Goal: Task Accomplishment & Management: Use online tool/utility

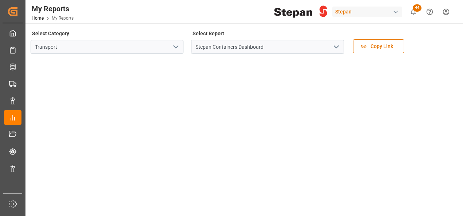
scroll to position [439, 0]
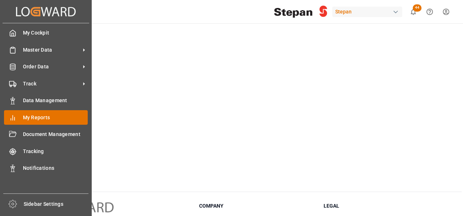
click at [12, 117] on icon at bounding box center [12, 117] width 7 height 7
click at [37, 115] on span "My Reports" at bounding box center [55, 118] width 65 height 8
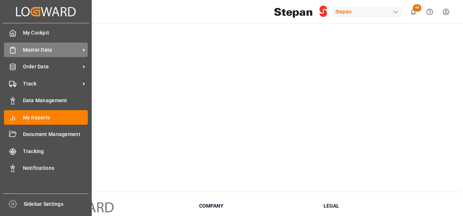
click at [34, 48] on span "Master Data" at bounding box center [52, 50] width 58 height 8
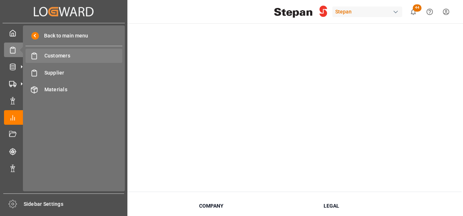
click at [58, 56] on span "Customers" at bounding box center [83, 56] width 78 height 8
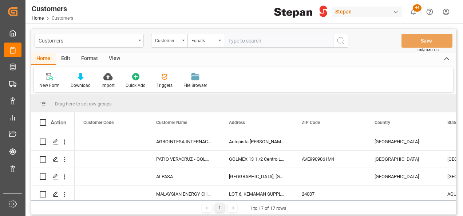
click at [133, 40] on div "Customers" at bounding box center [87, 40] width 97 height 9
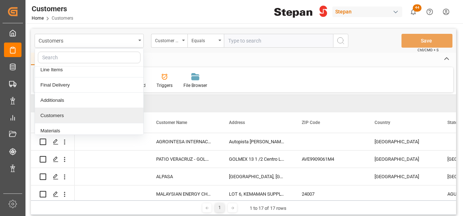
scroll to position [11, 0]
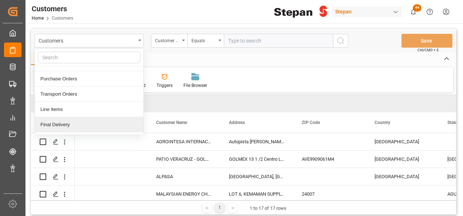
click at [48, 123] on div "Final Delivery" at bounding box center [89, 124] width 109 height 15
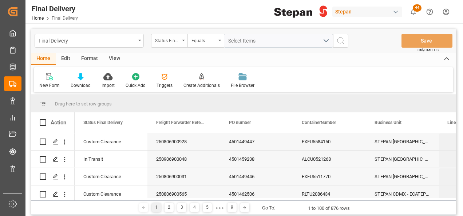
click at [180, 44] on div "Status Final Delivery" at bounding box center [167, 40] width 25 height 8
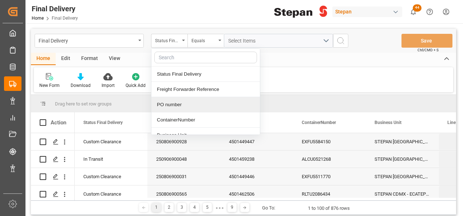
click at [173, 105] on div "PO number" at bounding box center [206, 104] width 109 height 15
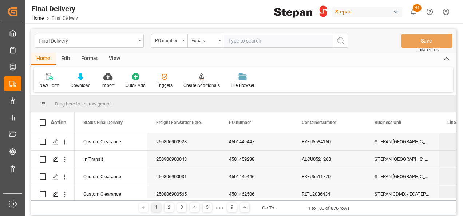
click at [235, 36] on input "text" at bounding box center [278, 41] width 109 height 14
click at [237, 44] on input "text" at bounding box center [278, 41] width 109 height 14
type input "4501468584"
click at [340, 40] on icon "search button" at bounding box center [341, 40] width 9 height 9
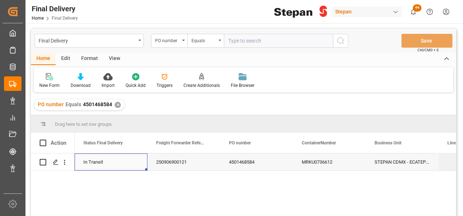
click at [79, 160] on div "In Transit" at bounding box center [111, 162] width 73 height 17
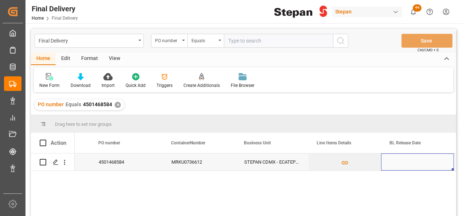
scroll to position [0, 204]
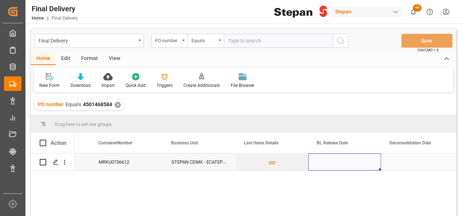
click at [347, 160] on div "Press SPACE to select this row." at bounding box center [345, 162] width 73 height 17
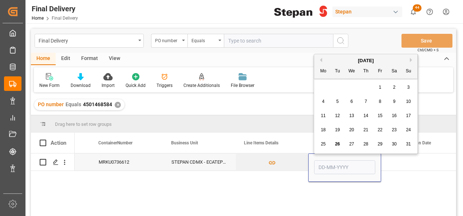
click at [337, 144] on span "26" at bounding box center [337, 144] width 5 height 5
type input "[DATE]"
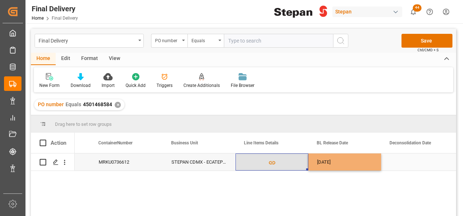
click at [295, 160] on button "Press SPACE to select this row." at bounding box center [272, 162] width 72 height 17
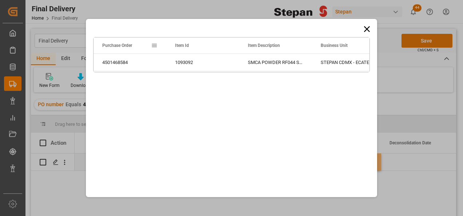
click at [428, 40] on body "Created by potrace 1.15, written by Peter Selinger 2001-2017 Created by potrace…" at bounding box center [231, 108] width 463 height 216
click at [366, 25] on icon at bounding box center [367, 29] width 10 height 10
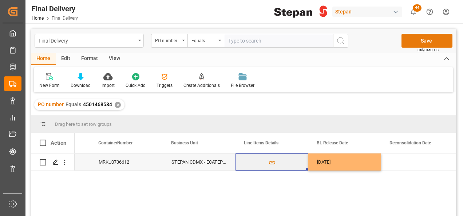
click at [431, 39] on button "Save" at bounding box center [427, 41] width 51 height 14
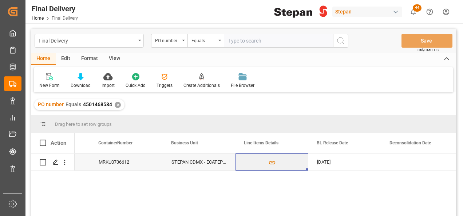
click at [116, 106] on div "✕" at bounding box center [118, 105] width 6 height 6
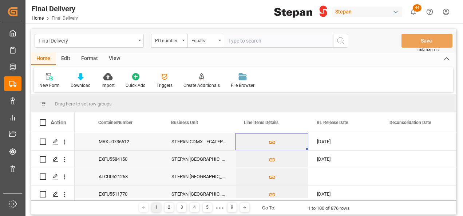
scroll to position [0, 204]
click at [233, 43] on input "text" at bounding box center [278, 41] width 109 height 14
paste input "4501468583"
type input "4501468583"
click at [340, 43] on icon "search button" at bounding box center [341, 40] width 9 height 9
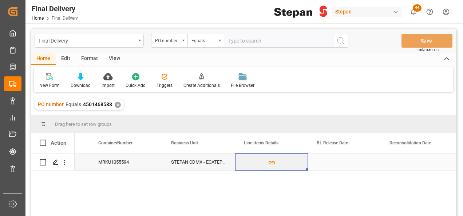
click at [327, 169] on div "Press SPACE to select this row." at bounding box center [344, 162] width 73 height 17
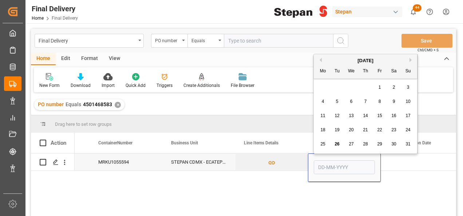
click at [339, 144] on span "26" at bounding box center [337, 144] width 5 height 5
type input "26-08-2025"
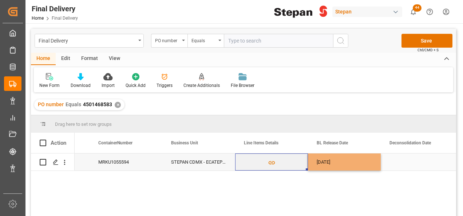
drag, startPoint x: 298, startPoint y: 162, endPoint x: 346, endPoint y: 160, distance: 48.5
click at [297, 162] on button "Press SPACE to select this row." at bounding box center [272, 162] width 72 height 17
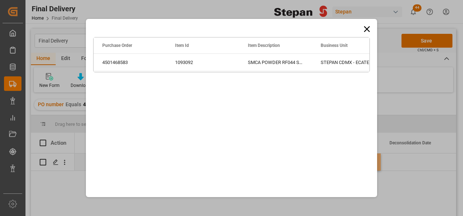
click at [364, 27] on icon at bounding box center [367, 29] width 10 height 10
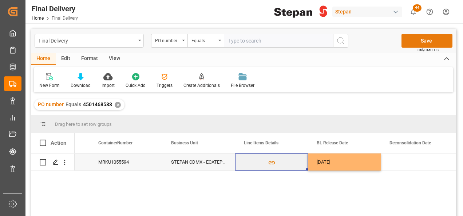
click at [430, 39] on button "Save" at bounding box center [427, 41] width 51 height 14
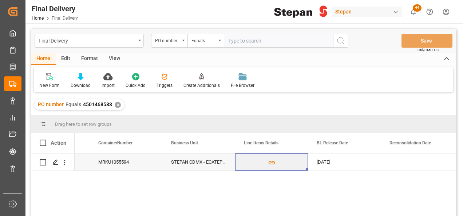
click at [242, 38] on input "text" at bounding box center [278, 41] width 109 height 14
paste input "4501463298"
type input "4501463298"
click at [115, 106] on div "✕" at bounding box center [118, 105] width 6 height 6
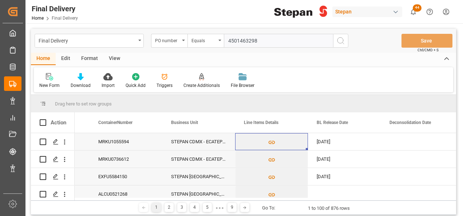
click at [343, 43] on line "search button" at bounding box center [343, 43] width 1 height 1
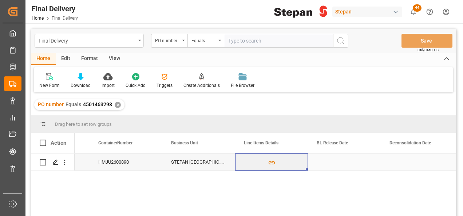
click at [352, 166] on div "Press SPACE to select this row." at bounding box center [344, 162] width 73 height 17
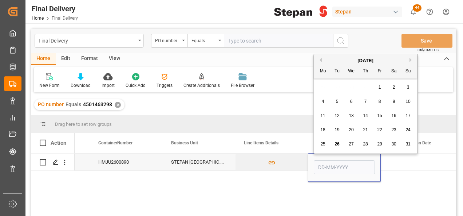
click at [339, 144] on span "26" at bounding box center [337, 144] width 5 height 5
type input "[DATE]"
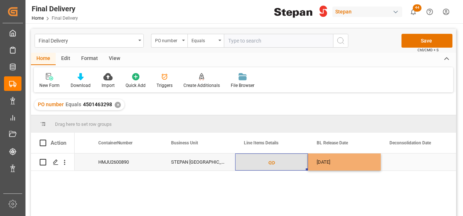
click at [293, 163] on button "Press SPACE to select this row." at bounding box center [272, 162] width 72 height 17
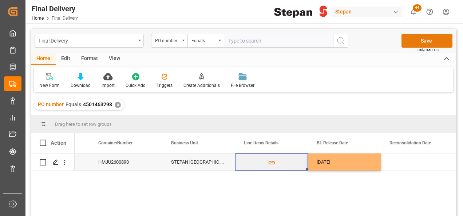
click at [420, 41] on button "Save" at bounding box center [427, 41] width 51 height 14
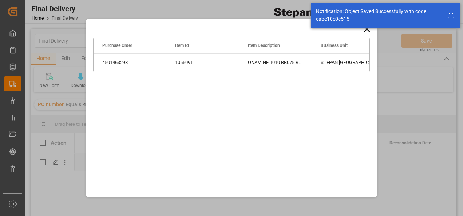
click at [368, 26] on div "Notification: Object Saved Successfully with code cabc10c0e515" at bounding box center [386, 16] width 150 height 26
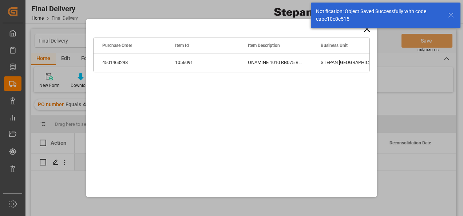
click at [367, 30] on div "Notification: Object Saved Successfully with code cabc10c0e515" at bounding box center [386, 15] width 155 height 31
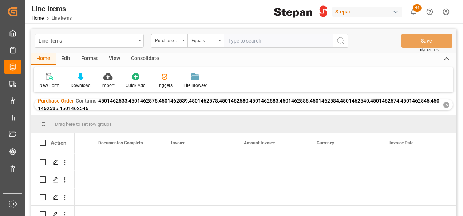
scroll to position [0, 2244]
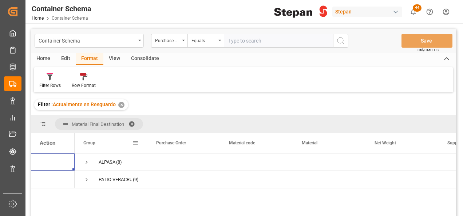
scroll to position [36, 0]
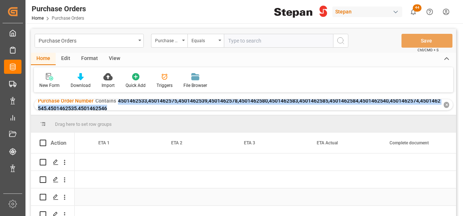
scroll to position [0, 1005]
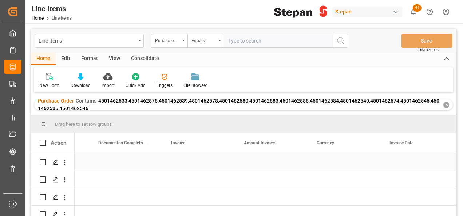
scroll to position [0, 2244]
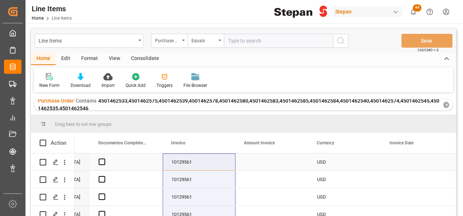
click at [273, 164] on div "Press SPACE to select this row." at bounding box center [272, 162] width 73 height 17
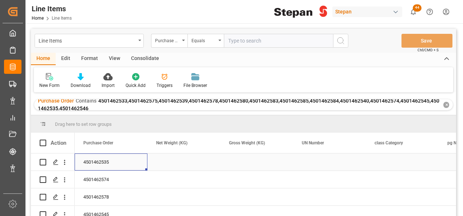
scroll to position [0, 1676]
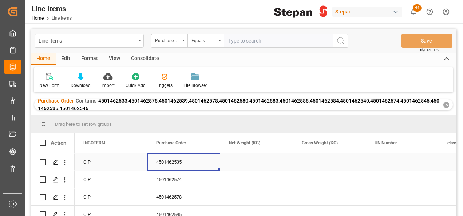
click at [163, 167] on div "4501462535" at bounding box center [184, 162] width 73 height 17
click at [255, 159] on div "Press SPACE to select this row." at bounding box center [256, 162] width 73 height 17
click at [254, 159] on div "Press SPACE to select this row." at bounding box center [256, 162] width 73 height 17
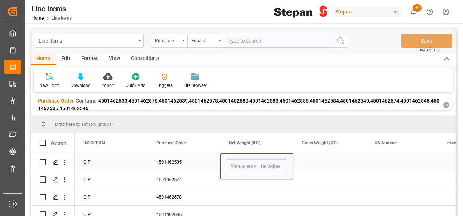
click at [253, 159] on div "Press SPACE to select this row." at bounding box center [256, 167] width 73 height 26
click at [241, 165] on input "Press SPACE to select this row." at bounding box center [256, 167] width 61 height 14
type input "19900"
click at [322, 165] on div "Press SPACE to select this row." at bounding box center [329, 162] width 73 height 17
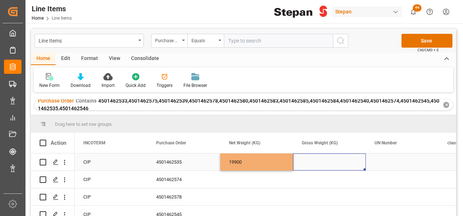
click at [322, 165] on div "Press SPACE to select this row." at bounding box center [329, 162] width 73 height 17
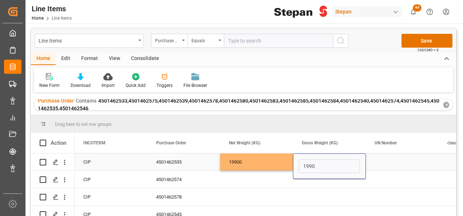
type input "19900"
click at [286, 166] on div "19900" at bounding box center [256, 162] width 73 height 17
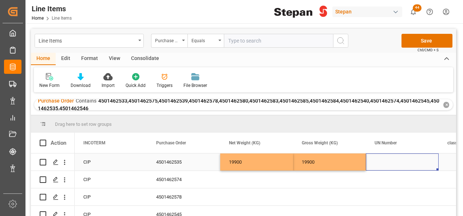
click at [388, 162] on div "Press SPACE to select this row." at bounding box center [402, 162] width 73 height 17
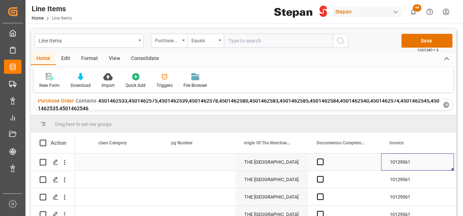
scroll to position [0, 0]
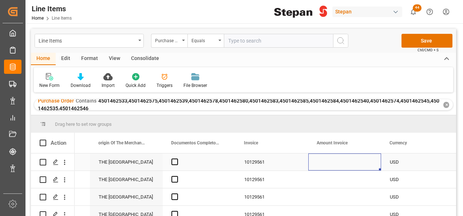
click at [320, 157] on div "Press SPACE to select this row." at bounding box center [345, 162] width 73 height 17
click at [320, 157] on div "Press SPACE to select this row." at bounding box center [345, 167] width 73 height 26
click at [328, 162] on input "Press SPACE to select this row." at bounding box center [344, 167] width 61 height 14
type input "54924"
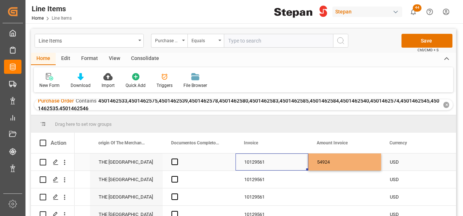
click at [283, 160] on div "10129561" at bounding box center [272, 162] width 73 height 17
click at [354, 165] on div "54924" at bounding box center [345, 162] width 73 height 17
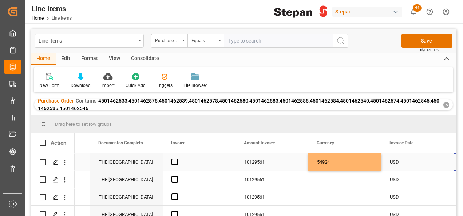
scroll to position [0, 2244]
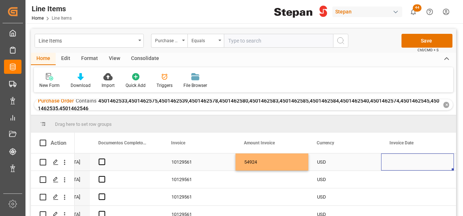
click at [408, 167] on div "Press SPACE to select this row." at bounding box center [417, 162] width 73 height 17
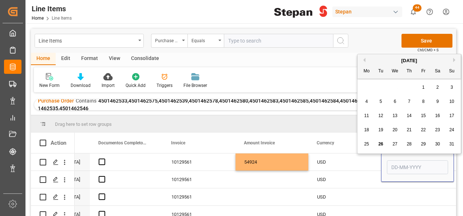
click at [426, 117] on span "15" at bounding box center [423, 115] width 5 height 5
type input "15-08-2025"
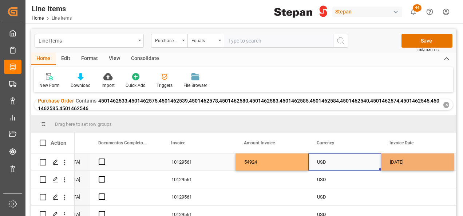
click at [368, 161] on div "USD" at bounding box center [344, 162] width 55 height 17
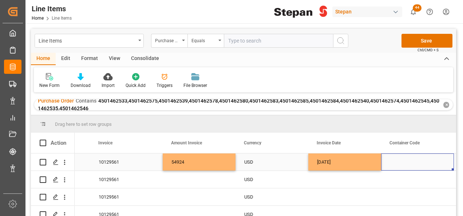
scroll to position [0, 2390]
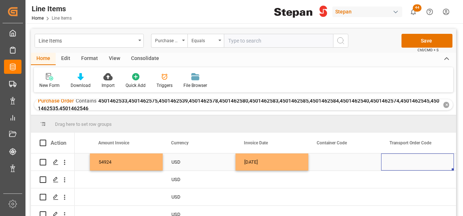
click at [293, 161] on div "15-08-2025" at bounding box center [272, 162] width 73 height 17
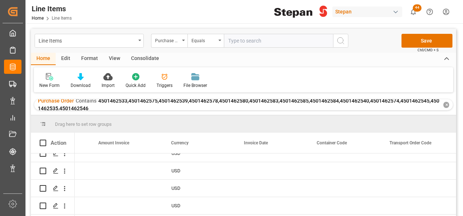
scroll to position [165, 0]
drag, startPoint x: 308, startPoint y: 170, endPoint x: 297, endPoint y: 204, distance: 35.7
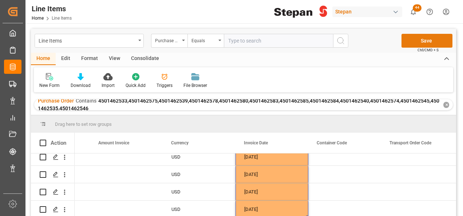
click at [423, 43] on button "Save" at bounding box center [427, 41] width 51 height 14
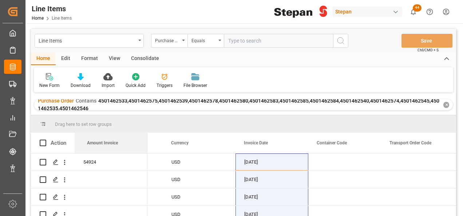
scroll to position [0, 2390]
drag, startPoint x: 117, startPoint y: 145, endPoint x: 112, endPoint y: 146, distance: 4.6
drag, startPoint x: 112, startPoint y: 148, endPoint x: 64, endPoint y: 148, distance: 47.7
click at [64, 148] on div "Action Amount Invoice" at bounding box center [89, 143] width 117 height 20
click at [130, 177] on div "Press SPACE to select this row." at bounding box center [111, 179] width 73 height 17
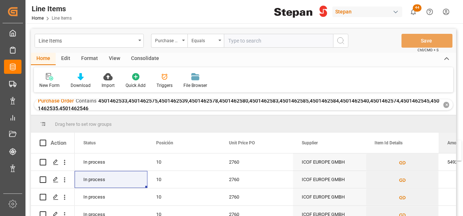
scroll to position [0, 5]
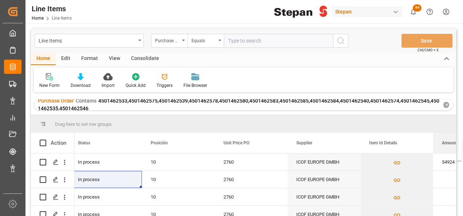
drag, startPoint x: 102, startPoint y: 144, endPoint x: 461, endPoint y: 145, distance: 359.3
click at [336, 163] on div "ICOF EUROPE GMBH" at bounding box center [324, 162] width 73 height 17
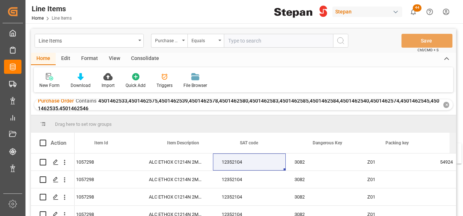
scroll to position [0, 372]
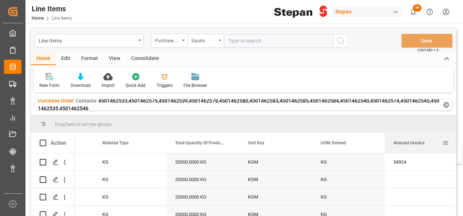
drag, startPoint x: 181, startPoint y: 145, endPoint x: 431, endPoint y: 148, distance: 250.3
click at [432, 148] on div "Amount Invoice" at bounding box center [418, 143] width 49 height 20
click at [396, 145] on span "Amount Invoice" at bounding box center [409, 143] width 31 height 5
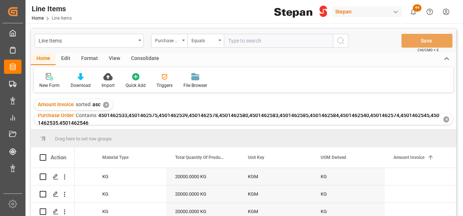
click at [103, 103] on div "Amount Invoice sorted asc ✕" at bounding box center [73, 104] width 79 height 11
click at [104, 103] on div "✕" at bounding box center [106, 105] width 6 height 6
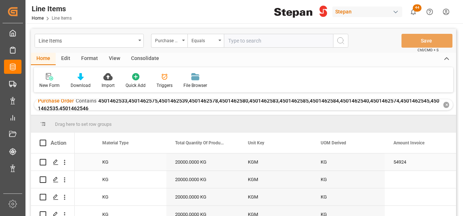
click at [410, 166] on div "54924" at bounding box center [421, 162] width 73 height 17
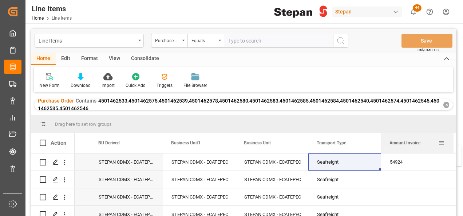
drag, startPoint x: 107, startPoint y: 144, endPoint x: 425, endPoint y: 150, distance: 317.8
click at [425, 150] on div "Amount Invoice" at bounding box center [414, 143] width 49 height 20
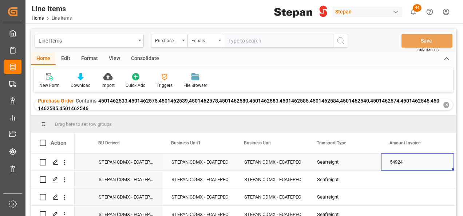
click at [413, 167] on div "54924" at bounding box center [417, 162] width 73 height 17
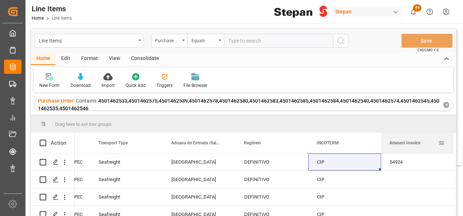
drag, startPoint x: 183, startPoint y: 146, endPoint x: 434, endPoint y: 150, distance: 250.3
click at [434, 150] on div "Amount Invoice" at bounding box center [414, 143] width 49 height 20
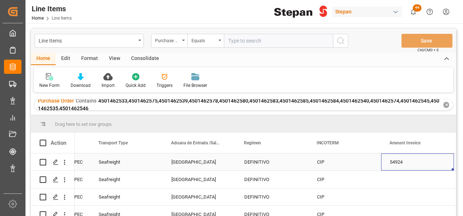
click at [430, 166] on div "54924" at bounding box center [417, 162] width 73 height 17
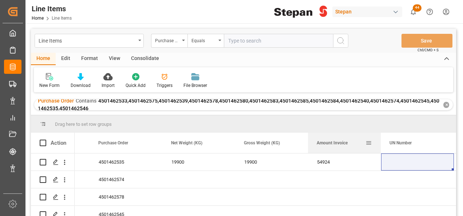
drag, startPoint x: 109, startPoint y: 142, endPoint x: 375, endPoint y: 142, distance: 266.0
click at [375, 142] on div "Amount Invoice" at bounding box center [344, 143] width 73 height 20
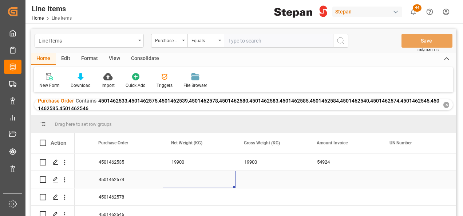
click at [186, 175] on div "Press SPACE to select this row." at bounding box center [199, 179] width 73 height 17
click at [183, 176] on div "Press SPACE to select this row." at bounding box center [199, 179] width 73 height 17
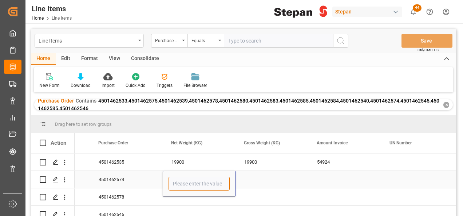
click at [182, 180] on input "Press SPACE to select this row." at bounding box center [199, 184] width 61 height 14
type input "20340"
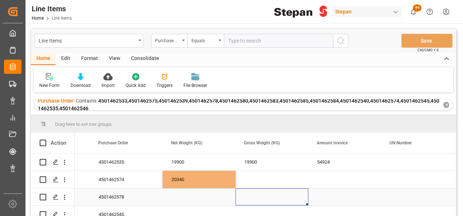
click at [271, 189] on div "Press SPACE to select this row." at bounding box center [272, 197] width 73 height 17
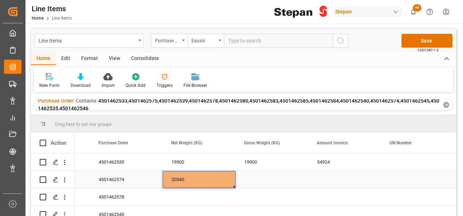
click at [210, 175] on div "20340" at bounding box center [199, 179] width 73 height 17
drag, startPoint x: 234, startPoint y: 187, endPoint x: 258, endPoint y: 187, distance: 24.1
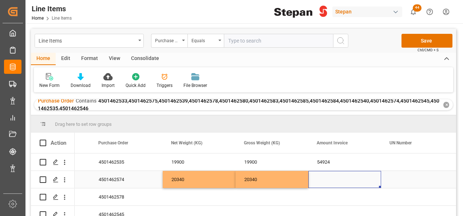
click at [342, 178] on div "Press SPACE to select this row." at bounding box center [345, 179] width 73 height 17
click at [321, 177] on div "Press SPACE to select this row." at bounding box center [345, 179] width 73 height 17
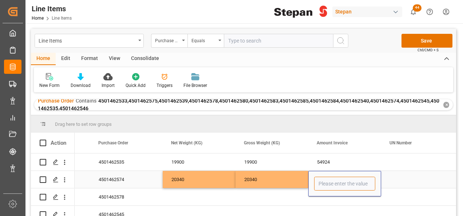
click at [321, 177] on input "Press SPACE to select this row." at bounding box center [344, 184] width 61 height 14
type input "56138.40"
click at [207, 194] on div "Press SPACE to select this row." at bounding box center [199, 197] width 73 height 17
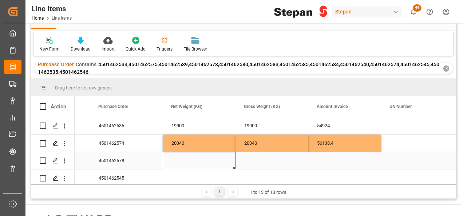
click at [190, 160] on div "Press SPACE to select this row." at bounding box center [199, 160] width 73 height 17
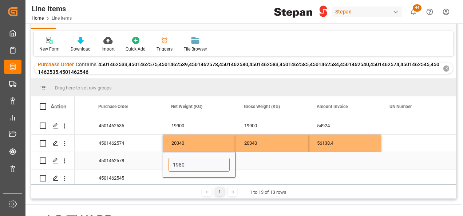
type input "19800"
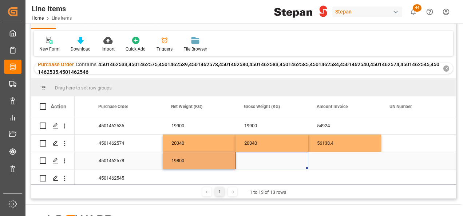
click at [247, 161] on div "Press SPACE to select this row." at bounding box center [272, 160] width 73 height 17
click at [218, 158] on div "19800" at bounding box center [199, 160] width 73 height 17
drag, startPoint x: 235, startPoint y: 168, endPoint x: 284, endPoint y: 165, distance: 49.3
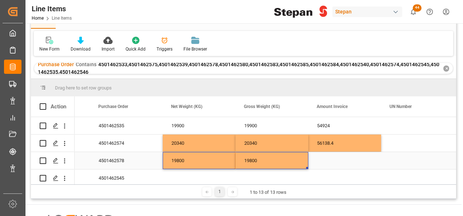
click at [333, 160] on div "Press SPACE to select this row." at bounding box center [345, 160] width 73 height 17
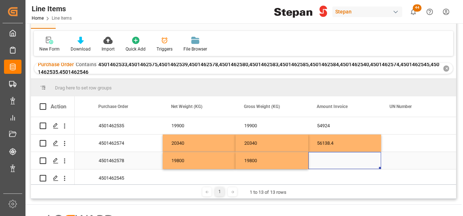
click at [333, 160] on div "Press SPACE to select this row." at bounding box center [345, 160] width 73 height 17
click at [333, 160] on input "Press SPACE to select this row." at bounding box center [344, 165] width 61 height 14
type input "54648"
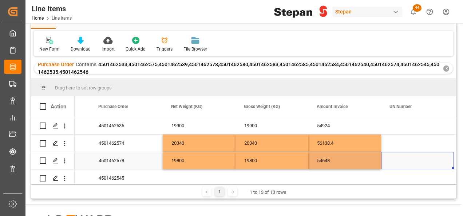
click at [402, 160] on div "Press SPACE to select this row." at bounding box center [417, 160] width 73 height 17
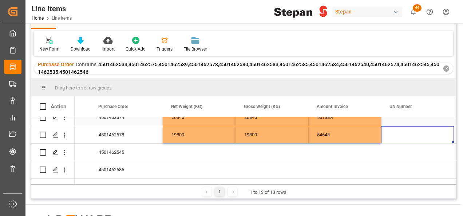
scroll to position [36, 0]
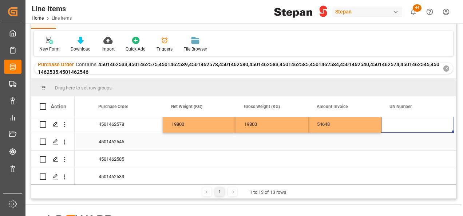
click at [188, 141] on div "Press SPACE to select this row." at bounding box center [199, 141] width 73 height 17
click at [174, 141] on div "Press SPACE to select this row." at bounding box center [199, 141] width 73 height 17
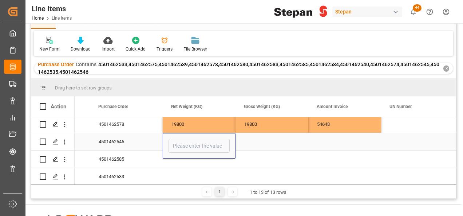
click at [174, 141] on input "Press SPACE to select this row." at bounding box center [199, 146] width 61 height 14
type input "2"
type input "19900"
click at [141, 145] on div "4501462545" at bounding box center [126, 141] width 73 height 17
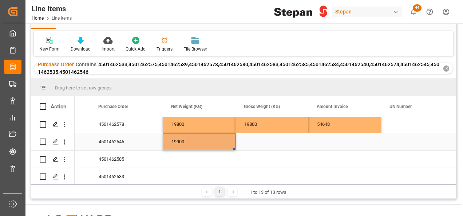
click at [191, 147] on div "19900" at bounding box center [199, 141] width 73 height 17
drag, startPoint x: 235, startPoint y: 149, endPoint x: 273, endPoint y: 147, distance: 38.3
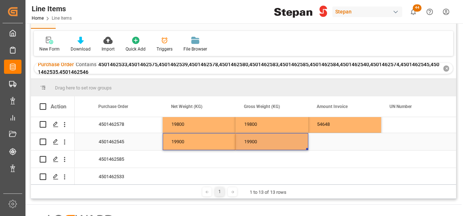
click at [340, 146] on div "Press SPACE to select this row." at bounding box center [345, 141] width 73 height 17
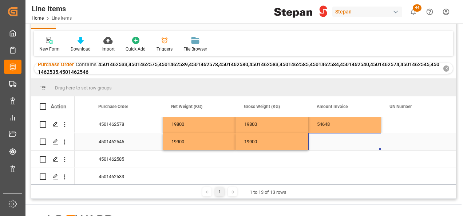
click at [329, 142] on div "Press SPACE to select this row." at bounding box center [345, 141] width 73 height 17
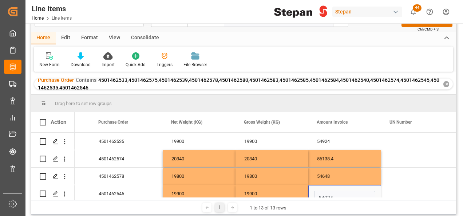
scroll to position [0, 0]
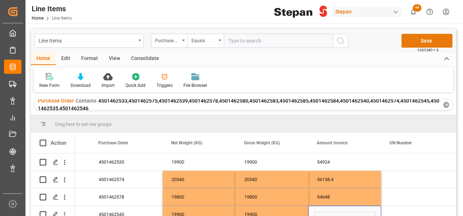
type input "54924"
click at [423, 41] on button "Save" at bounding box center [427, 41] width 51 height 14
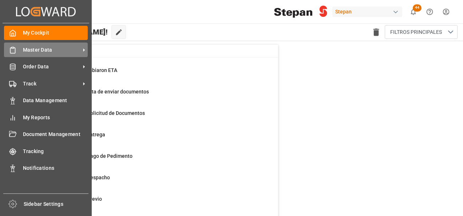
click at [28, 50] on span "Master Data" at bounding box center [52, 50] width 58 height 8
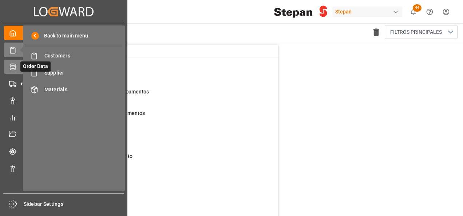
click at [10, 69] on icon at bounding box center [12, 67] width 5 height 7
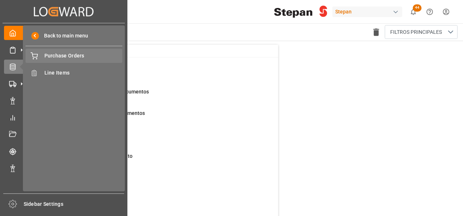
click at [66, 57] on span "Purchase Orders" at bounding box center [83, 56] width 78 height 8
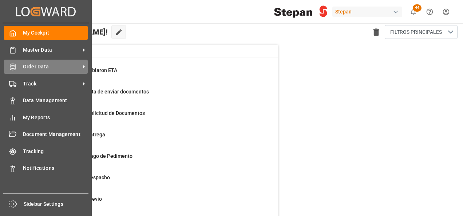
click at [33, 66] on span "Order Data" at bounding box center [52, 67] width 58 height 8
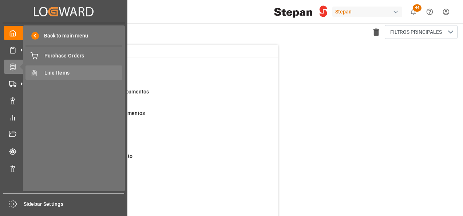
click at [54, 70] on span "Line Items" at bounding box center [83, 73] width 78 height 8
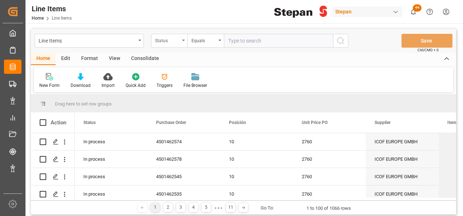
click at [184, 36] on div "Status" at bounding box center [169, 41] width 36 height 14
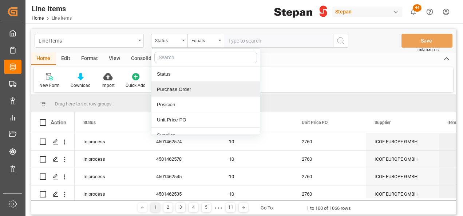
click at [172, 90] on div "Purchase Order" at bounding box center [206, 89] width 109 height 15
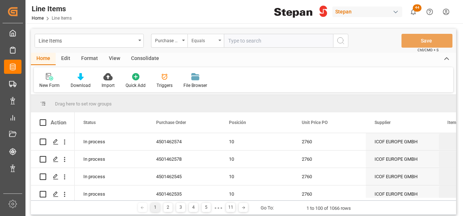
click at [218, 40] on div "Equals" at bounding box center [206, 41] width 36 height 14
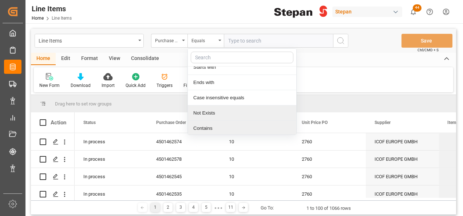
scroll to position [53, 0]
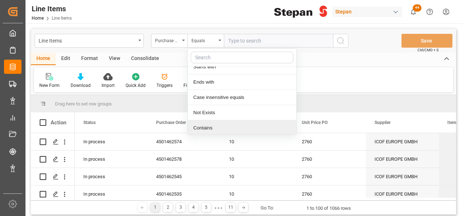
click at [203, 128] on div "Contains" at bounding box center [242, 128] width 109 height 15
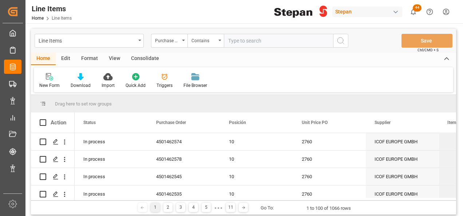
paste input "4501462533,4501462575,4501462539,4501462578,4501462580,4501462583,4501462585,45…"
type input "4501462533,4501462575,4501462539,4501462578,4501462580,4501462583,4501462585,45…"
click at [342, 41] on icon "search button" at bounding box center [341, 40] width 9 height 9
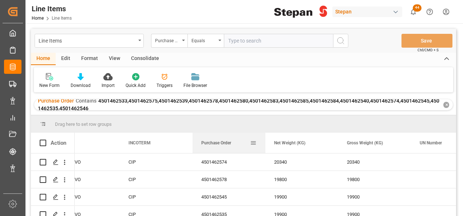
drag, startPoint x: 167, startPoint y: 141, endPoint x: 222, endPoint y: 145, distance: 55.9
click at [227, 146] on span "Purchase Order" at bounding box center [216, 143] width 30 height 5
click at [348, 169] on div "20340" at bounding box center [374, 162] width 73 height 17
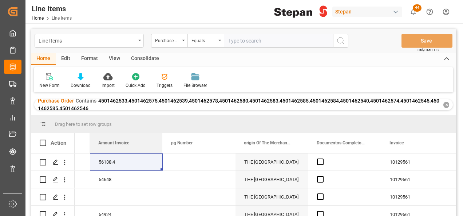
drag, startPoint x: 402, startPoint y: 144, endPoint x: 95, endPoint y: 153, distance: 307.3
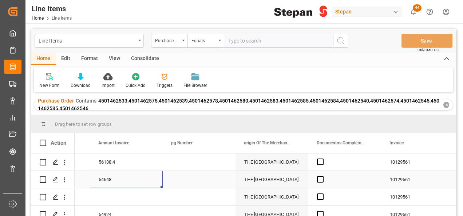
click at [134, 180] on div "54648" at bounding box center [126, 179] width 73 height 17
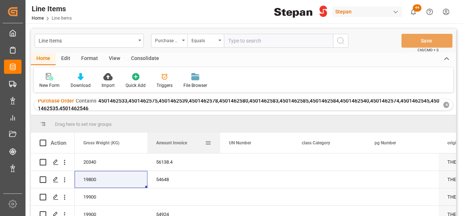
drag, startPoint x: 315, startPoint y: 144, endPoint x: 149, endPoint y: 149, distance: 166.2
click at [149, 149] on div "Amount Invoice" at bounding box center [184, 143] width 73 height 20
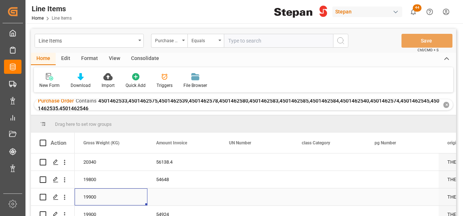
click at [119, 199] on div "19900" at bounding box center [111, 197] width 73 height 17
click at [118, 199] on div "19900" at bounding box center [111, 197] width 73 height 17
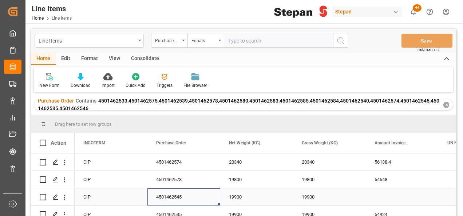
click at [379, 198] on div "Press SPACE to select this row." at bounding box center [402, 197] width 73 height 17
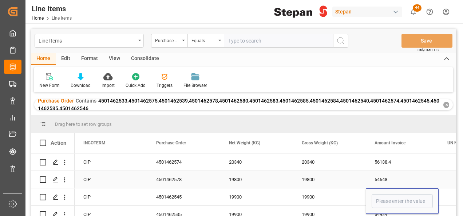
click at [377, 177] on div "54648" at bounding box center [402, 179] width 73 height 17
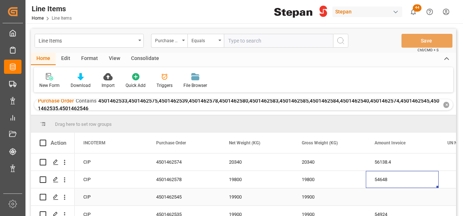
click at [381, 197] on div "Press SPACE to select this row." at bounding box center [402, 197] width 73 height 17
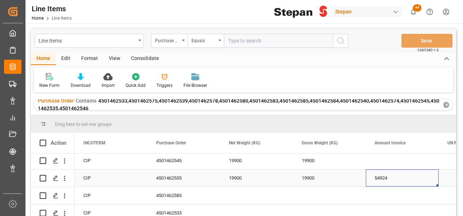
click at [386, 180] on div "54924" at bounding box center [402, 178] width 73 height 17
drag, startPoint x: 439, startPoint y: 185, endPoint x: 429, endPoint y: 164, distance: 23.6
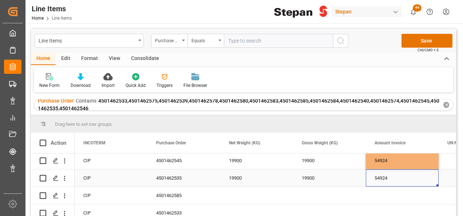
click at [402, 178] on div "54924" at bounding box center [402, 178] width 73 height 17
click at [425, 38] on button "Save" at bounding box center [427, 41] width 51 height 14
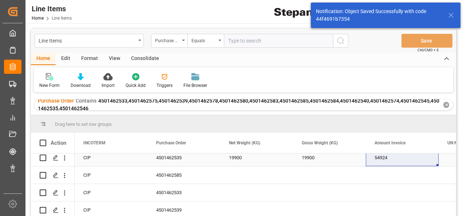
scroll to position [73, 0]
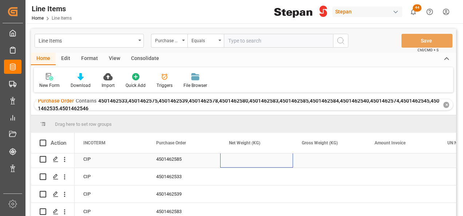
click at [238, 161] on div "Press SPACE to select this row." at bounding box center [256, 159] width 73 height 17
click at [255, 163] on input "Press SPACE to select this row." at bounding box center [256, 164] width 61 height 14
type input "19880"
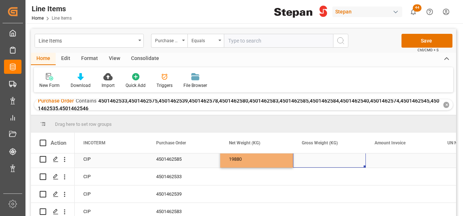
drag, startPoint x: 316, startPoint y: 163, endPoint x: 290, endPoint y: 161, distance: 26.3
click at [316, 163] on div "Press SPACE to select this row." at bounding box center [329, 159] width 73 height 17
click at [289, 161] on div "19880" at bounding box center [256, 159] width 73 height 17
drag, startPoint x: 292, startPoint y: 166, endPoint x: 330, endPoint y: 163, distance: 38.4
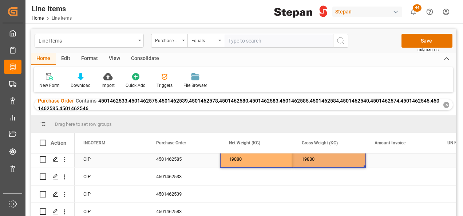
click at [390, 156] on div "Press SPACE to select this row." at bounding box center [402, 159] width 73 height 17
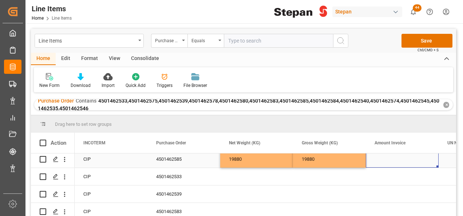
click at [383, 159] on div "Press SPACE to select this row." at bounding box center [402, 159] width 73 height 17
click at [395, 163] on input "Press SPACE to select this row." at bounding box center [402, 164] width 61 height 14
type input "54868.80"
click at [349, 160] on div "19880" at bounding box center [329, 159] width 73 height 17
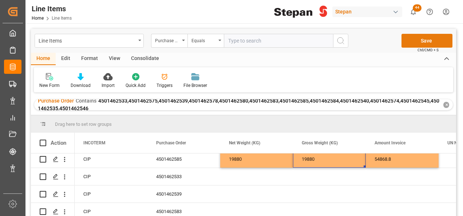
click at [417, 41] on button "Save" at bounding box center [427, 41] width 51 height 14
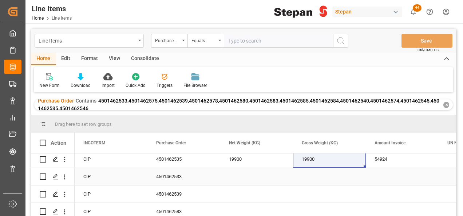
click at [242, 173] on div "Press SPACE to select this row." at bounding box center [256, 176] width 73 height 17
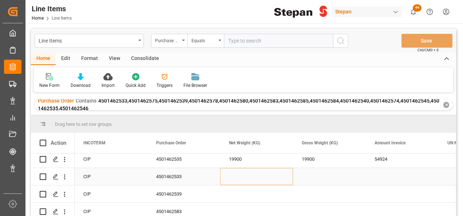
click at [242, 173] on div "Press SPACE to select this row." at bounding box center [256, 176] width 73 height 17
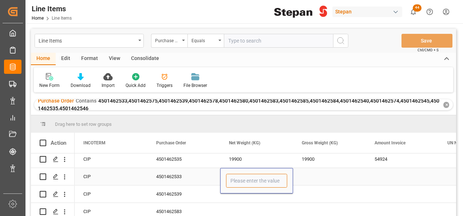
click at [243, 176] on input "Press SPACE to select this row." at bounding box center [256, 181] width 61 height 14
type input "19940"
click at [207, 177] on div "4501462533" at bounding box center [184, 176] width 73 height 17
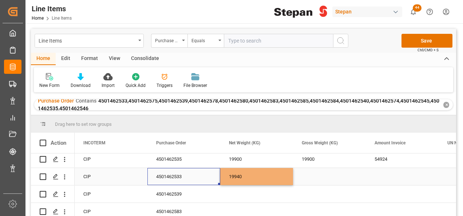
click at [230, 177] on div "19940" at bounding box center [256, 176] width 73 height 17
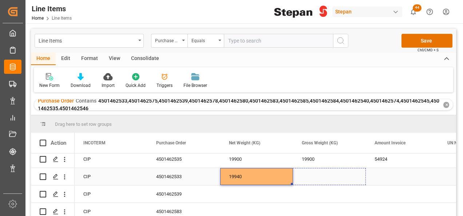
drag, startPoint x: 293, startPoint y: 184, endPoint x: 333, endPoint y: 181, distance: 40.2
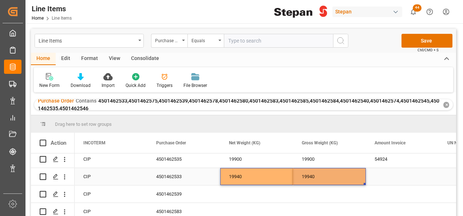
click at [397, 171] on div "Press SPACE to select this row." at bounding box center [402, 176] width 73 height 17
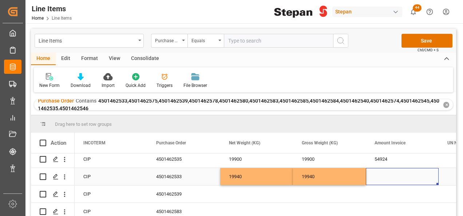
click at [382, 177] on div "Press SPACE to select this row." at bounding box center [402, 176] width 73 height 17
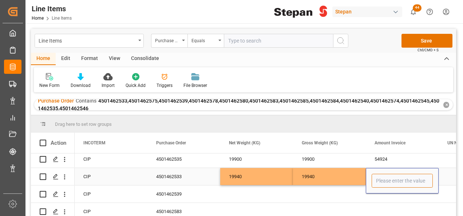
click at [382, 177] on input "Press SPACE to select this row." at bounding box center [402, 181] width 61 height 14
type input "55034.40"
click at [253, 196] on div "Press SPACE to select this row." at bounding box center [256, 194] width 73 height 17
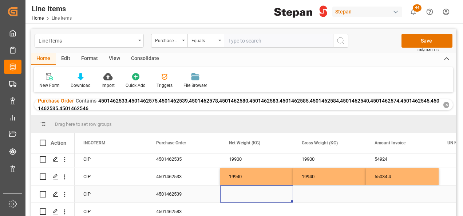
click at [250, 191] on div "Press SPACE to select this row." at bounding box center [256, 194] width 73 height 17
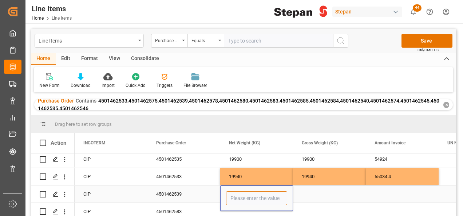
click at [246, 193] on input "Press SPACE to select this row." at bounding box center [256, 199] width 61 height 14
type input "19780"
click at [210, 190] on div "4501462539" at bounding box center [184, 194] width 73 height 17
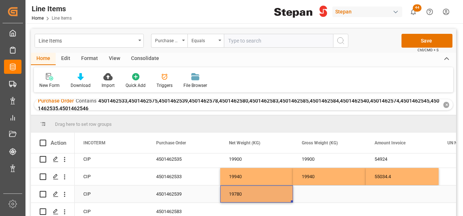
click at [251, 193] on div "19780" at bounding box center [256, 194] width 73 height 17
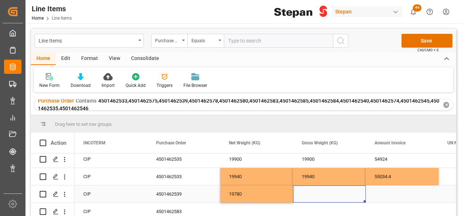
drag, startPoint x: 293, startPoint y: 202, endPoint x: 331, endPoint y: 201, distance: 37.9
click at [331, 201] on div "Press SPACE to select this row." at bounding box center [329, 194] width 73 height 17
click at [272, 198] on div "19780" at bounding box center [256, 194] width 73 height 17
drag, startPoint x: 292, startPoint y: 202, endPoint x: 327, endPoint y: 197, distance: 35.4
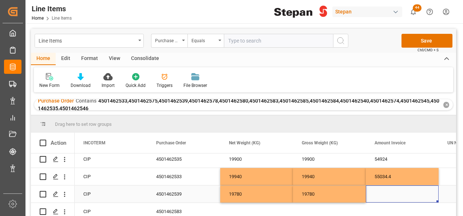
click at [391, 197] on div "Press SPACE to select this row." at bounding box center [402, 194] width 73 height 17
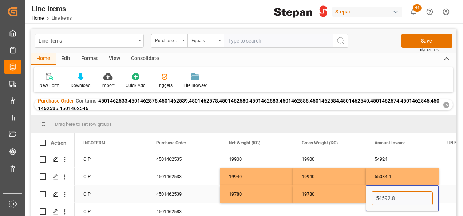
type input "54592.80"
click at [272, 185] on div "19940" at bounding box center [256, 176] width 73 height 17
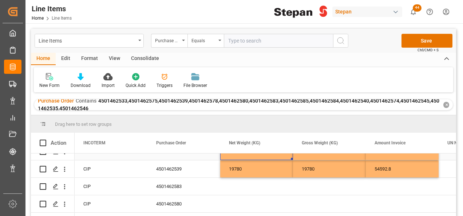
scroll to position [109, 0]
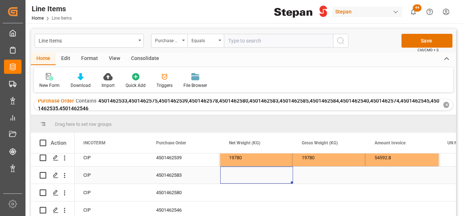
click at [245, 178] on div "Press SPACE to select this row." at bounding box center [256, 175] width 73 height 17
type input "19760"
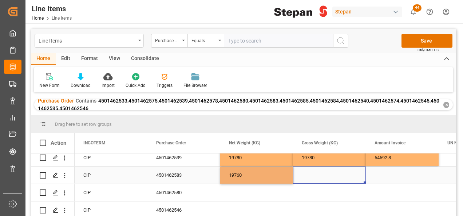
click at [306, 177] on div "Press SPACE to select this row." at bounding box center [329, 175] width 73 height 17
click at [279, 177] on div "19760" at bounding box center [256, 175] width 73 height 17
drag, startPoint x: 296, startPoint y: 184, endPoint x: 337, endPoint y: 178, distance: 41.9
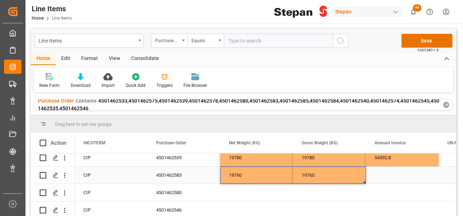
click at [387, 174] on div "Press SPACE to select this row." at bounding box center [402, 175] width 73 height 17
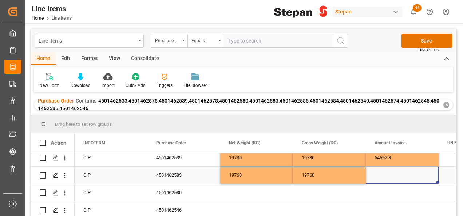
click at [387, 174] on div "Press SPACE to select this row." at bounding box center [402, 175] width 73 height 17
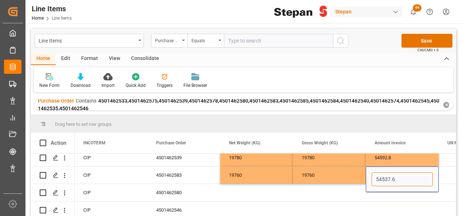
type input "54537.60"
click at [342, 172] on div "19760" at bounding box center [329, 175] width 73 height 17
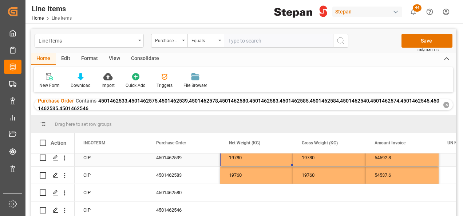
click at [239, 158] on div "19780" at bounding box center [256, 157] width 73 height 17
click at [234, 191] on div "Press SPACE to select this row." at bounding box center [256, 192] width 73 height 17
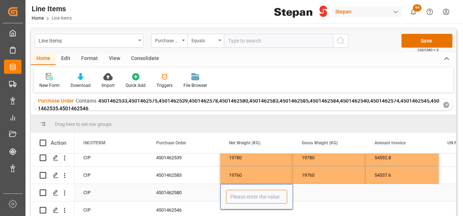
click at [238, 191] on input "Press SPACE to select this row." at bounding box center [256, 197] width 61 height 14
type input "19780"
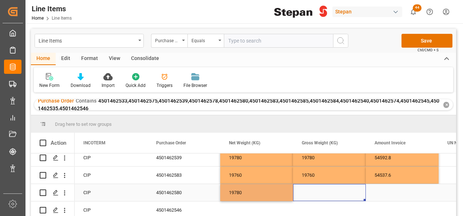
click at [306, 198] on div "Press SPACE to select this row." at bounding box center [329, 192] width 73 height 17
click at [280, 195] on div "19780" at bounding box center [256, 192] width 73 height 17
drag, startPoint x: 292, startPoint y: 200, endPoint x: 339, endPoint y: 196, distance: 46.8
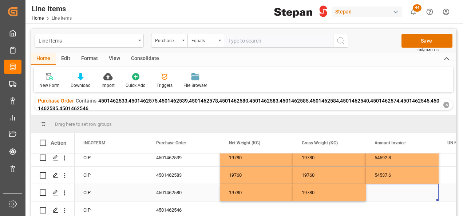
click at [392, 196] on div "Press SPACE to select this row." at bounding box center [402, 192] width 73 height 17
click at [385, 196] on input "Press SPACE to select this row." at bounding box center [402, 197] width 61 height 14
type input "54592.80"
click at [333, 184] on div "19780" at bounding box center [329, 192] width 73 height 17
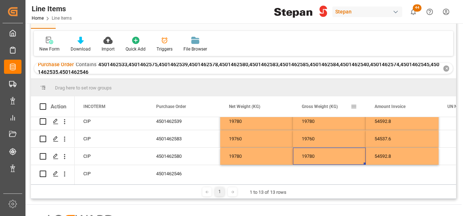
scroll to position [73, 0]
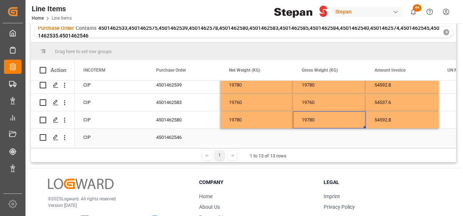
click at [234, 140] on div "Press SPACE to select this row." at bounding box center [256, 137] width 73 height 17
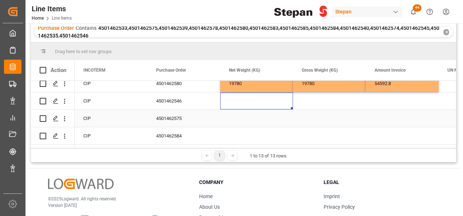
click at [236, 116] on div "Press SPACE to select this row." at bounding box center [256, 118] width 73 height 17
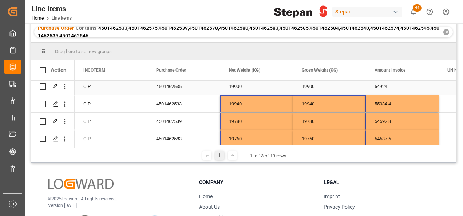
scroll to position [58, 0]
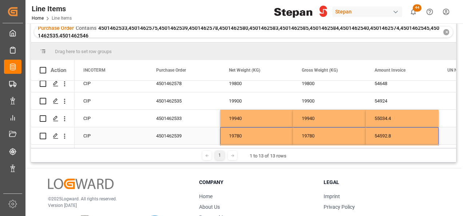
drag, startPoint x: 259, startPoint y: 87, endPoint x: 399, endPoint y: 134, distance: 146.9
click at [399, 134] on div "VERACRUZ DEFINITIVO CIP 4501462585 19880 19880 54868.8 VERACRUZ DEFINITIVO CIP …" at bounding box center [184, 136] width 3571 height 227
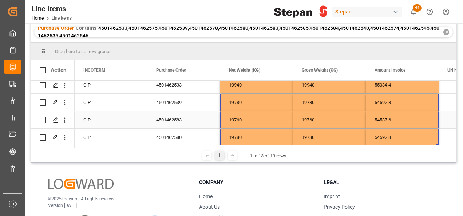
scroll to position [128, 0]
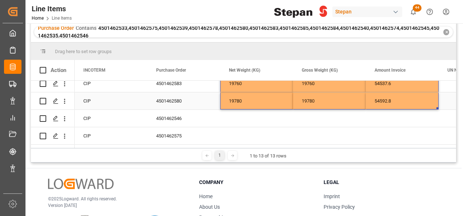
click at [251, 98] on div "19780" at bounding box center [256, 101] width 73 height 17
drag, startPoint x: 248, startPoint y: 99, endPoint x: 391, endPoint y: 99, distance: 143.6
click at [391, 99] on div "VERACRUZ DEFINITIVO CIP 4501462580 19780 19780 54592.8" at bounding box center [184, 101] width 3571 height 17
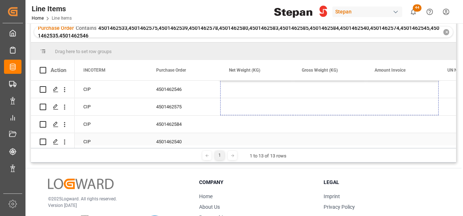
drag, startPoint x: 438, startPoint y: 109, endPoint x: 432, endPoint y: 135, distance: 26.6
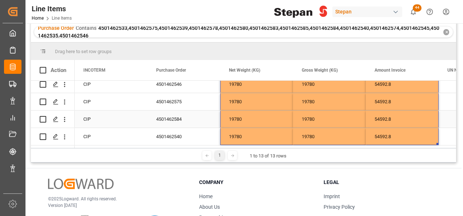
scroll to position [140, 0]
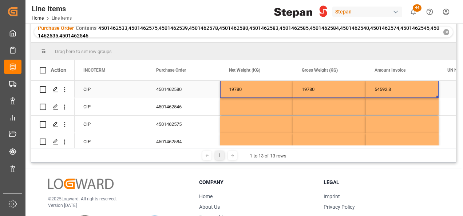
click at [256, 84] on div "19780" at bounding box center [256, 89] width 73 height 17
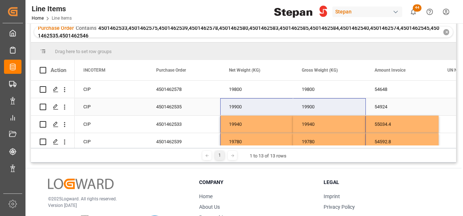
drag, startPoint x: 256, startPoint y: 86, endPoint x: 318, endPoint y: 102, distance: 63.7
click at [317, 110] on div "VERACRUZ DEFINITIVO CIP 4501462585 19880 19880 54868.8 VERACRUZ DEFINITIVO CIP …" at bounding box center [184, 141] width 3571 height 227
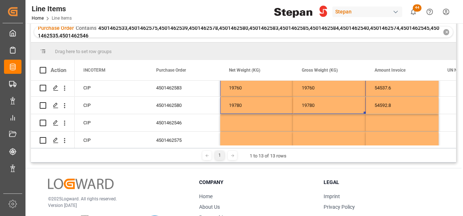
scroll to position [125, 0]
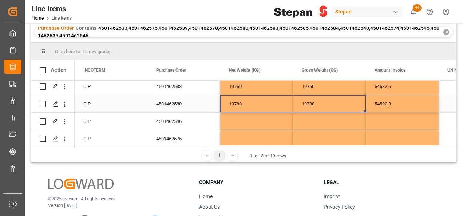
drag, startPoint x: 258, startPoint y: 103, endPoint x: 342, endPoint y: 103, distance: 83.4
click at [342, 103] on div "VERACRUZ DEFINITIVO CIP 4501462580 19780 19780 54592.8" at bounding box center [184, 103] width 3571 height 17
drag, startPoint x: 262, startPoint y: 103, endPoint x: 373, endPoint y: 103, distance: 110.8
click at [373, 103] on div "VERACRUZ DEFINITIVO CIP 4501462580 19780 19780 54592.8" at bounding box center [184, 103] width 3571 height 17
drag, startPoint x: 438, startPoint y: 111, endPoint x: 430, endPoint y: 117, distance: 9.9
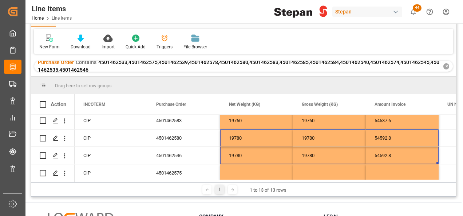
scroll to position [0, 0]
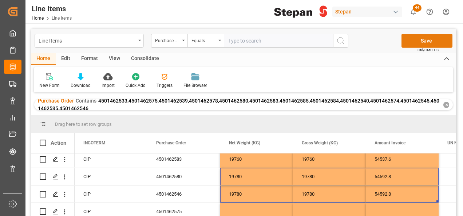
click at [423, 39] on button "Save" at bounding box center [427, 41] width 51 height 14
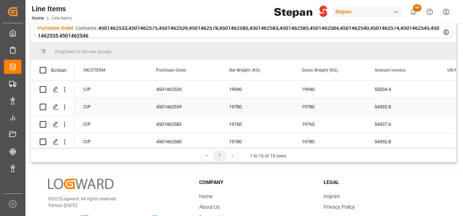
scroll to position [36, 0]
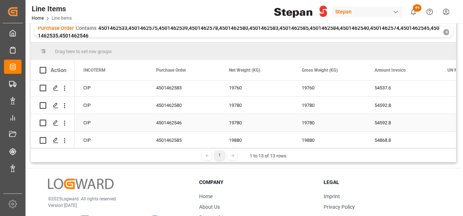
click at [233, 124] on div "19780" at bounding box center [256, 122] width 73 height 17
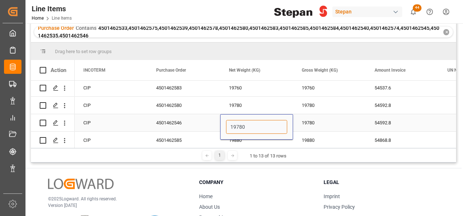
drag, startPoint x: 227, startPoint y: 125, endPoint x: 248, endPoint y: 125, distance: 20.4
click at [248, 125] on input "19780" at bounding box center [256, 127] width 61 height 14
type input "0"
click at [309, 122] on div "19780" at bounding box center [329, 122] width 73 height 17
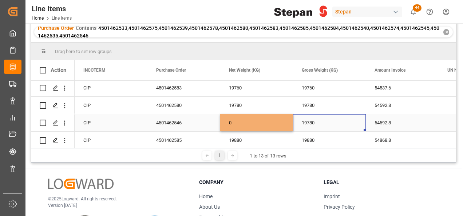
click at [309, 122] on div "19780" at bounding box center [329, 122] width 73 height 17
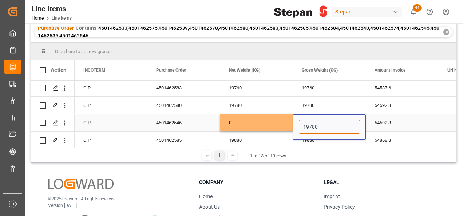
drag, startPoint x: 303, startPoint y: 124, endPoint x: 336, endPoint y: 126, distance: 32.8
click at [336, 126] on input "19780" at bounding box center [329, 127] width 61 height 14
type input "0"
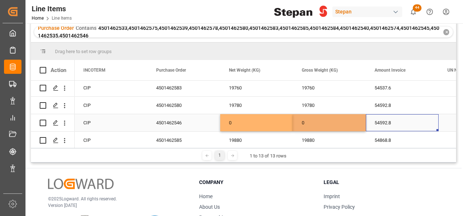
click at [399, 122] on div "54592.8" at bounding box center [402, 122] width 73 height 17
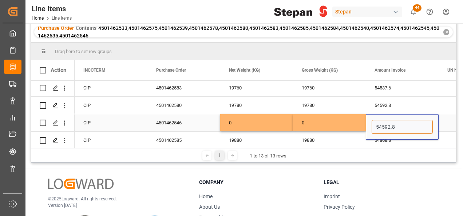
drag, startPoint x: 393, startPoint y: 127, endPoint x: 416, endPoint y: 127, distance: 23.3
click at [416, 127] on input "54592.8" at bounding box center [402, 127] width 61 height 14
type input "0"
click at [338, 120] on div "0" at bounding box center [329, 122] width 73 height 17
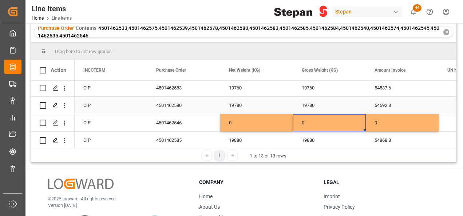
click at [381, 107] on div "54592.8" at bounding box center [402, 105] width 73 height 17
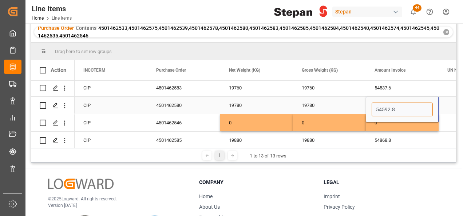
drag, startPoint x: 396, startPoint y: 111, endPoint x: 372, endPoint y: 111, distance: 24.0
click at [373, 111] on input "54592.8" at bounding box center [402, 110] width 61 height 14
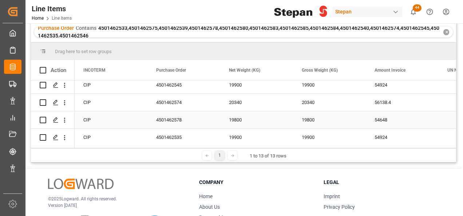
scroll to position [146, 0]
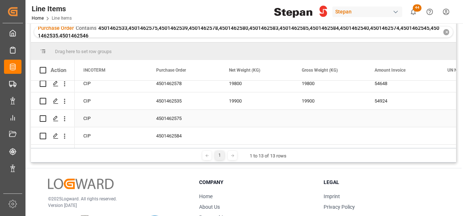
click at [381, 119] on div "Press SPACE to select this row." at bounding box center [402, 118] width 73 height 17
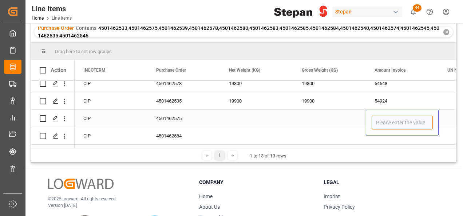
click at [381, 119] on input "Press SPACE to select this row." at bounding box center [402, 123] width 61 height 14
paste input "54592.8"
type input "54592.8"
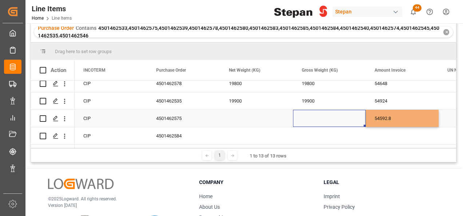
drag, startPoint x: 331, startPoint y: 122, endPoint x: 326, endPoint y: 120, distance: 5.5
click at [331, 122] on div "Press SPACE to select this row." at bounding box center [329, 118] width 73 height 17
click at [318, 118] on div "Press SPACE to select this row." at bounding box center [329, 118] width 73 height 17
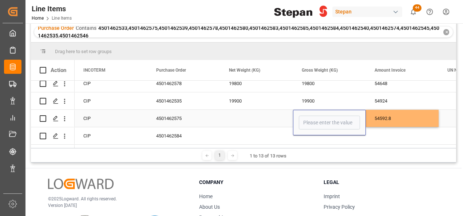
click at [318, 118] on input "Press SPACE to select this row." at bounding box center [329, 123] width 61 height 14
type input "19780"
click at [238, 118] on div "Press SPACE to select this row." at bounding box center [256, 118] width 73 height 17
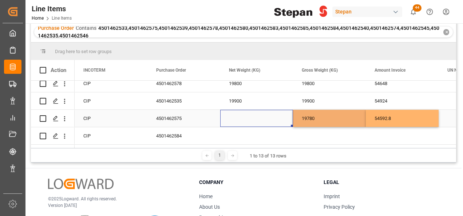
click at [238, 118] on div "Press SPACE to select this row." at bounding box center [256, 118] width 73 height 17
click at [238, 118] on input "Press SPACE to select this row." at bounding box center [256, 123] width 61 height 14
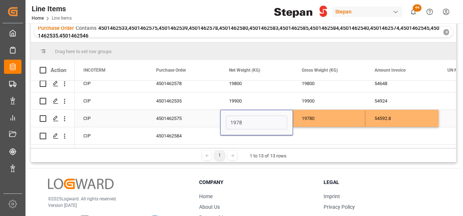
type input "19780"
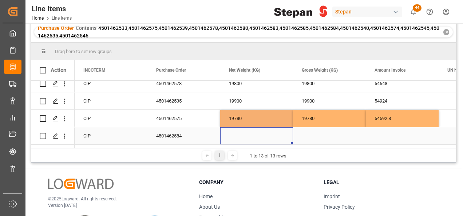
click at [239, 136] on div "Press SPACE to select this row." at bounding box center [256, 136] width 73 height 17
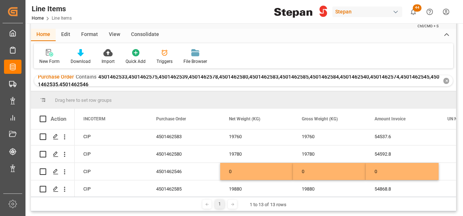
scroll to position [0, 0]
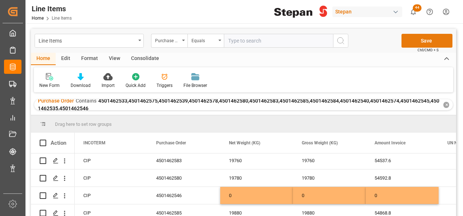
click at [420, 40] on button "Save" at bounding box center [427, 41] width 51 height 14
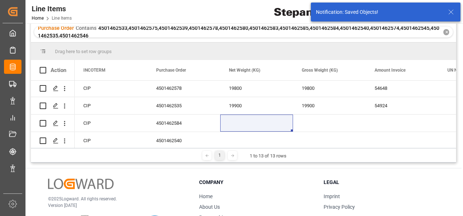
scroll to position [165, 0]
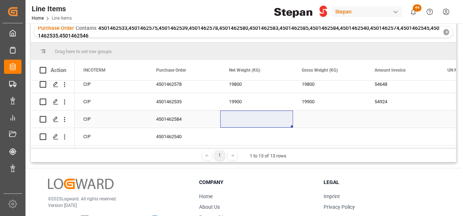
click at [234, 119] on div "Press SPACE to select this row." at bounding box center [256, 119] width 73 height 17
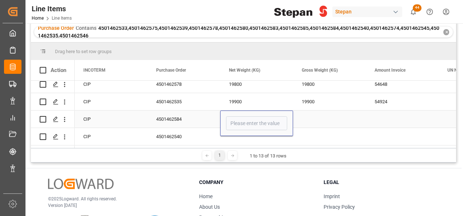
click at [234, 119] on input "Press SPACE to select this row." at bounding box center [256, 124] width 61 height 14
type input "19900"
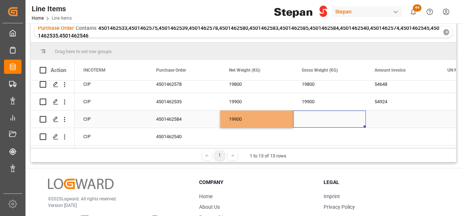
click at [310, 120] on div "Press SPACE to select this row." at bounding box center [329, 119] width 73 height 17
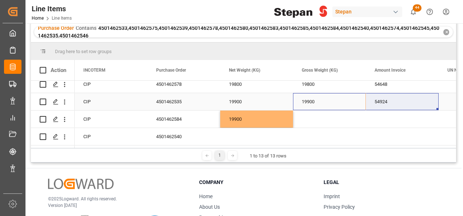
drag, startPoint x: 324, startPoint y: 100, endPoint x: 380, endPoint y: 102, distance: 56.1
click at [380, 102] on div "VERACRUZ DEFINITIVO CIP 4501462535 19900 19900 54924" at bounding box center [184, 101] width 3571 height 17
drag, startPoint x: 437, startPoint y: 106, endPoint x: 435, endPoint y: 118, distance: 11.8
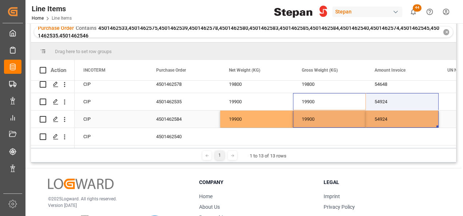
click at [321, 112] on div "19900" at bounding box center [329, 119] width 73 height 17
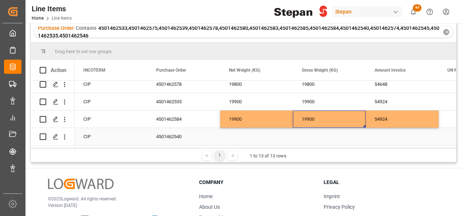
click at [170, 135] on div "4501462540" at bounding box center [184, 136] width 73 height 17
click at [244, 140] on div "Press SPACE to select this row." at bounding box center [256, 136] width 73 height 17
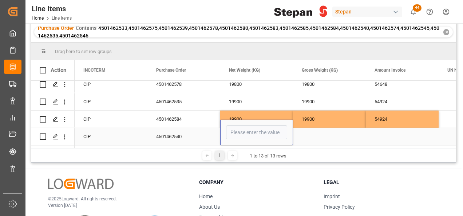
click at [244, 140] on div "Press SPACE to select this row." at bounding box center [256, 133] width 73 height 26
click at [243, 129] on input "Press SPACE to select this row." at bounding box center [256, 133] width 61 height 14
type input "19960"
click at [310, 136] on div "Press SPACE to select this row." at bounding box center [329, 136] width 73 height 17
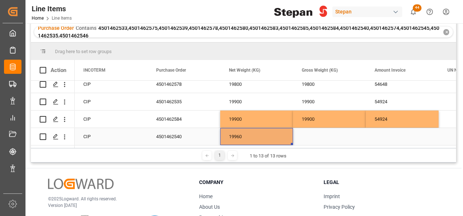
click at [266, 132] on div "19960" at bounding box center [256, 136] width 73 height 17
drag, startPoint x: 293, startPoint y: 141, endPoint x: 339, endPoint y: 142, distance: 46.7
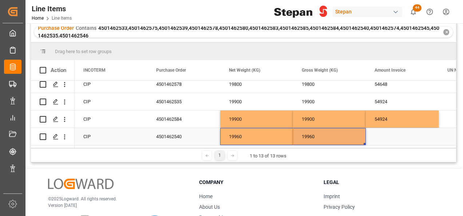
click at [397, 136] on div "Press SPACE to select this row." at bounding box center [402, 136] width 73 height 17
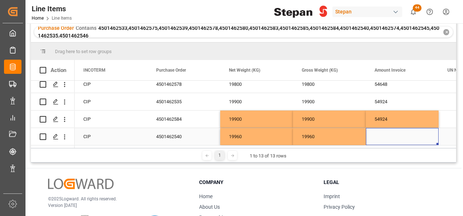
click at [385, 135] on div "Press SPACE to select this row." at bounding box center [402, 136] width 73 height 17
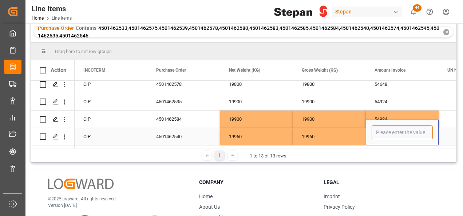
click at [386, 134] on input "Press SPACE to select this row." at bounding box center [402, 133] width 61 height 14
type input "55089.60"
click at [339, 133] on div "19960" at bounding box center [329, 136] width 73 height 17
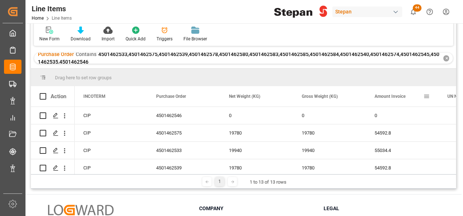
scroll to position [0, 0]
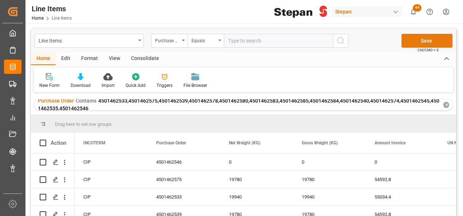
click at [421, 43] on button "Save" at bounding box center [427, 41] width 51 height 14
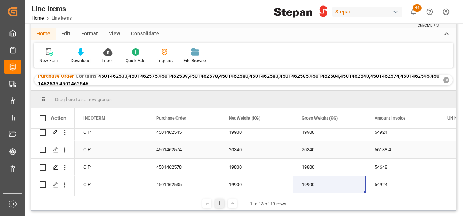
scroll to position [36, 0]
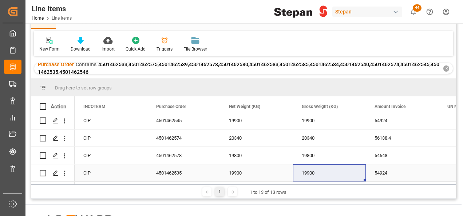
click at [183, 172] on div "4501462535" at bounding box center [184, 173] width 73 height 17
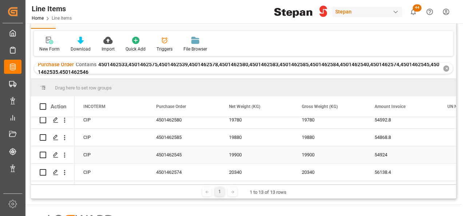
scroll to position [92, 0]
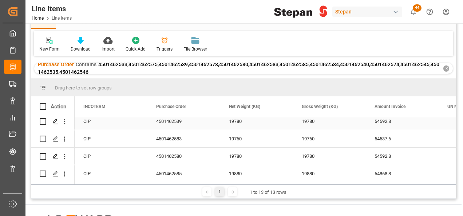
click at [177, 125] on div "4501462539" at bounding box center [184, 121] width 73 height 17
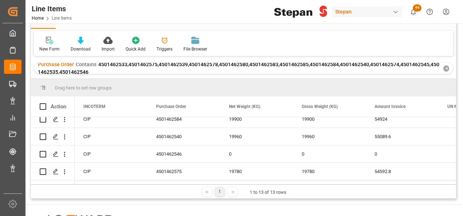
scroll to position [0, 0]
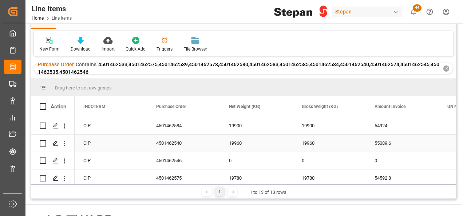
click at [187, 144] on div "4501462540" at bounding box center [184, 143] width 73 height 17
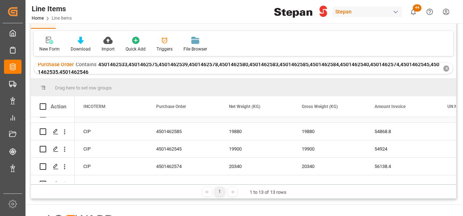
scroll to position [146, 0]
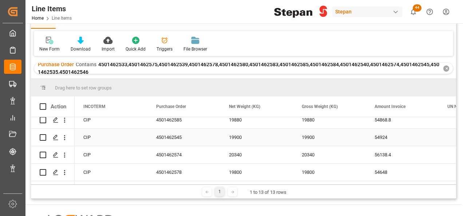
click at [175, 140] on div "4501462545" at bounding box center [184, 137] width 73 height 17
click at [175, 157] on div "4501462574" at bounding box center [184, 154] width 73 height 17
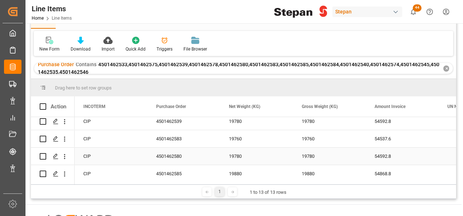
scroll to position [55, 0]
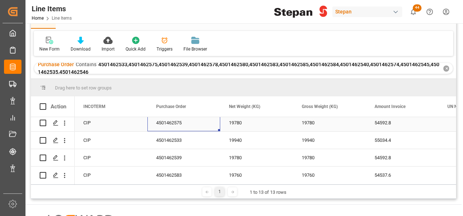
click at [176, 121] on div "4501462575" at bounding box center [184, 122] width 73 height 17
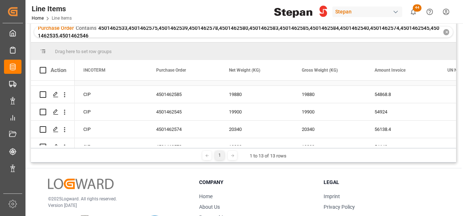
scroll to position [146, 0]
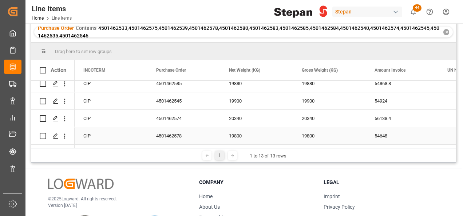
click at [170, 134] on div "4501462578" at bounding box center [184, 136] width 73 height 17
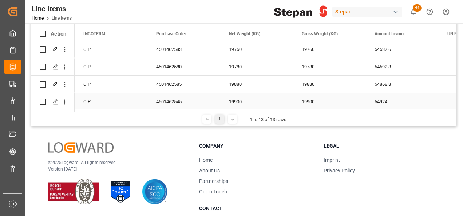
scroll to position [92, 0]
click at [172, 85] on div "4501462580" at bounding box center [184, 83] width 73 height 17
click at [177, 67] on div "4501462583" at bounding box center [184, 66] width 73 height 17
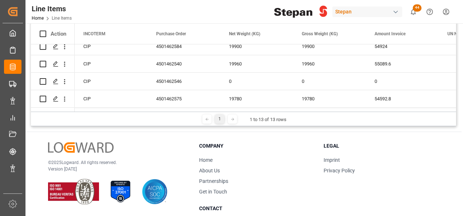
scroll to position [0, 0]
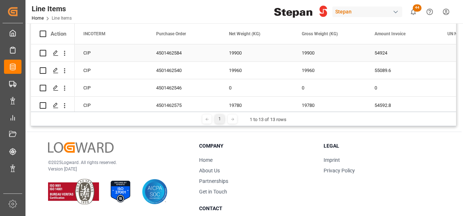
click at [178, 55] on div "4501462584" at bounding box center [184, 52] width 73 height 17
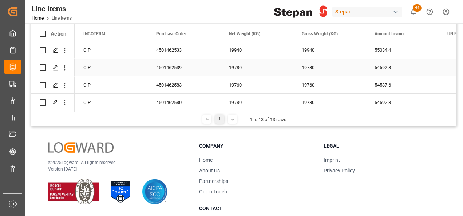
scroll to position [109, 0]
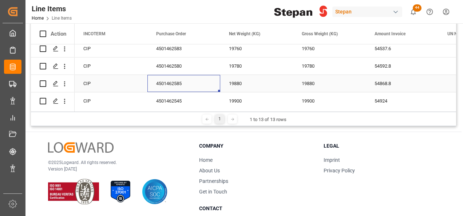
click at [178, 83] on div "4501462585" at bounding box center [184, 83] width 73 height 17
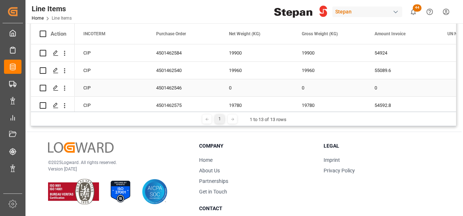
scroll to position [73, 0]
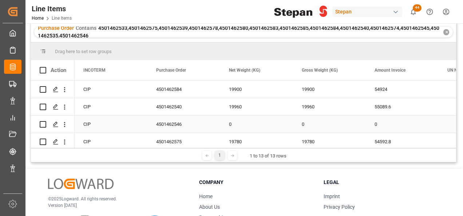
click at [181, 124] on div "4501462546" at bounding box center [184, 124] width 73 height 17
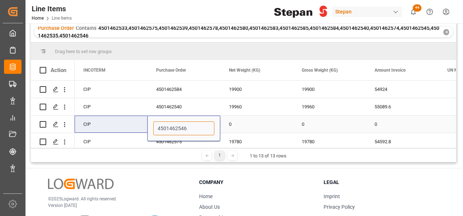
drag, startPoint x: 189, startPoint y: 128, endPoint x: 134, endPoint y: 128, distance: 55.7
click at [134, 128] on div "VERACRUZ DEFINITIVO CIP 4501462546 0 0 0" at bounding box center [184, 124] width 3571 height 17
click at [255, 122] on div "0" at bounding box center [256, 124] width 73 height 17
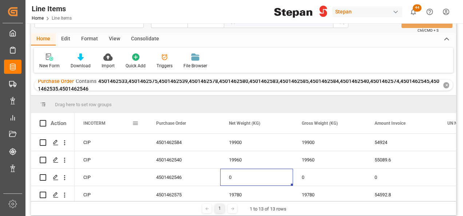
scroll to position [36, 0]
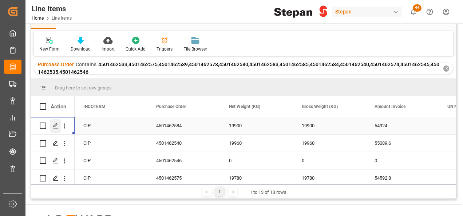
click at [54, 126] on icon "Press SPACE to select this row." at bounding box center [56, 126] width 6 height 6
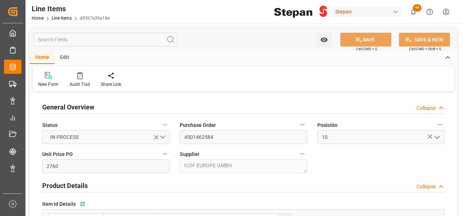
type input "2760"
type input "12352104"
type input "20000"
type input "19900"
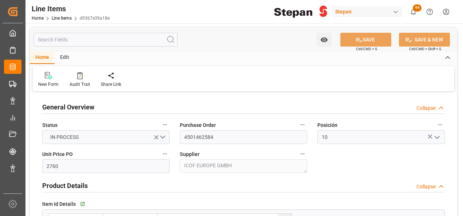
type input "54924"
type input "[DATE]"
type input "26-08-2025 19:08"
type input "19-05-2025 19:40"
type input "[DATE]"
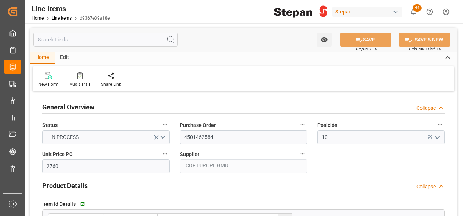
type input "[DATE]"
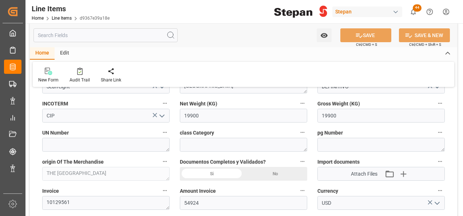
scroll to position [364, 0]
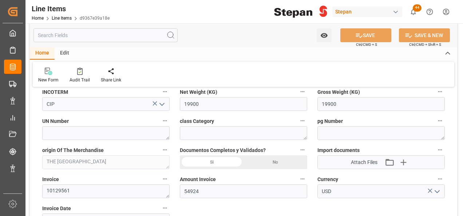
click at [216, 164] on div "Si" at bounding box center [212, 163] width 64 height 14
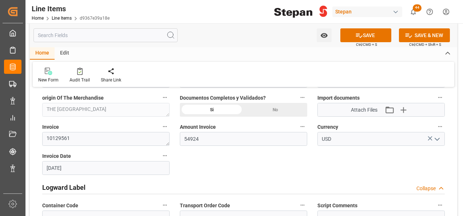
scroll to position [401, 0]
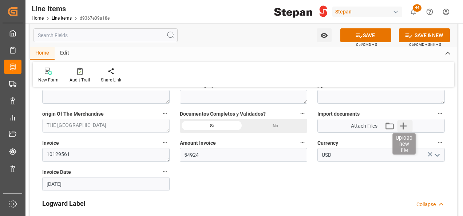
click at [405, 125] on icon "button" at bounding box center [404, 126] width 12 height 12
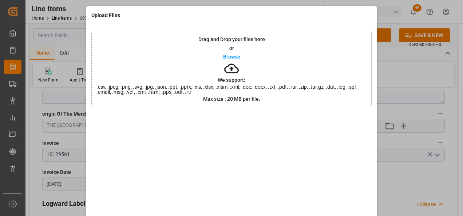
click at [232, 57] on p "Browse" at bounding box center [231, 56] width 17 height 5
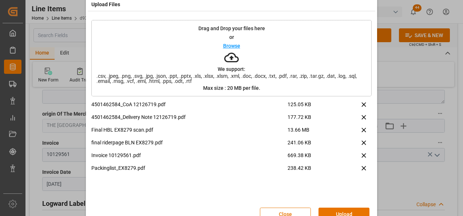
scroll to position [29, 0]
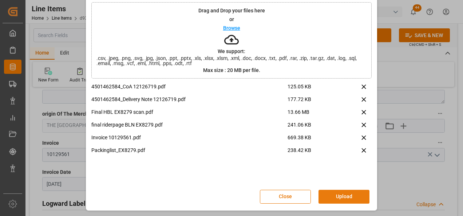
click at [338, 196] on button "Upload" at bounding box center [344, 197] width 51 height 14
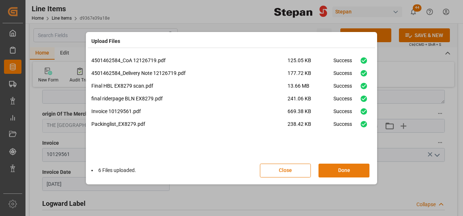
click at [340, 169] on button "Done" at bounding box center [344, 171] width 51 height 14
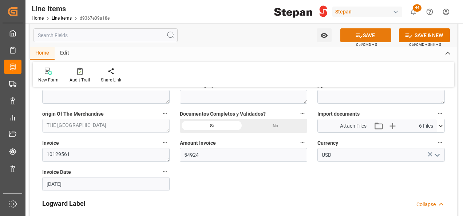
click at [360, 32] on icon at bounding box center [360, 36] width 8 height 8
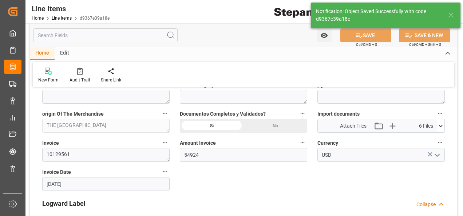
type input "26-08-2025 19:17"
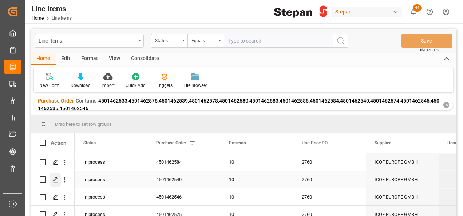
click at [55, 181] on polygon "Press SPACE to select this row." at bounding box center [56, 180] width 4 height 4
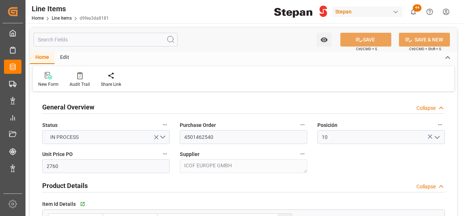
type input "[DATE]"
type input "26-08-2025 19:08"
type input "19-05-2025 19:40"
type input "23-06-2025"
type input "[DATE]"
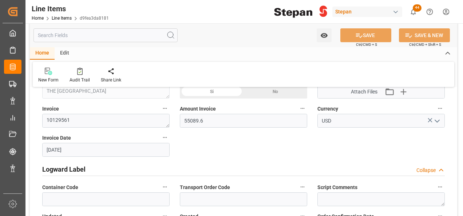
scroll to position [401, 0]
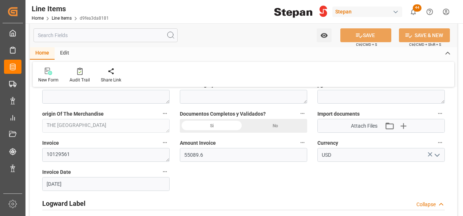
click at [214, 124] on div "Si" at bounding box center [212, 126] width 64 height 14
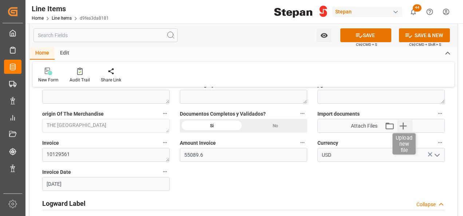
click at [402, 123] on icon "button" at bounding box center [404, 126] width 12 height 12
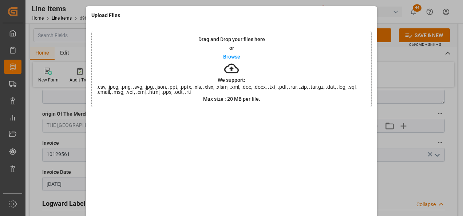
click at [227, 60] on div "Browse" at bounding box center [231, 56] width 17 height 9
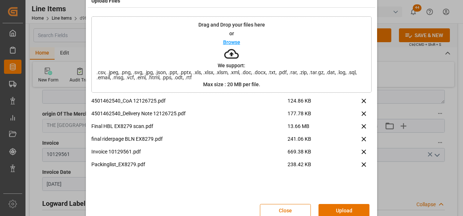
scroll to position [29, 0]
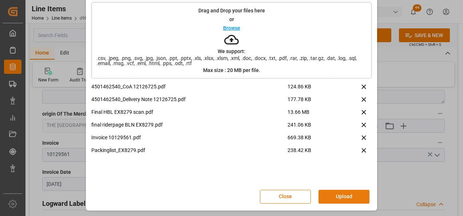
click at [343, 193] on button "Upload" at bounding box center [344, 197] width 51 height 14
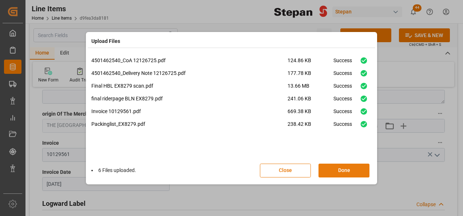
click at [345, 174] on button "Done" at bounding box center [344, 171] width 51 height 14
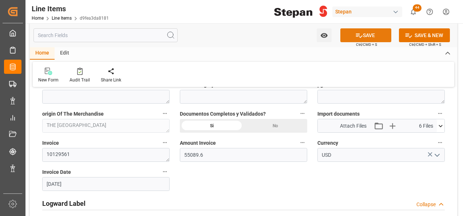
click at [373, 33] on button "SAVE" at bounding box center [366, 35] width 51 height 14
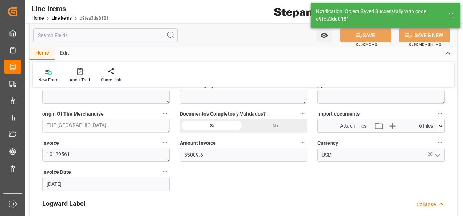
type input "26-08-2025 19:18"
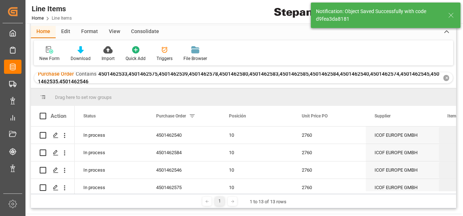
scroll to position [36, 0]
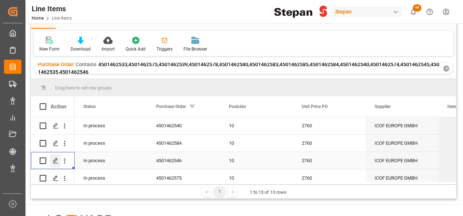
click at [55, 160] on icon "Press SPACE to select this row." at bounding box center [56, 161] width 6 height 6
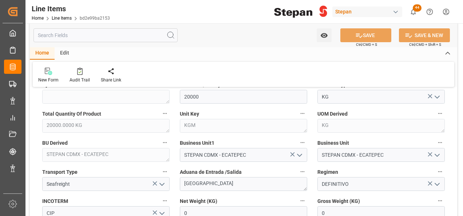
scroll to position [364, 0]
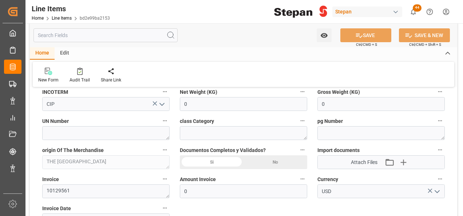
click at [207, 161] on div "Si" at bounding box center [212, 163] width 64 height 14
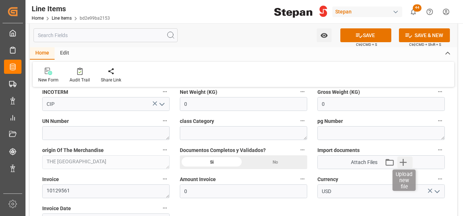
click at [403, 164] on icon "button" at bounding box center [403, 162] width 7 height 7
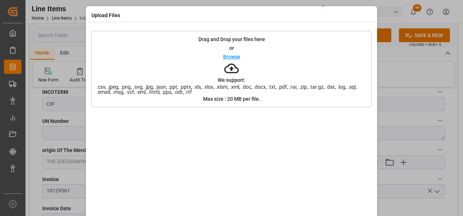
click at [228, 56] on p "Browse" at bounding box center [231, 56] width 17 height 5
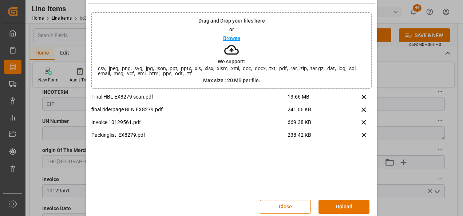
scroll to position [29, 0]
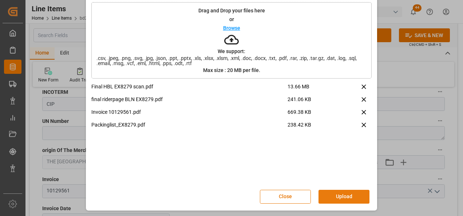
click at [344, 195] on button "Upload" at bounding box center [344, 197] width 51 height 14
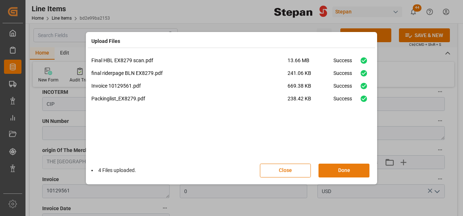
click at [336, 167] on button "Done" at bounding box center [344, 171] width 51 height 14
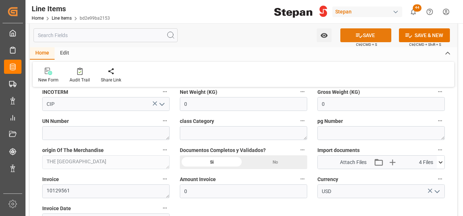
click at [364, 32] on button "SAVE" at bounding box center [366, 35] width 51 height 14
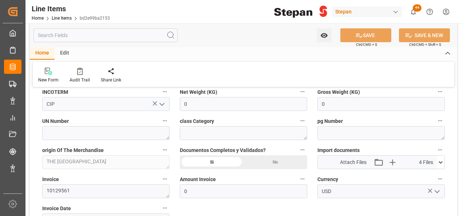
type input "26-08-2025 19:19"
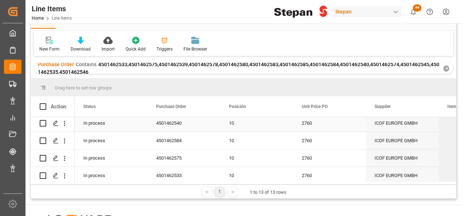
scroll to position [36, 0]
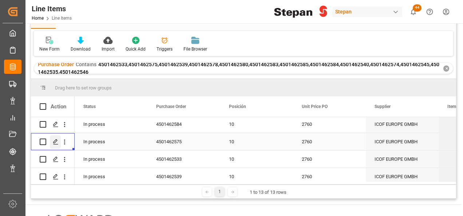
click at [56, 144] on icon "Press SPACE to select this row." at bounding box center [56, 142] width 6 height 6
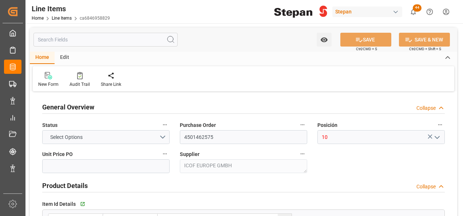
type input "2760"
type input "12352104"
type input "20000"
type input "19780"
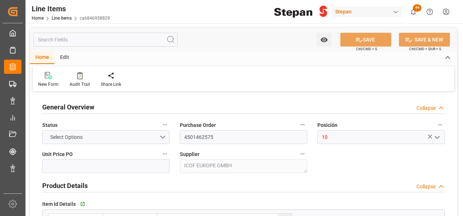
type input "54592.8"
type input "[DATE]"
type input "26-08-2025 19:06"
type input "19-05-2025 19:40"
type input "16-07-2025"
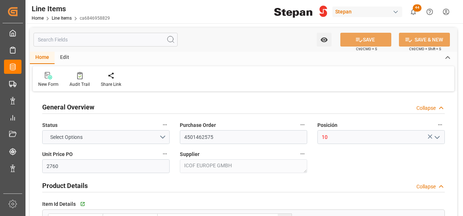
type input "[DATE]"
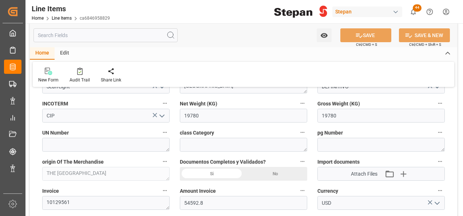
scroll to position [364, 0]
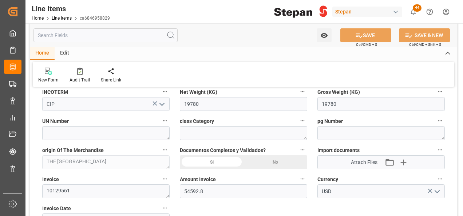
drag, startPoint x: 210, startPoint y: 159, endPoint x: 216, endPoint y: 163, distance: 7.7
click at [210, 158] on div "Si" at bounding box center [212, 163] width 64 height 14
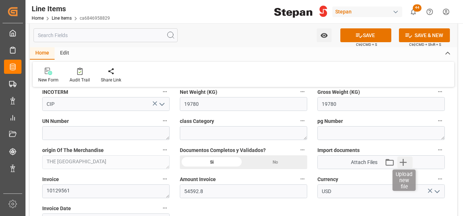
click at [404, 159] on icon "button" at bounding box center [403, 162] width 7 height 7
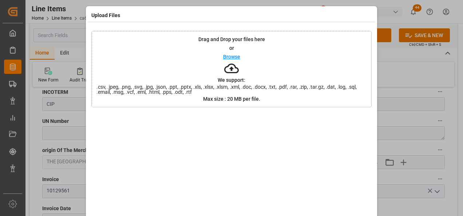
click at [226, 53] on div "Browse" at bounding box center [231, 56] width 17 height 9
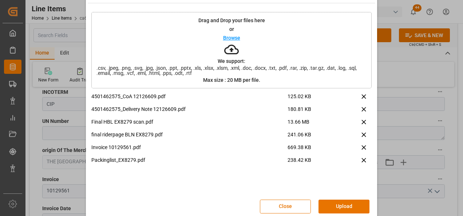
scroll to position [29, 0]
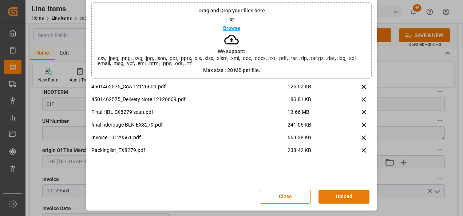
click at [336, 196] on button "Upload" at bounding box center [344, 197] width 51 height 14
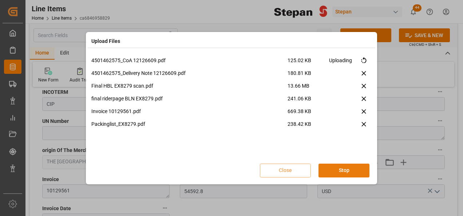
scroll to position [0, 0]
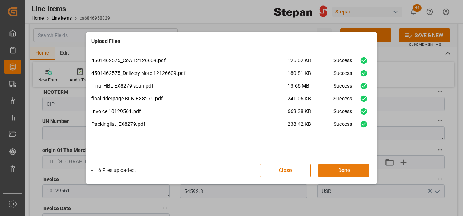
click at [333, 168] on button "Done" at bounding box center [344, 171] width 51 height 14
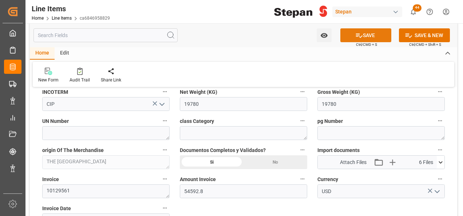
click at [372, 35] on button "SAVE" at bounding box center [366, 35] width 51 height 14
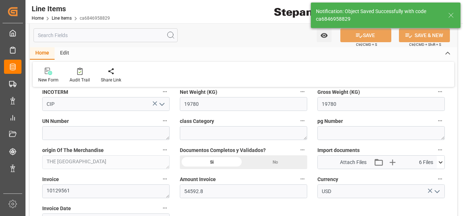
type input "26-08-2025 19:21"
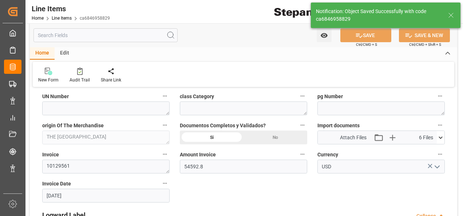
scroll to position [401, 0]
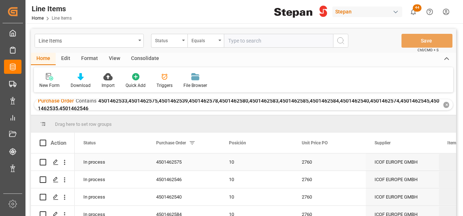
scroll to position [36, 0]
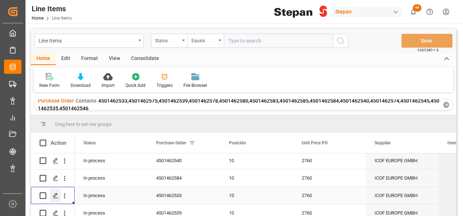
click at [54, 195] on polygon "Press SPACE to select this row." at bounding box center [56, 196] width 4 height 4
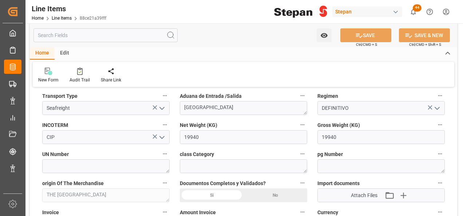
scroll to position [364, 0]
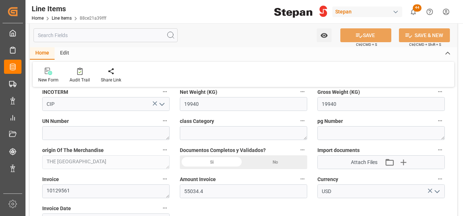
click at [219, 164] on div "Si" at bounding box center [212, 163] width 64 height 14
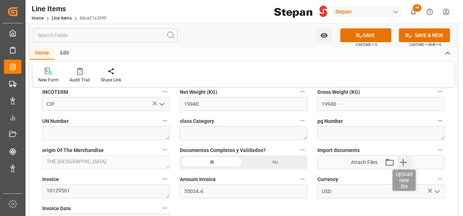
click at [403, 162] on icon "button" at bounding box center [403, 162] width 7 height 7
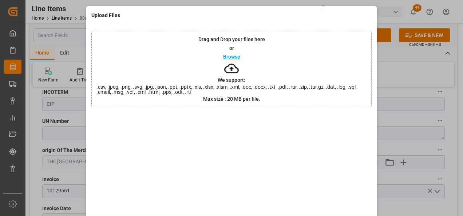
click at [230, 54] on p "Browse" at bounding box center [231, 56] width 17 height 5
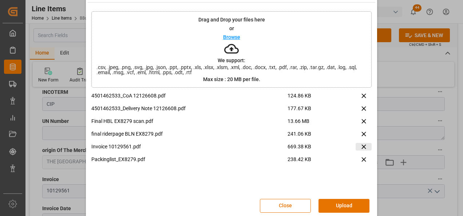
scroll to position [29, 0]
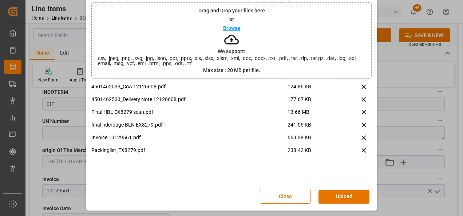
click at [353, 163] on div "4501462533_CoA 12126608.pdf 124.86 KB 4501462533_Delivery Note 12126608.pdf 177…" at bounding box center [231, 134] width 281 height 102
click at [345, 197] on button "Upload" at bounding box center [344, 197] width 51 height 14
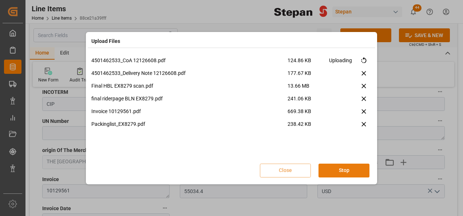
scroll to position [0, 0]
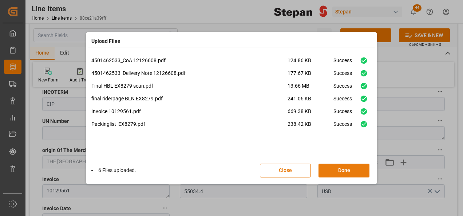
click at [348, 165] on button "Done" at bounding box center [344, 171] width 51 height 14
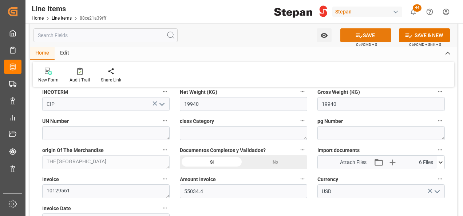
click at [372, 35] on button "SAVE" at bounding box center [366, 35] width 51 height 14
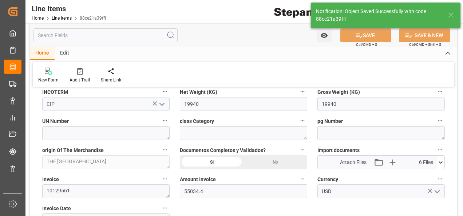
type input "26-08-2025 19:23"
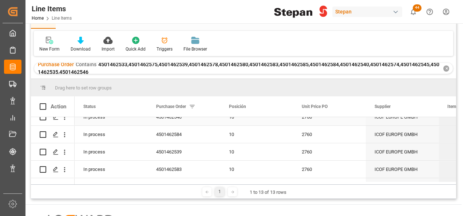
scroll to position [73, 0]
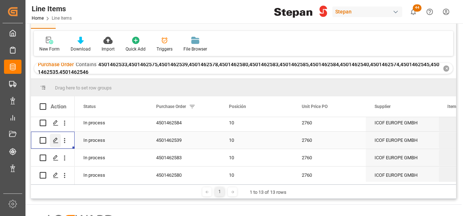
click at [54, 141] on icon "Press SPACE to select this row." at bounding box center [56, 141] width 6 height 6
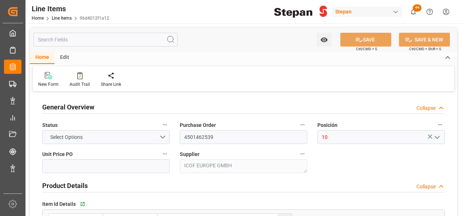
type input "2760"
type input "12352104"
type input "20000"
type input "19780"
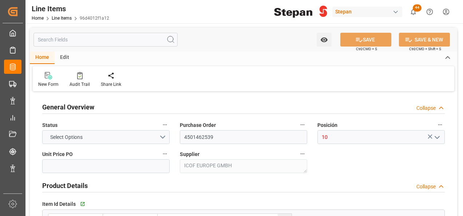
type input "54592.8"
type input "[DATE]"
type input "26-08-2025 19:05"
type input "19-05-2025 19:40"
type input "22-06-2025"
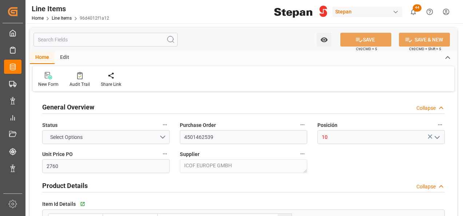
type input "[DATE]"
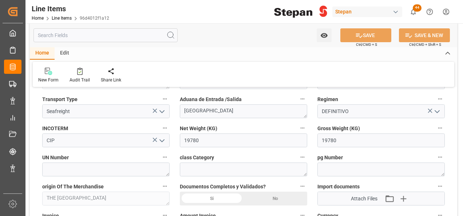
scroll to position [401, 0]
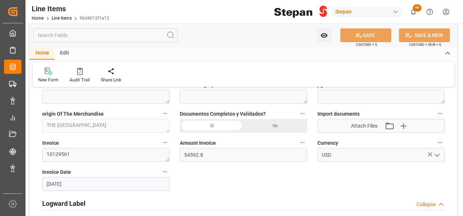
click at [205, 127] on div "Si" at bounding box center [212, 126] width 64 height 14
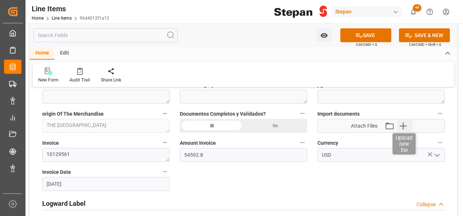
click at [404, 125] on icon "button" at bounding box center [403, 126] width 7 height 7
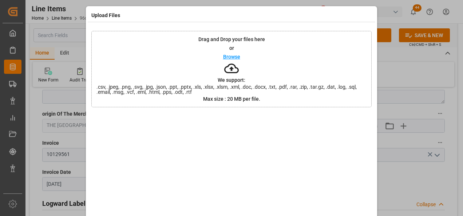
click at [229, 55] on p "Browse" at bounding box center [231, 56] width 17 height 5
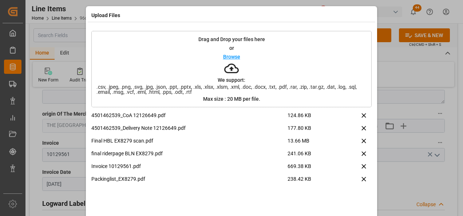
scroll to position [29, 0]
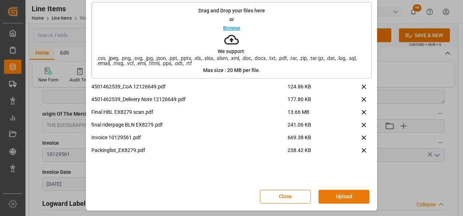
click at [343, 194] on button "Upload" at bounding box center [344, 197] width 51 height 14
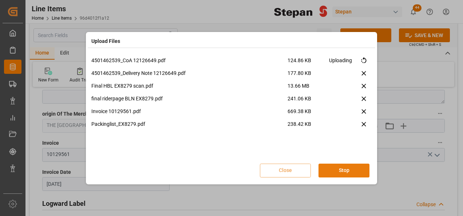
scroll to position [0, 0]
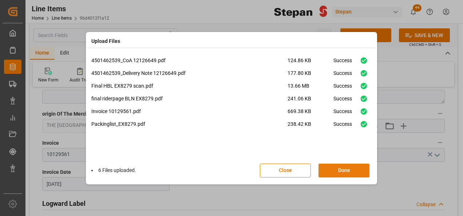
click at [343, 171] on button "Done" at bounding box center [344, 171] width 51 height 14
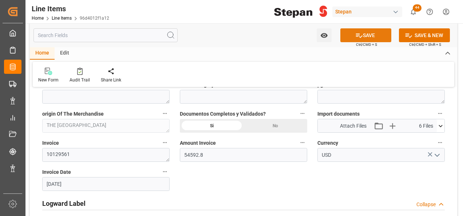
click at [372, 38] on button "SAVE" at bounding box center [366, 35] width 51 height 14
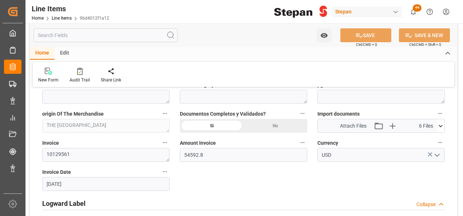
type input "26-08-2025 19:24"
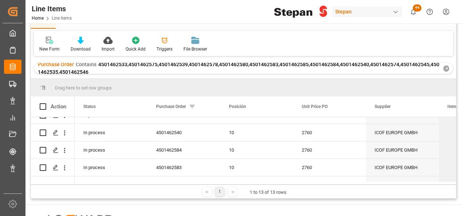
scroll to position [73, 0]
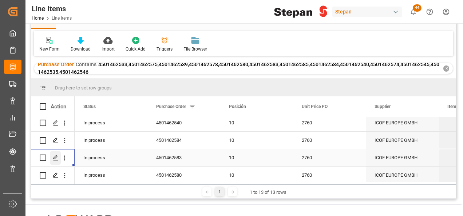
click at [55, 157] on polygon "Press SPACE to select this row." at bounding box center [56, 158] width 4 height 4
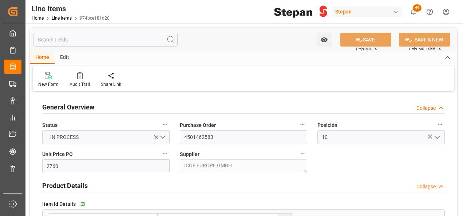
type input "[DATE]"
type input "26-08-2025 19:05"
type input "19-05-2025 19:40"
type input "19-07-2025"
type input "[DATE]"
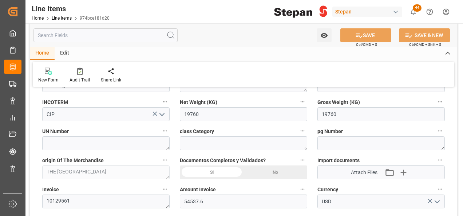
scroll to position [364, 0]
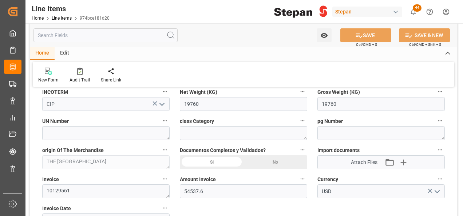
click at [212, 164] on div "Si" at bounding box center [212, 163] width 64 height 14
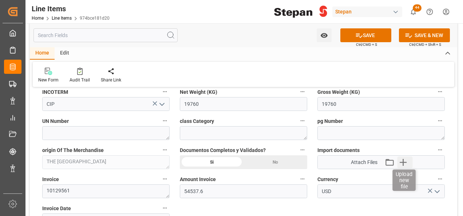
click at [405, 159] on icon "button" at bounding box center [404, 163] width 12 height 12
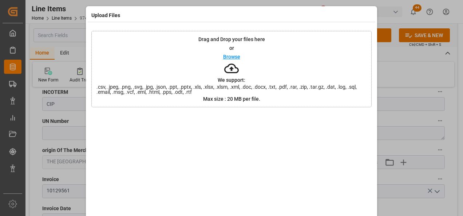
click at [228, 58] on p "Browse" at bounding box center [231, 56] width 17 height 5
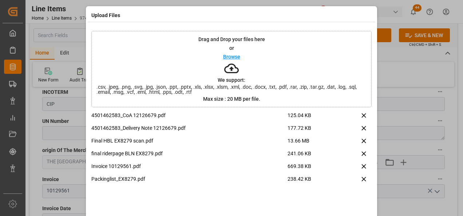
scroll to position [29, 0]
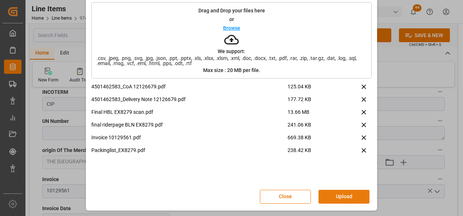
click at [341, 193] on button "Upload" at bounding box center [344, 197] width 51 height 14
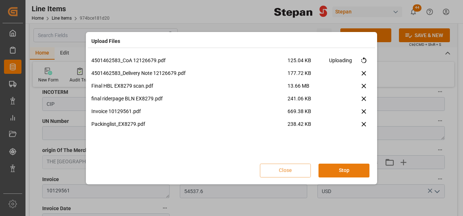
scroll to position [0, 0]
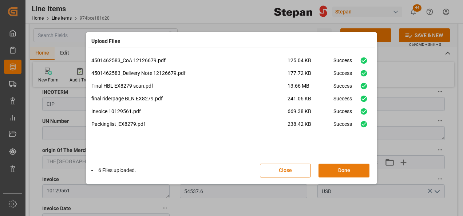
click at [345, 174] on button "Done" at bounding box center [344, 171] width 51 height 14
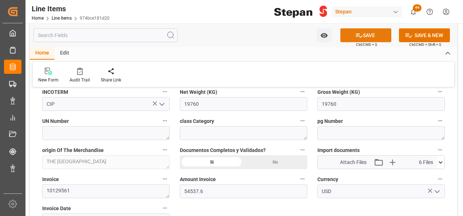
click at [362, 35] on button "SAVE" at bounding box center [366, 35] width 51 height 14
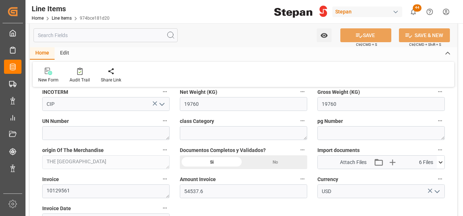
type input "26-08-2025 19:25"
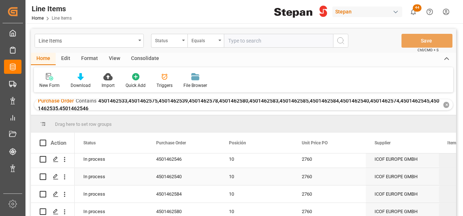
scroll to position [109, 0]
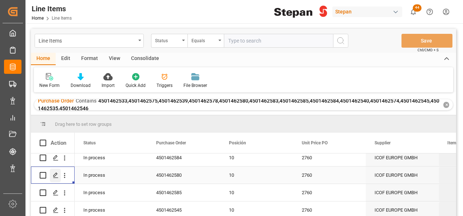
click at [55, 176] on polygon "Press SPACE to select this row." at bounding box center [56, 175] width 4 height 4
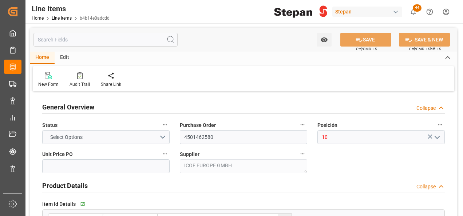
type input "2760"
type input "12352104"
type input "20000"
type input "19780"
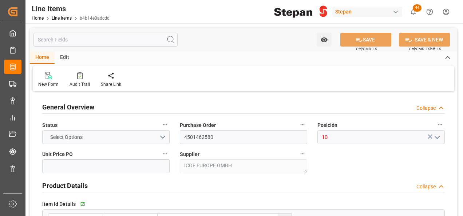
type input "54592.8"
type input "[DATE]"
type input "26-08-2025 19:05"
type input "19-05-2025 19:40"
type input "[DATE]"
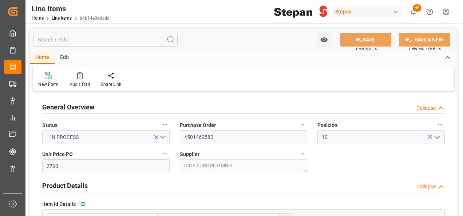
type input "[DATE]"
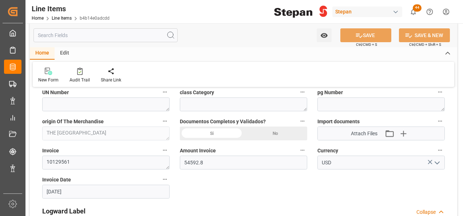
scroll to position [401, 0]
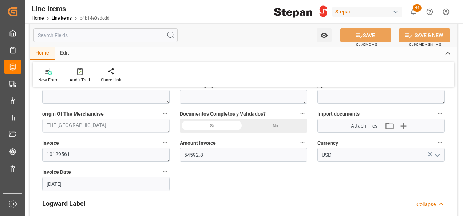
click at [219, 125] on div "Si" at bounding box center [212, 126] width 64 height 14
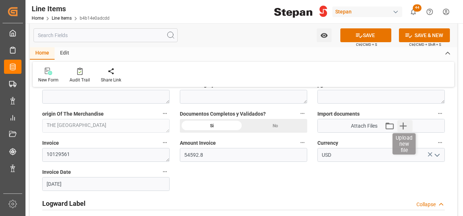
click at [403, 124] on icon "button" at bounding box center [404, 126] width 12 height 12
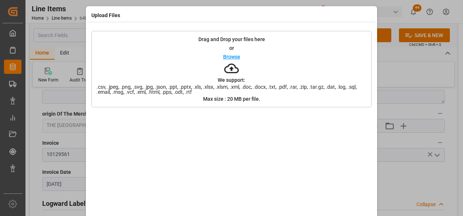
click at [229, 58] on p "Browse" at bounding box center [231, 56] width 17 height 5
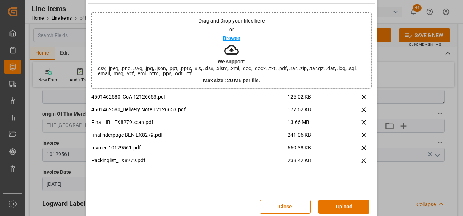
scroll to position [29, 0]
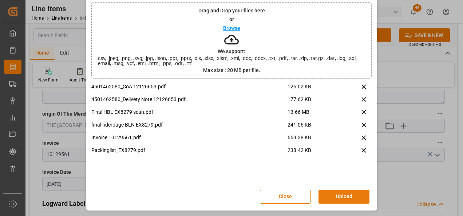
click at [345, 197] on button "Upload" at bounding box center [344, 197] width 51 height 14
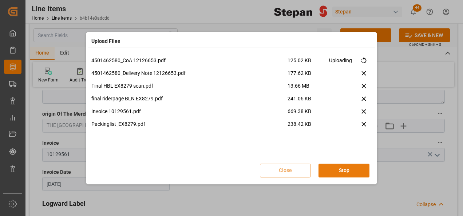
scroll to position [0, 0]
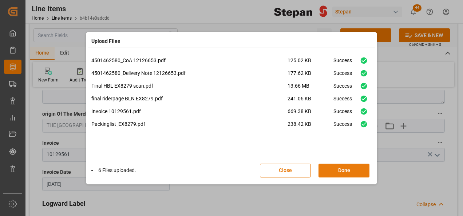
click at [347, 168] on button "Done" at bounding box center [344, 171] width 51 height 14
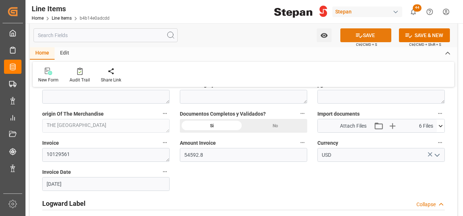
click at [364, 32] on button "SAVE" at bounding box center [366, 35] width 51 height 14
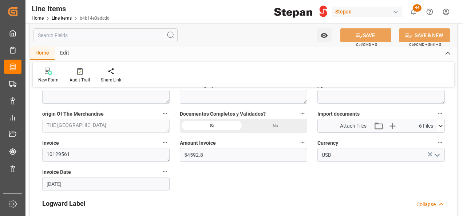
type input "26-08-2025 19:26"
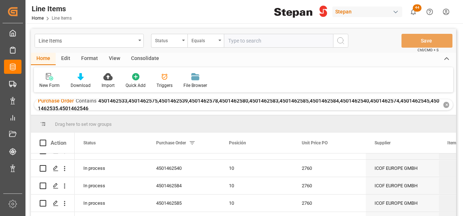
scroll to position [109, 0]
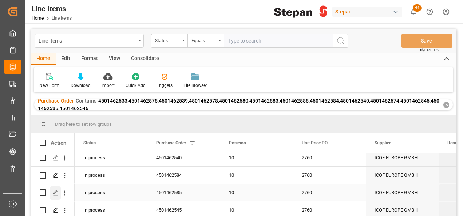
click at [54, 192] on icon "Press SPACE to select this row." at bounding box center [56, 193] width 6 height 6
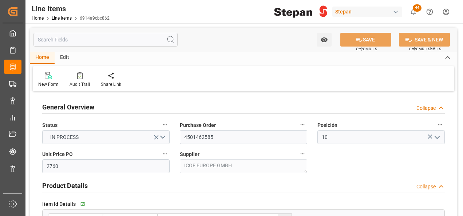
type input "[DATE]"
type input "26-08-2025 18:51"
type input "19-05-2025 19:40"
type input "[DATE]"
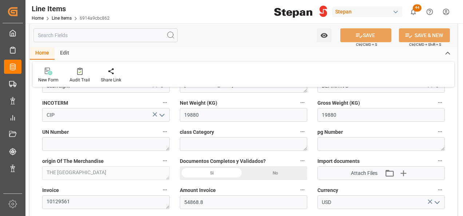
scroll to position [401, 0]
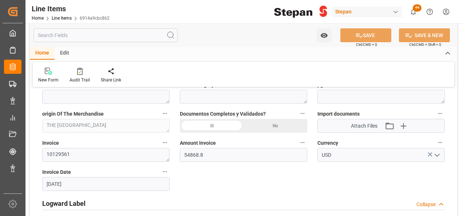
click at [200, 120] on div "Si" at bounding box center [212, 126] width 64 height 14
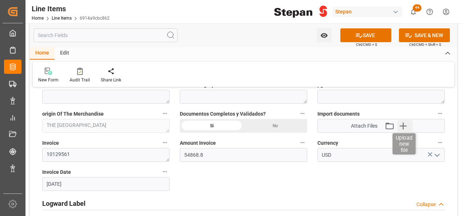
click at [401, 123] on icon "button" at bounding box center [404, 126] width 12 height 12
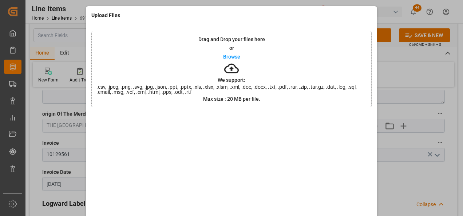
click at [233, 59] on p "Browse" at bounding box center [231, 56] width 17 height 5
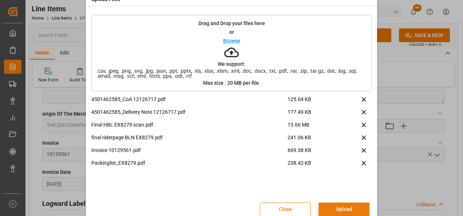
scroll to position [29, 0]
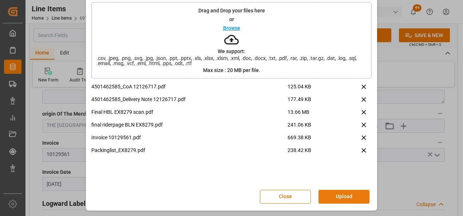
click at [340, 197] on button "Upload" at bounding box center [344, 197] width 51 height 14
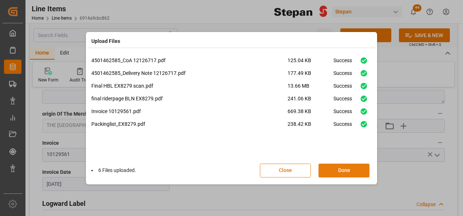
click at [343, 170] on button "Done" at bounding box center [344, 171] width 51 height 14
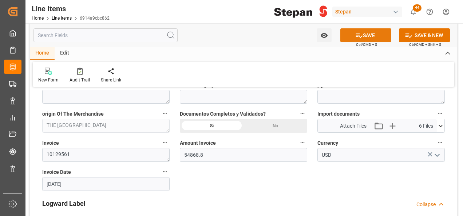
click at [368, 32] on button "SAVE" at bounding box center [366, 35] width 51 height 14
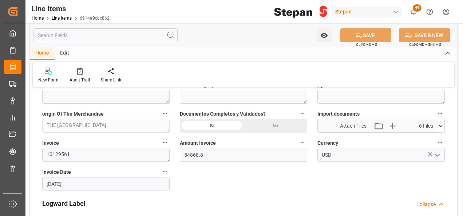
type input "26-08-2025 19:27"
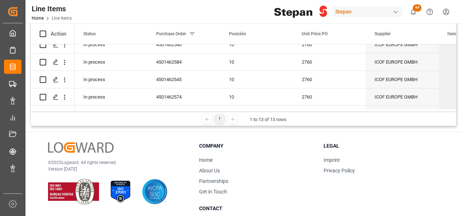
scroll to position [146, 0]
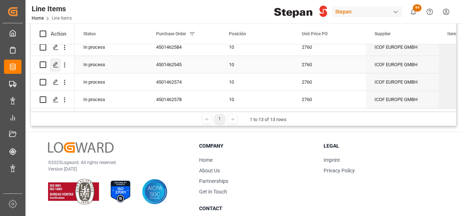
click at [57, 65] on icon "Press SPACE to select this row." at bounding box center [56, 65] width 6 height 6
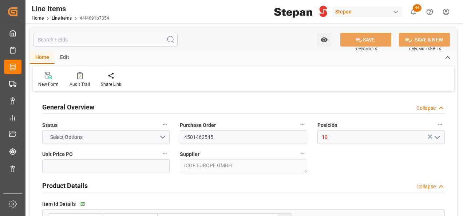
type input "2760"
type input "12352104"
type input "20000"
type input "19900"
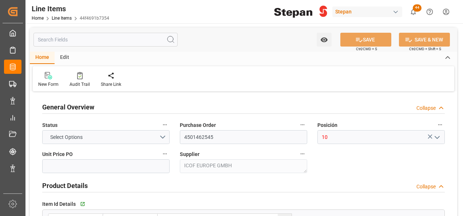
type input "54924"
type input "[DATE]"
type input "26-08-2025 18:48"
type input "19-05-2025 19:40"
type input "[DATE]"
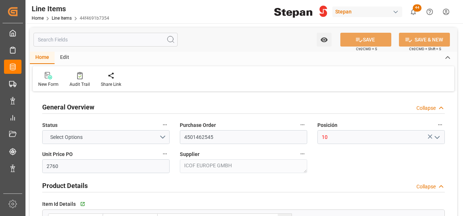
type input "[DATE]"
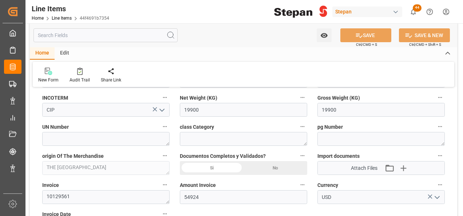
scroll to position [401, 0]
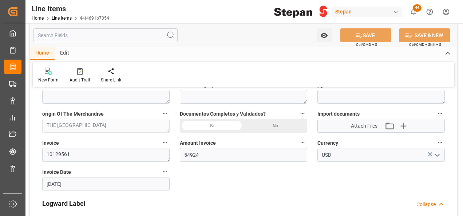
click at [214, 127] on div "Si" at bounding box center [212, 126] width 64 height 14
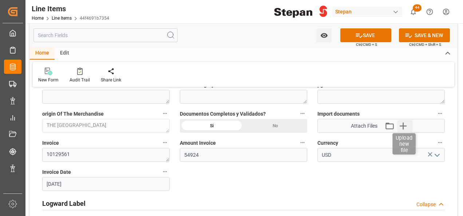
click at [403, 124] on icon "button" at bounding box center [403, 126] width 7 height 7
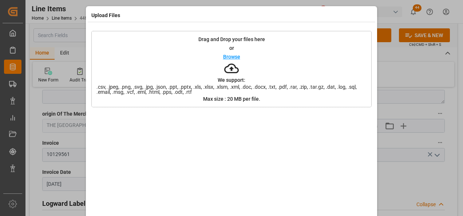
click at [229, 54] on p "Browse" at bounding box center [231, 56] width 17 height 5
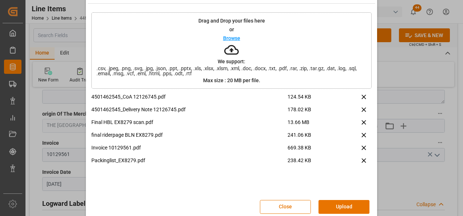
scroll to position [29, 0]
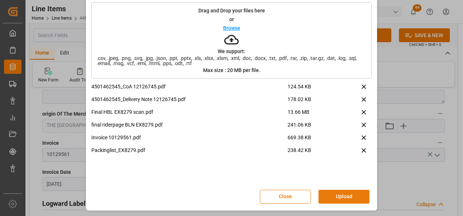
click at [344, 193] on button "Upload" at bounding box center [344, 197] width 51 height 14
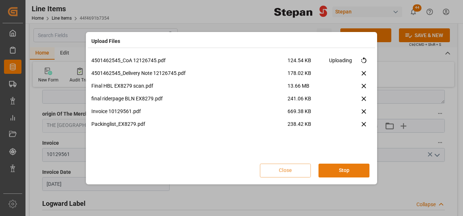
scroll to position [0, 0]
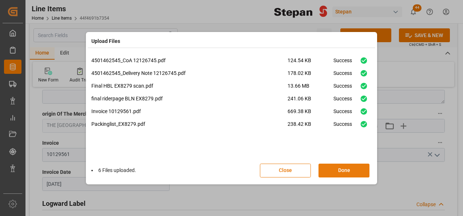
click at [345, 173] on button "Done" at bounding box center [344, 171] width 51 height 14
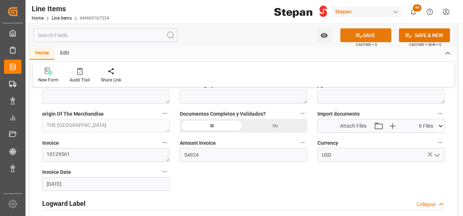
click at [366, 36] on button "SAVE" at bounding box center [366, 35] width 51 height 14
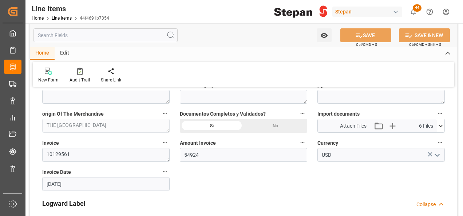
type input "26-08-2025 19:28"
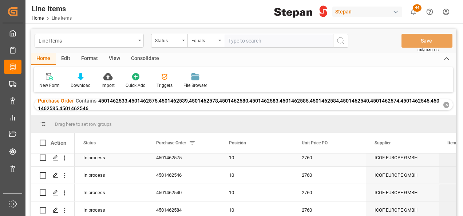
scroll to position [146, 0]
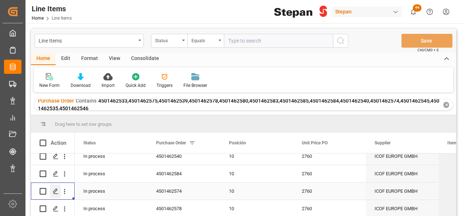
click at [56, 192] on polygon "Press SPACE to select this row." at bounding box center [56, 191] width 4 height 4
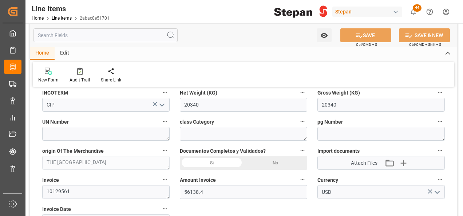
scroll to position [364, 0]
click at [216, 161] on div "Si" at bounding box center [212, 163] width 64 height 14
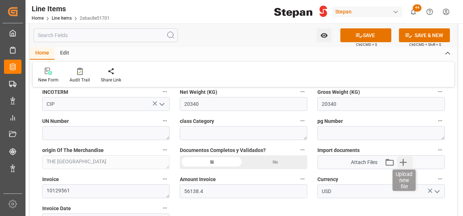
click at [404, 160] on icon "button" at bounding box center [403, 162] width 7 height 7
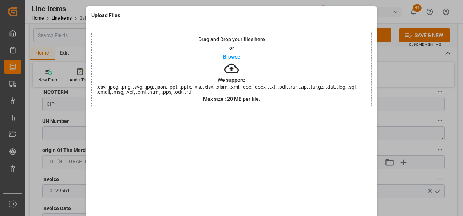
click at [227, 58] on p "Browse" at bounding box center [231, 56] width 17 height 5
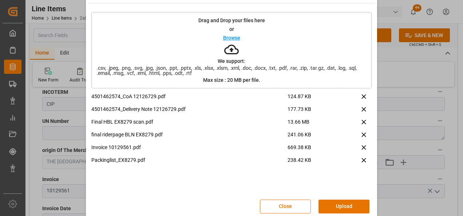
scroll to position [29, 0]
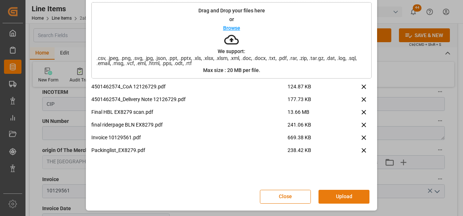
click at [340, 196] on button "Upload" at bounding box center [344, 197] width 51 height 14
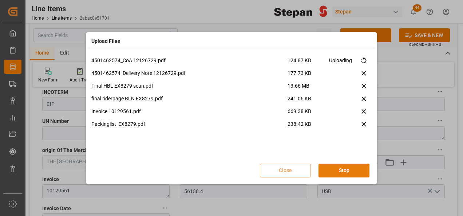
scroll to position [0, 0]
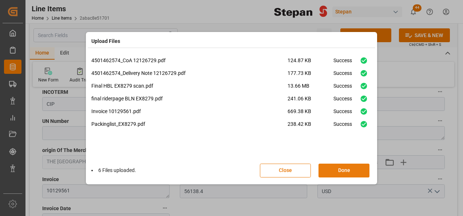
click at [338, 170] on button "Done" at bounding box center [344, 171] width 51 height 14
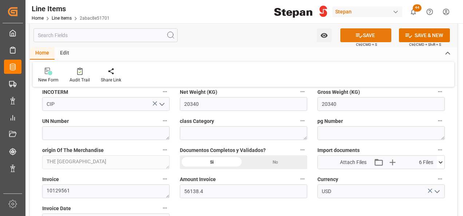
click at [363, 34] on button "SAVE" at bounding box center [366, 35] width 51 height 14
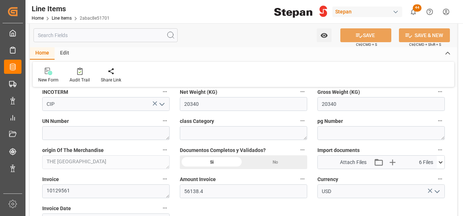
type input "26-08-2025 19:29"
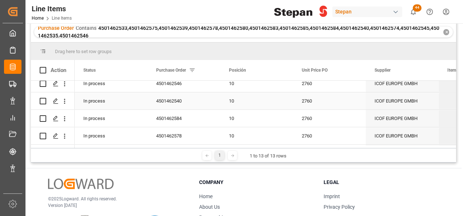
scroll to position [165, 0]
click at [56, 117] on polygon "Press SPACE to select this row." at bounding box center [56, 119] width 4 height 4
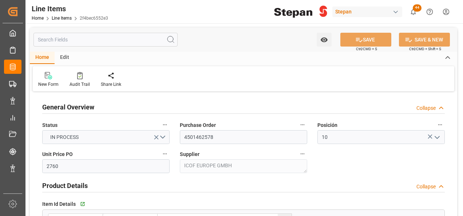
type input "[DATE]"
type input "26-08-2025 18:21"
type input "19-05-2025 19:40"
type input "17-07-2025"
type input "[DATE]"
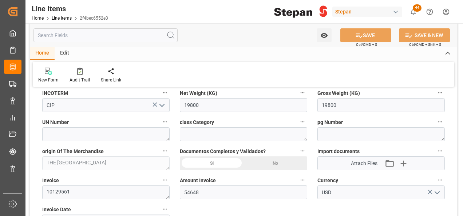
scroll to position [401, 0]
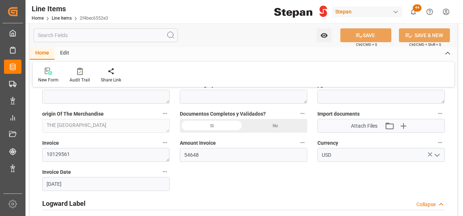
click at [203, 125] on div "Si" at bounding box center [212, 126] width 64 height 14
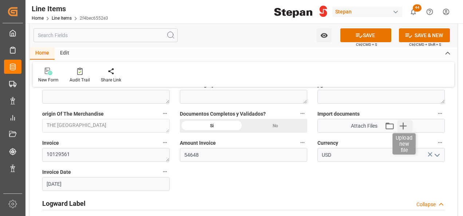
click at [400, 123] on icon "button" at bounding box center [404, 126] width 12 height 12
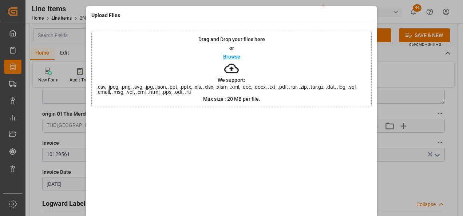
click at [224, 57] on p "Browse" at bounding box center [231, 56] width 17 height 5
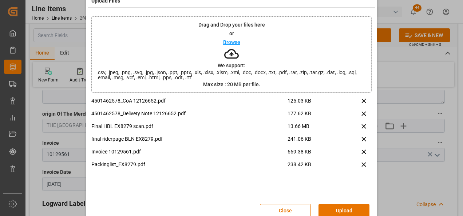
scroll to position [29, 0]
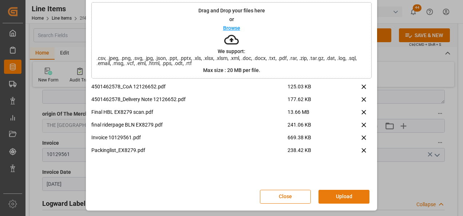
click at [361, 197] on button "Upload" at bounding box center [344, 197] width 51 height 14
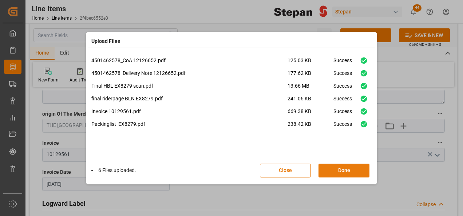
click at [335, 171] on button "Done" at bounding box center [344, 171] width 51 height 14
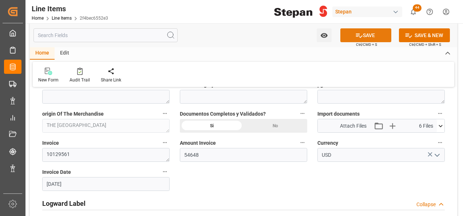
click at [363, 39] on button "SAVE" at bounding box center [366, 35] width 51 height 14
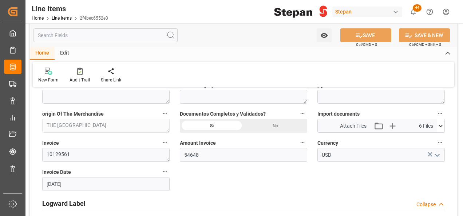
type input "26-08-2025 19:30"
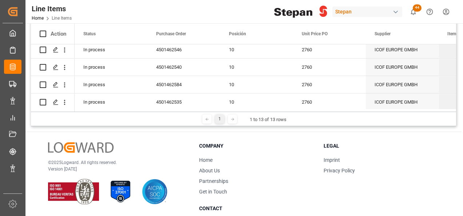
scroll to position [165, 0]
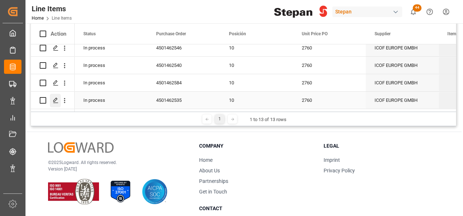
click at [53, 98] on icon "Press SPACE to select this row." at bounding box center [56, 101] width 6 height 6
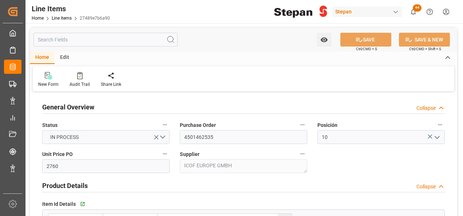
type input "[DATE]"
type input "26-08-2025 18:02"
type input "19-05-2025 19:40"
type input "[DATE]"
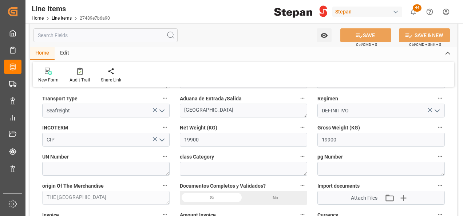
scroll to position [401, 0]
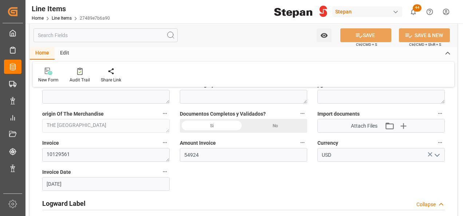
click at [202, 127] on div "Si" at bounding box center [212, 126] width 64 height 14
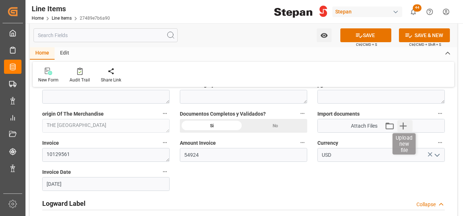
click at [402, 125] on icon "button" at bounding box center [403, 126] width 7 height 7
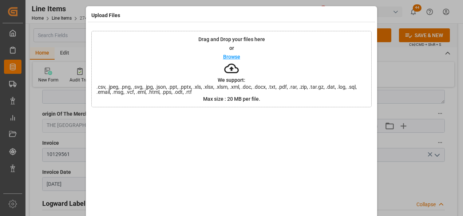
click at [229, 52] on div "Browse" at bounding box center [231, 56] width 17 height 9
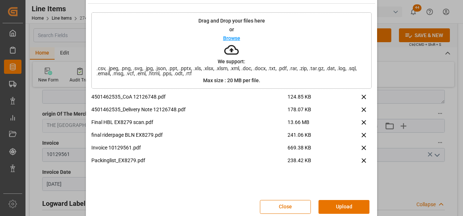
scroll to position [29, 0]
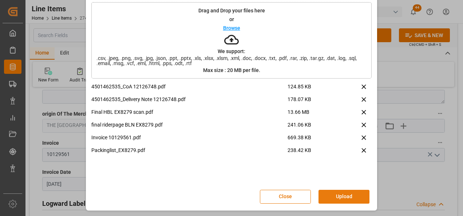
click at [340, 196] on button "Upload" at bounding box center [344, 197] width 51 height 14
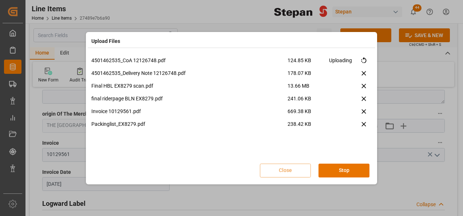
scroll to position [0, 0]
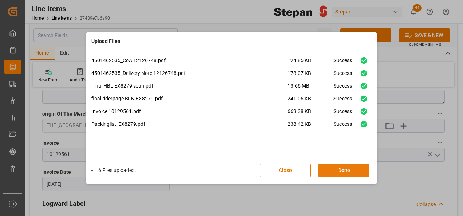
click at [348, 170] on button "Done" at bounding box center [344, 171] width 51 height 14
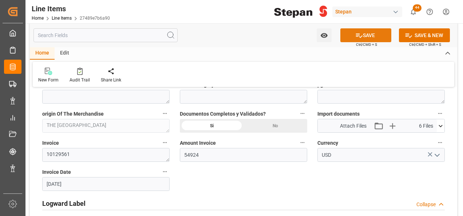
click at [363, 37] on button "SAVE" at bounding box center [366, 35] width 51 height 14
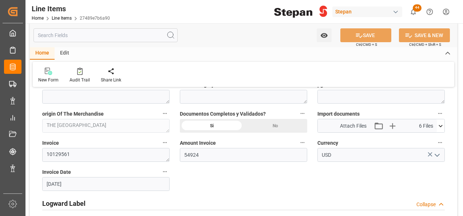
type input "26-08-2025 19:31"
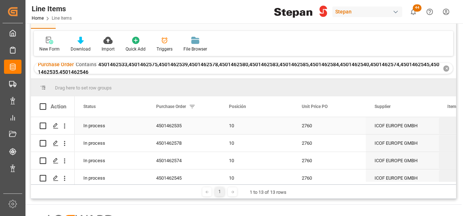
click at [196, 125] on div "4501462535" at bounding box center [184, 125] width 73 height 17
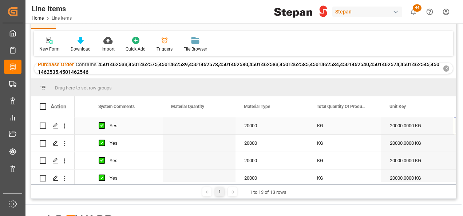
scroll to position [0, 859]
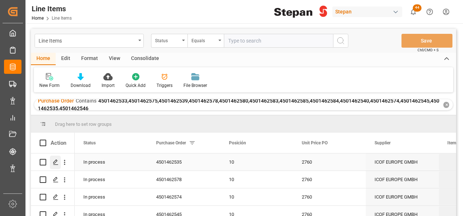
click at [54, 163] on polygon "Press SPACE to select this row." at bounding box center [56, 162] width 4 height 4
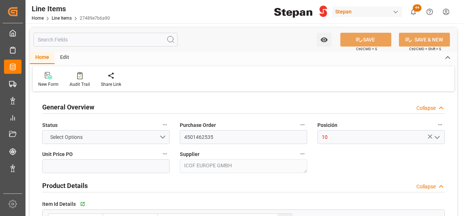
type input "2760"
type input "12352104"
type input "20000"
type input "19900"
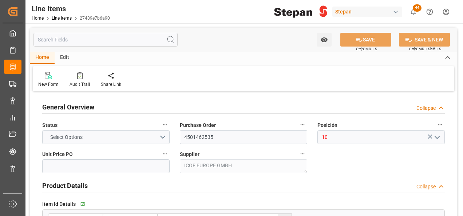
type input "54924"
type input "[DATE]"
type input "26-08-2025 19:31"
type input "19-05-2025 19:40"
type input "[DATE]"
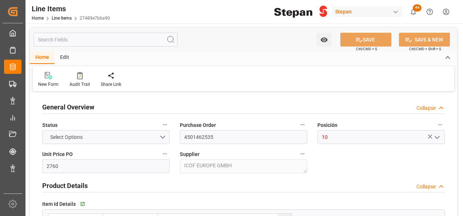
type input "[DATE]"
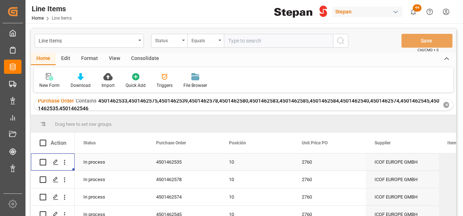
click at [39, 163] on div "Press SPACE to select this row." at bounding box center [53, 162] width 44 height 17
click at [43, 163] on input "Press Space to toggle row selection (unchecked)" at bounding box center [43, 162] width 7 height 7
checkbox input "true"
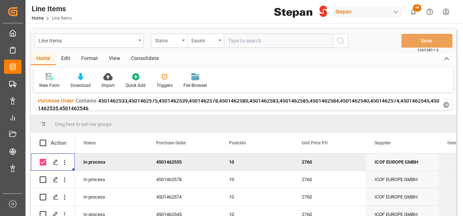
click at [149, 57] on div "Consolidate" at bounding box center [145, 59] width 39 height 12
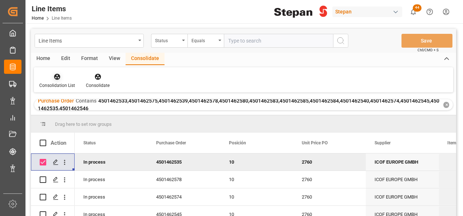
click at [52, 81] on div "Consolidation List" at bounding box center [57, 81] width 47 height 16
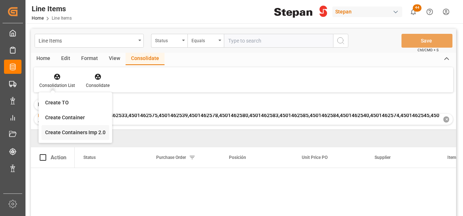
click at [68, 134] on div "Line Items Status Equals Save Ctrl/CMD + S Home Edit Format View Consolidate Co…" at bounding box center [244, 140] width 426 height 222
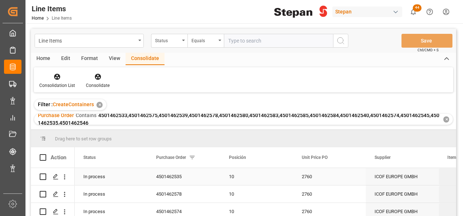
click at [46, 178] on input "Press Space to toggle row selection (unchecked)" at bounding box center [43, 177] width 7 height 7
checkbox input "true"
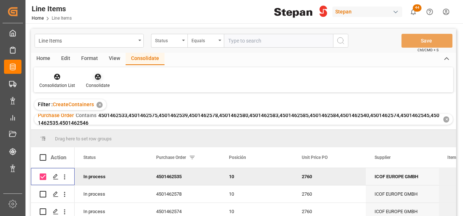
click at [100, 78] on icon at bounding box center [97, 76] width 7 height 7
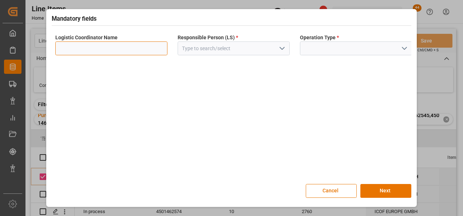
click at [146, 45] on input at bounding box center [111, 49] width 112 height 14
type input "LESCHACO MEXICANA"
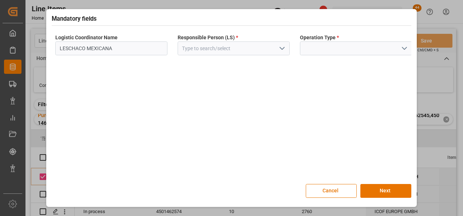
click at [281, 48] on icon "open menu" at bounding box center [282, 48] width 9 height 9
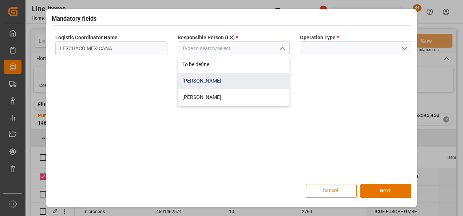
click at [195, 80] on div "Jose Echeverria" at bounding box center [233, 81] width 111 height 16
type input "Jose Echeverria"
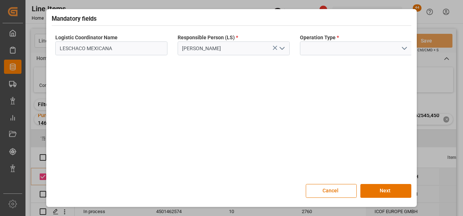
click at [405, 50] on polyline "open menu" at bounding box center [405, 48] width 4 height 2
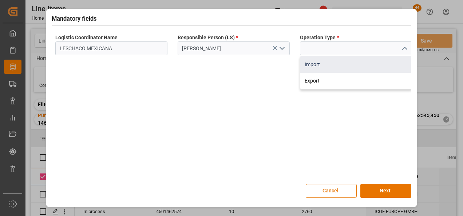
click at [326, 65] on div "Import" at bounding box center [356, 64] width 111 height 16
type input "Import"
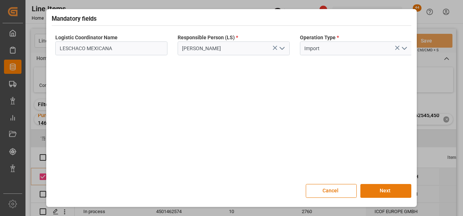
click at [383, 197] on button "Next" at bounding box center [386, 191] width 51 height 14
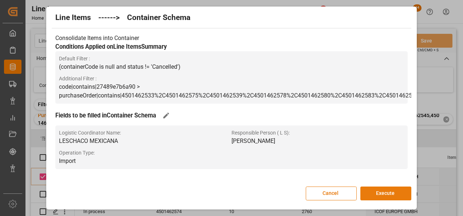
click at [383, 197] on button "Execute" at bounding box center [386, 194] width 51 height 14
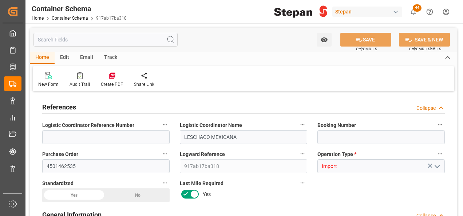
type input "0"
type input "1"
type input "19900"
type input "[DATE] 19:32"
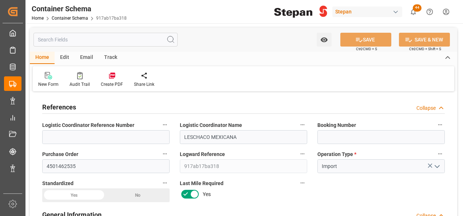
type input "[DATE] 19:32"
type input "[DATE]"
click at [335, 141] on input at bounding box center [382, 137] width 128 height 14
paste input "EX8279"
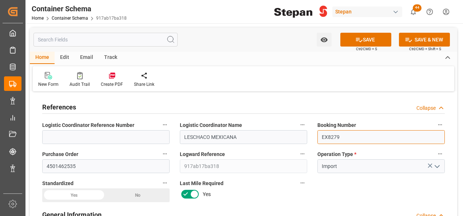
scroll to position [36, 0]
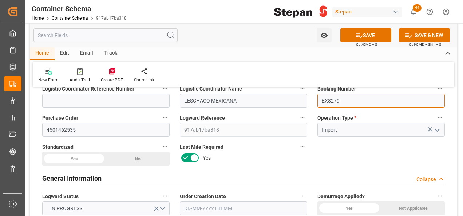
type input "EX8279"
click at [81, 158] on div "Yes" at bounding box center [74, 159] width 64 height 14
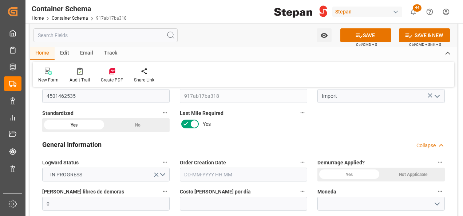
scroll to position [109, 0]
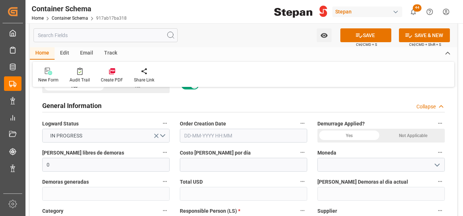
click at [237, 136] on input "text" at bounding box center [244, 136] width 128 height 14
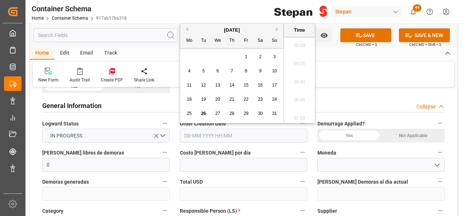
scroll to position [950, 0]
click at [204, 29] on div "[DATE]" at bounding box center [231, 30] width 103 height 7
click at [201, 113] on span "26" at bounding box center [203, 113] width 5 height 5
type input "[DATE] 00:00"
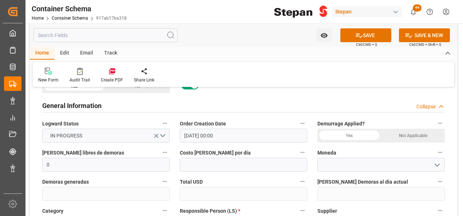
click at [349, 133] on div "Yes" at bounding box center [350, 136] width 64 height 14
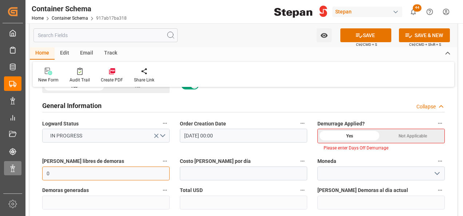
click at [14, 173] on div "Created by potrace 1.15, written by [PERSON_NAME] [DATE]-[DATE] Created by potr…" at bounding box center [231, 108] width 463 height 216
type input "14"
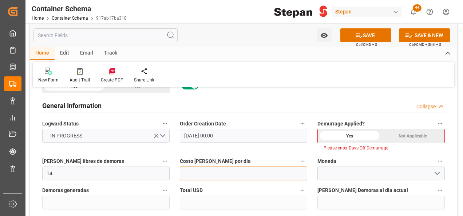
click at [197, 175] on input "text" at bounding box center [244, 174] width 128 height 14
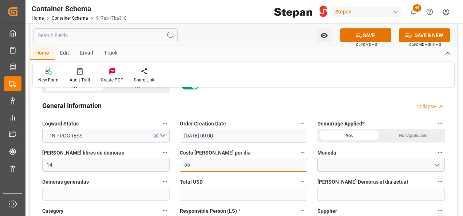
type input "55"
click at [436, 163] on icon "open menu" at bounding box center [437, 165] width 9 height 9
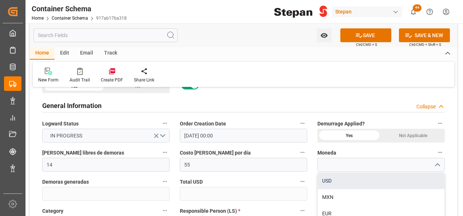
click at [329, 177] on div "USD" at bounding box center [381, 181] width 127 height 16
type input "USD"
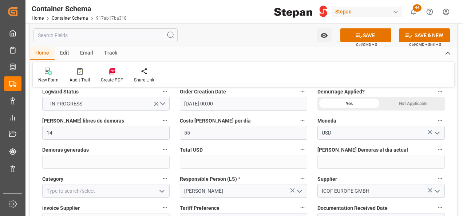
scroll to position [182, 0]
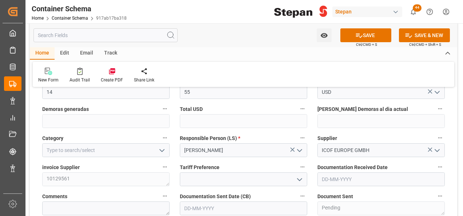
click at [161, 152] on icon "open menu" at bounding box center [162, 150] width 9 height 9
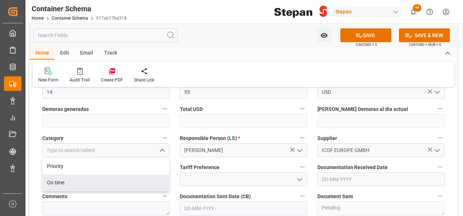
click at [50, 183] on div "On time" at bounding box center [106, 183] width 127 height 16
type input "On time"
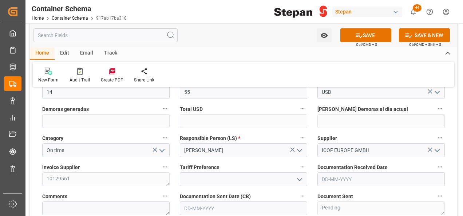
scroll to position [219, 0]
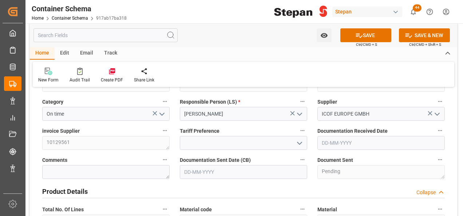
click at [301, 145] on icon "open menu" at bounding box center [299, 143] width 9 height 9
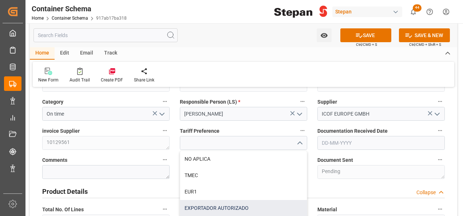
click at [215, 208] on div "EXPORTADOR AUTORIZADO" at bounding box center [243, 208] width 127 height 16
type input "EXPORTADOR AUTORIZADO"
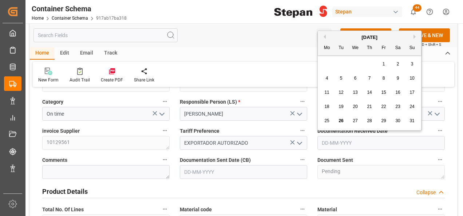
click at [348, 144] on input "text" at bounding box center [382, 143] width 128 height 14
click at [335, 38] on div "[DATE]" at bounding box center [369, 37] width 103 height 7
click at [341, 120] on span "26" at bounding box center [341, 120] width 5 height 5
type input "[DATE]"
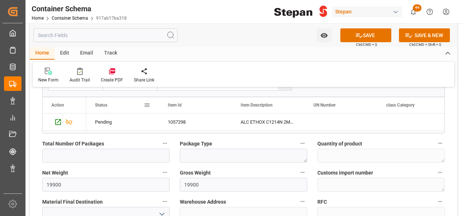
scroll to position [474, 0]
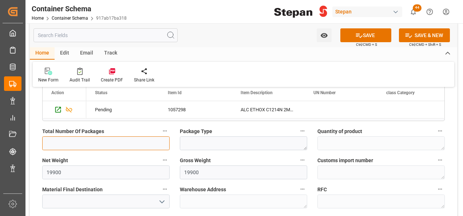
click at [79, 141] on input "text" at bounding box center [106, 144] width 128 height 14
type input "1"
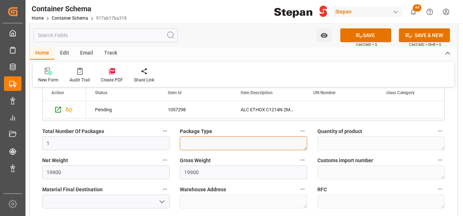
click at [212, 143] on textarea at bounding box center [244, 144] width 128 height 14
type textarea "i"
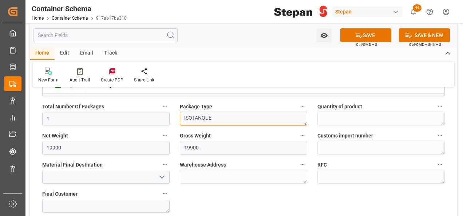
scroll to position [510, 0]
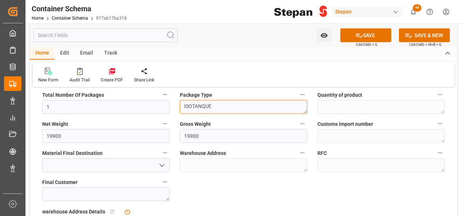
type textarea "ISOTANQUE"
click at [161, 165] on polyline "open menu" at bounding box center [162, 166] width 4 height 2
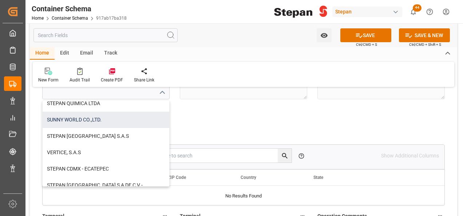
scroll to position [182, 0]
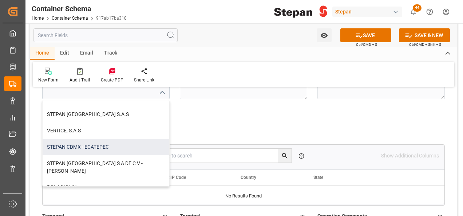
click at [95, 145] on div "STEPAN CDMX - ECATEPEC" at bounding box center [106, 147] width 127 height 16
type input "STEPAN CDMX - ECATEPEC"
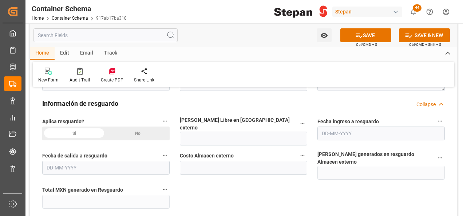
scroll to position [729, 0]
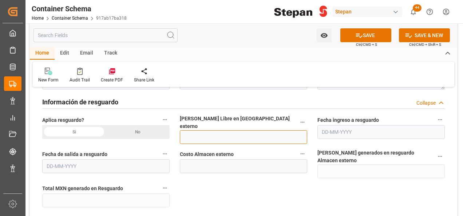
click at [200, 130] on input "text" at bounding box center [244, 137] width 128 height 14
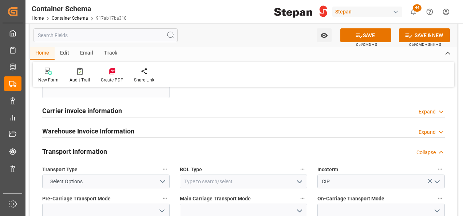
scroll to position [874, 0]
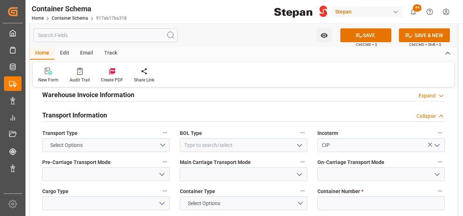
type input "12"
click at [167, 138] on button "Select Options" at bounding box center [106, 145] width 128 height 14
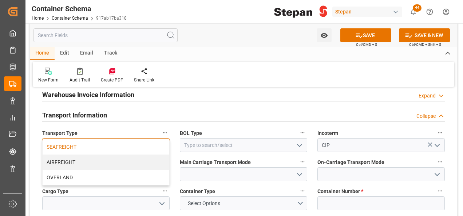
click at [60, 140] on div "SEAFREIGHT" at bounding box center [106, 147] width 127 height 15
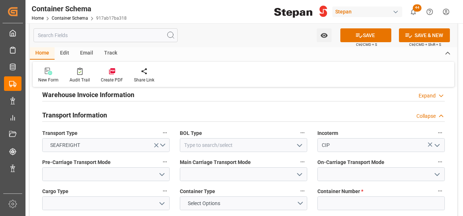
click at [295, 141] on icon "open menu" at bounding box center [299, 145] width 9 height 9
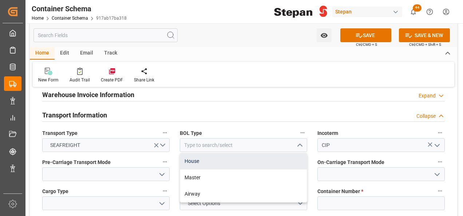
click at [193, 153] on div "House" at bounding box center [243, 161] width 127 height 16
type input "House"
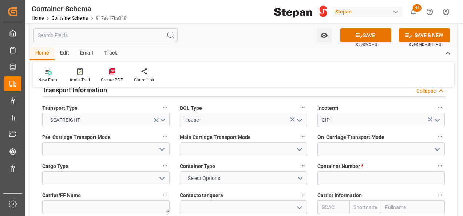
scroll to position [911, 0]
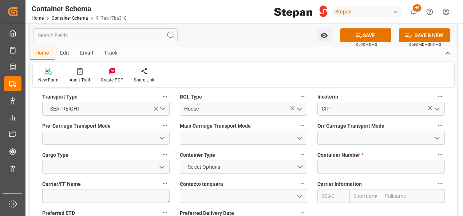
click at [161, 134] on icon "open menu" at bounding box center [162, 138] width 9 height 9
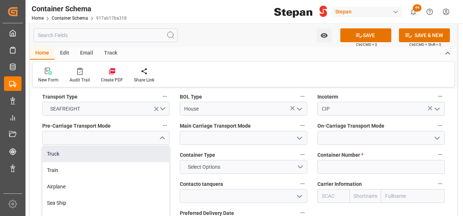
click at [60, 146] on div "Truck" at bounding box center [106, 154] width 127 height 16
type input "Truck"
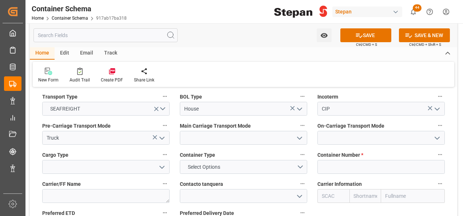
click at [298, 137] on polyline "open menu" at bounding box center [300, 138] width 4 height 2
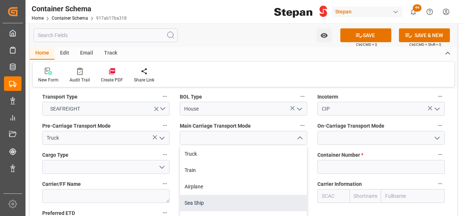
click at [190, 195] on div "Sea Ship" at bounding box center [243, 203] width 127 height 16
type input "Sea Ship"
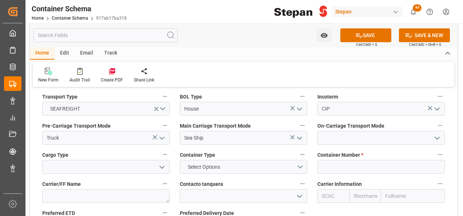
click at [439, 134] on icon "open menu" at bounding box center [437, 138] width 9 height 9
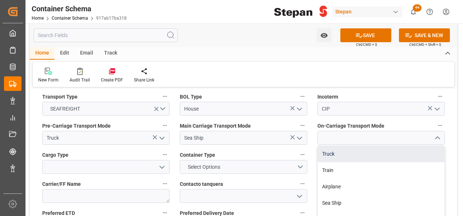
click at [334, 146] on div "Truck" at bounding box center [381, 154] width 127 height 16
type input "Truck"
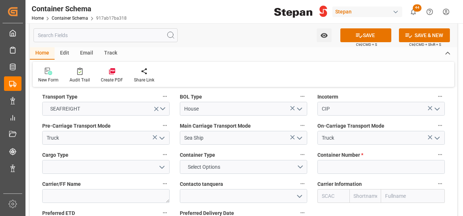
click at [161, 163] on icon "open menu" at bounding box center [162, 167] width 9 height 9
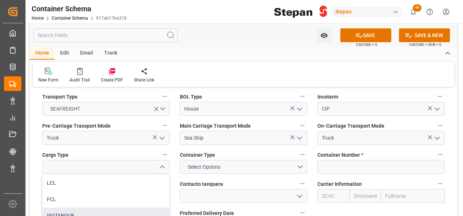
click at [52, 208] on div "ISOTANQUE" at bounding box center [106, 216] width 127 height 16
type input "ISOTANQUE"
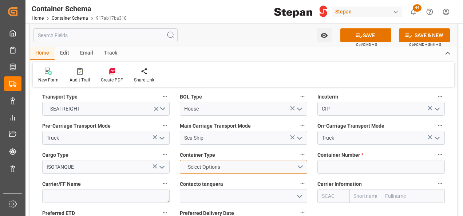
click at [302, 160] on button "Select Options" at bounding box center [244, 167] width 128 height 14
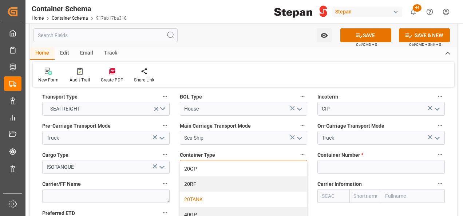
click at [200, 192] on div "20TANK" at bounding box center [243, 199] width 127 height 15
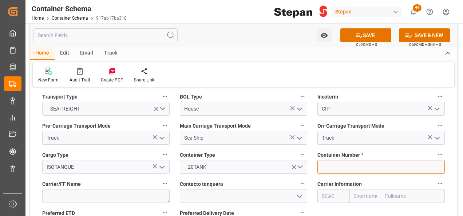
click at [327, 160] on input at bounding box center [382, 167] width 128 height 14
paste input "LEGU1227455"
type input "LEGU1227455"
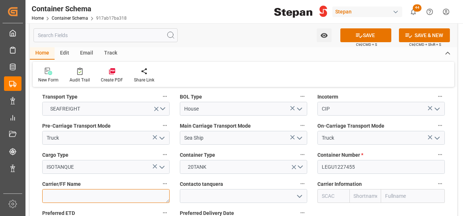
click at [116, 189] on textarea at bounding box center [106, 196] width 128 height 14
paste textarea "Bulk Liquid Network Group B.V."
type textarea "Bulk Liquid Network Group B.V."
drag, startPoint x: 301, startPoint y: 183, endPoint x: 252, endPoint y: 176, distance: 49.3
click at [301, 192] on icon "open menu" at bounding box center [299, 196] width 9 height 9
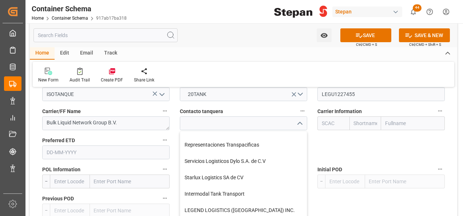
scroll to position [45, 0]
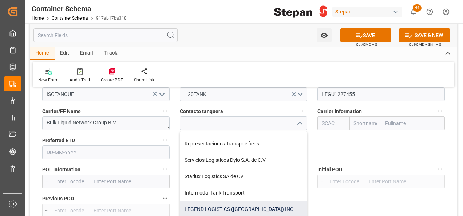
click at [197, 201] on div "LEGEND LOGISTICS (USA) INC." at bounding box center [243, 209] width 127 height 16
type input "LEGEND LOGISTICS (USA) INC."
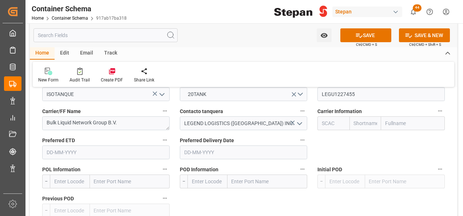
click at [381, 117] on input "text" at bounding box center [413, 124] width 64 height 14
type input "COSCO"
click at [386, 137] on b "COSCO Shipping Co. Ltd." at bounding box center [410, 143] width 48 height 13
type input "COSU"
type input "Cosco"
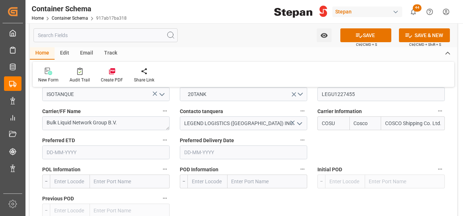
type input "COSCO Shipping Co. Ltd."
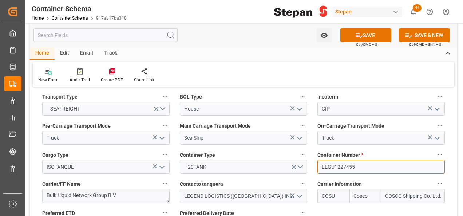
drag, startPoint x: 355, startPoint y: 154, endPoint x: 316, endPoint y: 155, distance: 39.0
click at [316, 155] on div "Container Number * LEGU1227455" at bounding box center [382, 162] width 138 height 29
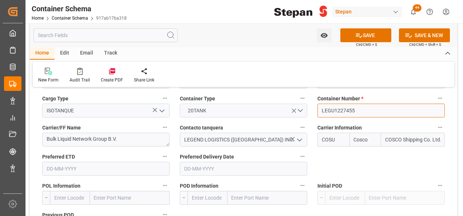
scroll to position [984, 0]
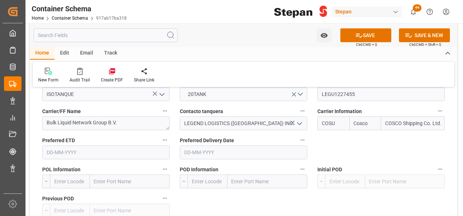
click at [105, 175] on input "text" at bounding box center [130, 182] width 80 height 14
paste input "Rotterdam"
type input "Rotterdam"
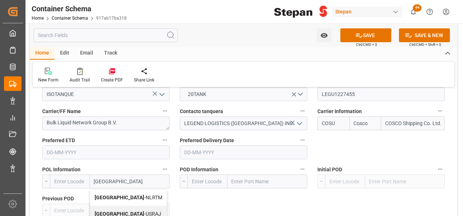
click at [111, 195] on b "Rotterdam" at bounding box center [120, 198] width 50 height 6
type input "NLRTM"
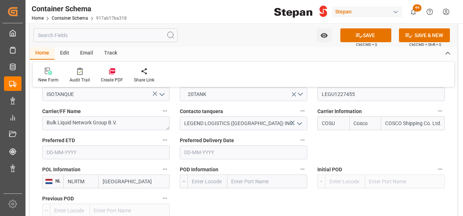
type input "Rotterdam"
click at [262, 175] on input "text" at bounding box center [268, 182] width 80 height 14
type input "VERACRUZ"
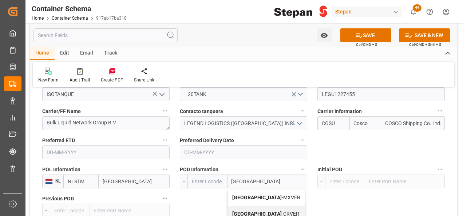
click at [254, 195] on span "Veracruz - MXVER" at bounding box center [266, 198] width 68 height 6
type input "MXVER"
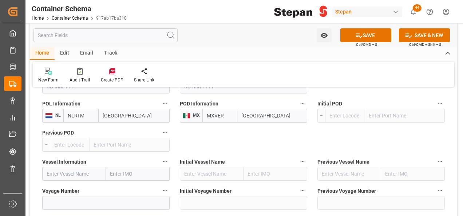
scroll to position [1057, 0]
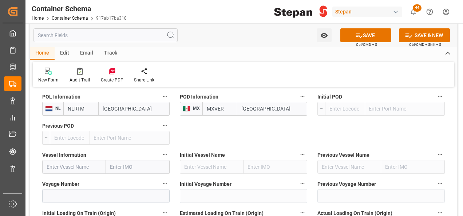
type input "Veracruz"
click at [72, 160] on input "text" at bounding box center [74, 167] width 64 height 14
paste input "APL MINNESOTA"
type input "APL MINNESOTA"
click at [66, 180] on b "APL MINNESOTA" at bounding box center [60, 186] width 27 height 13
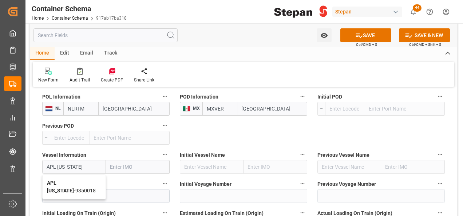
type input "9350018"
type input "APL MINNESOTA"
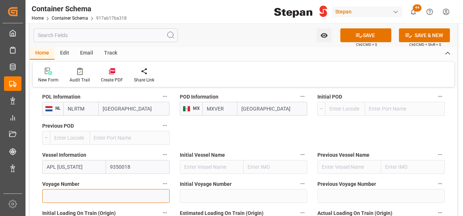
click at [68, 189] on input at bounding box center [106, 196] width 128 height 14
paste input "0VBKJW1MA"
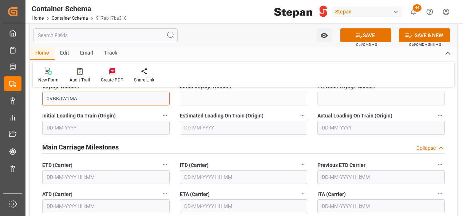
scroll to position [1166, 0]
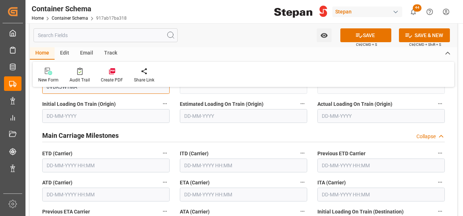
type input "0VBKJW1MA"
click at [50, 159] on input "text" at bounding box center [106, 166] width 128 height 14
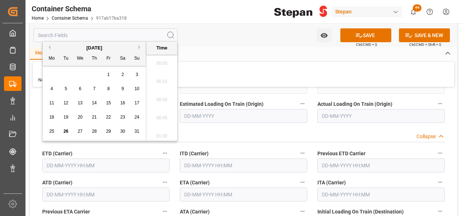
scroll to position [950, 0]
click at [109, 117] on span "22" at bounding box center [108, 117] width 5 height 5
type input "22-08-2025 00:00"
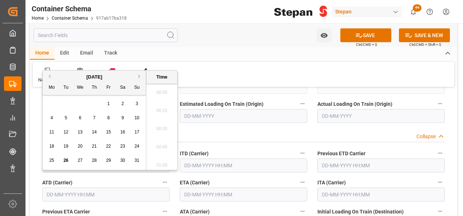
click at [56, 188] on input "text" at bounding box center [106, 195] width 128 height 14
click at [110, 144] on span "22" at bounding box center [108, 146] width 5 height 5
type input "22-08-2025 00:00"
click at [208, 188] on input "text" at bounding box center [244, 195] width 128 height 14
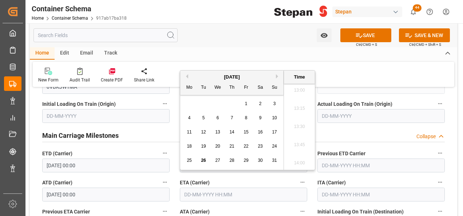
click at [278, 77] on button "Next Month" at bounding box center [278, 76] width 4 height 4
click at [204, 121] on div "9" at bounding box center [203, 118] width 9 height 9
type input "09-09-2025 00:00"
click at [229, 188] on input "09-09-2025 00:00" at bounding box center [244, 195] width 128 height 14
click at [352, 77] on div "New Form Audit Trail Create PDF Share Link" at bounding box center [244, 74] width 422 height 25
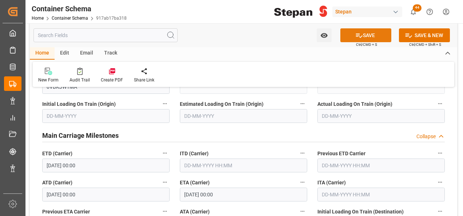
click at [367, 34] on button "SAVE" at bounding box center [366, 35] width 51 height 14
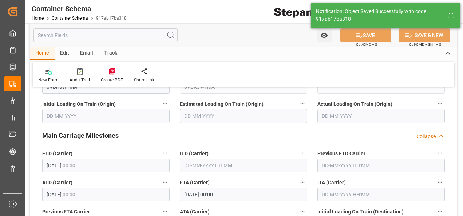
type input "EX8279"
type textarea "1 ISOTANQUE"
type textarea "SCM1706025A6"
type input "MXVER"
type input "Veracruz"
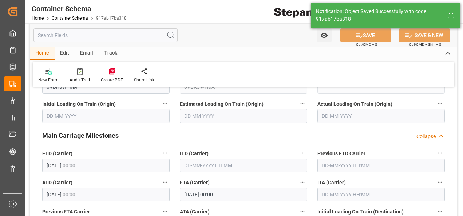
type input "APL MINNESOTA"
type input "9350018"
type input "0VBKJW1MA"
type textarea "pod"
type input "22-08-2025 00:00"
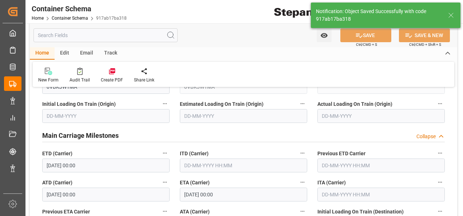
type input "09-09-2025 00:00"
type input "26-08-2025"
type input "26-08-2025 19:42"
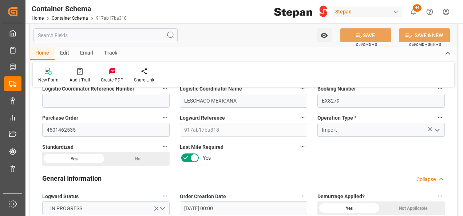
scroll to position [0, 0]
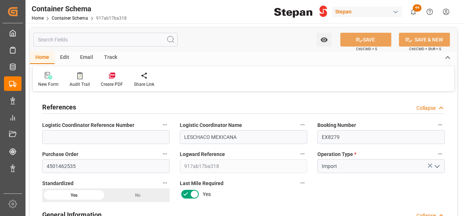
click at [64, 56] on div "Edit" at bounding box center [65, 58] width 20 height 12
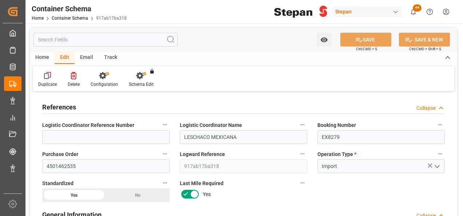
click at [46, 76] on icon at bounding box center [47, 75] width 7 height 7
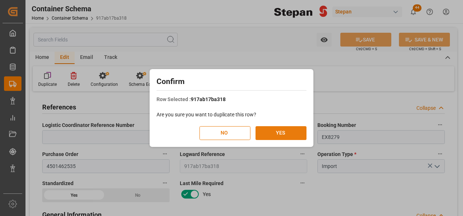
click at [282, 132] on button "YES" at bounding box center [281, 133] width 51 height 14
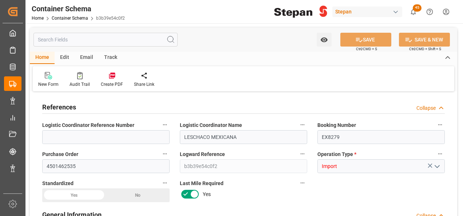
type input "14"
type input "55"
type input "1"
type input "19900"
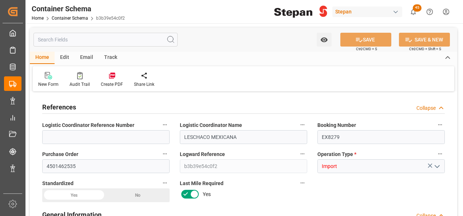
type input "12"
type input "Cosco"
type input "COSCO Shipping Co. Ltd."
type input "NLRTM"
type input "MXVER"
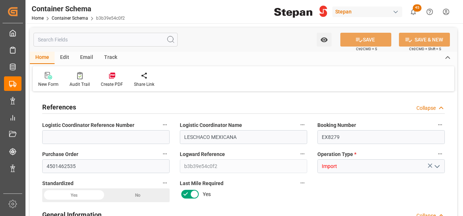
type input "MXVER"
type input "9350018"
type input "26-08-2025 00:00"
type input "26-08-2025"
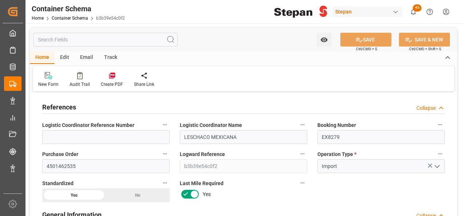
type input "22-08-2025 00:00"
type input "09-09-2025 00:00"
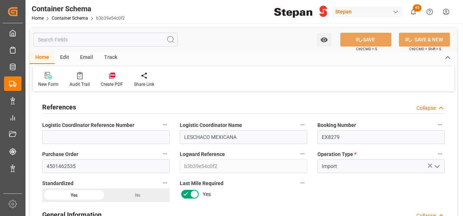
type input "26-08-2025"
type input "26-08-2025 19:44"
type input "26-08-2025"
drag, startPoint x: 79, startPoint y: 167, endPoint x: 44, endPoint y: 164, distance: 35.1
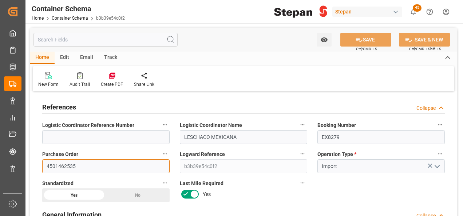
click at [44, 164] on input "4501462535" at bounding box center [106, 167] width 128 height 14
paste input "3"
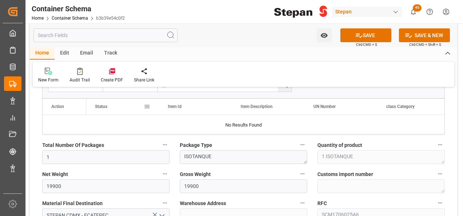
scroll to position [474, 0]
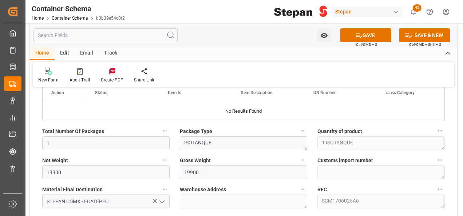
type input "4501462533"
click at [63, 173] on input "19900" at bounding box center [106, 173] width 128 height 14
type input "19940"
click at [200, 173] on input "19900" at bounding box center [244, 173] width 128 height 14
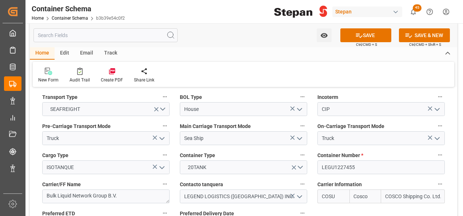
scroll to position [911, 0]
type input "19940"
drag, startPoint x: 366, startPoint y: 154, endPoint x: 311, endPoint y: 154, distance: 55.0
click at [312, 154] on div "References Collapse Logistic Coordinator Reference Number Logistic Coordinator …" at bounding box center [244, 174] width 428 height 1983
paste input "07612"
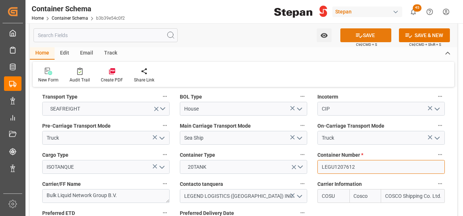
type input "LEGU1207612"
click at [367, 35] on button "SAVE" at bounding box center [366, 35] width 51 height 14
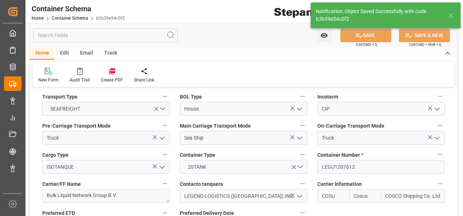
type textarea "Container is already in Final Delivery Phase."
type input "26-08-2025 19:45"
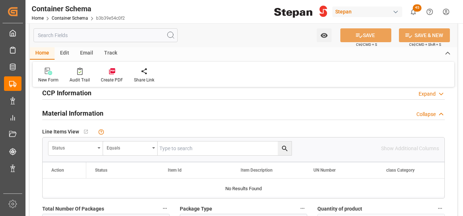
scroll to position [401, 0]
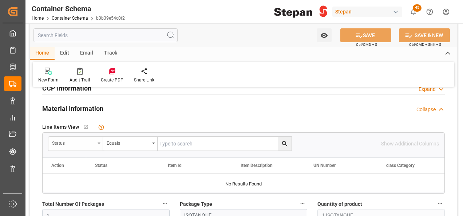
click at [96, 144] on div "Status" at bounding box center [75, 144] width 55 height 14
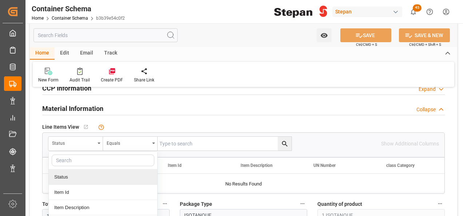
scroll to position [73, 0]
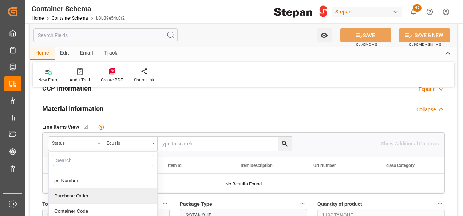
click at [64, 196] on div "Purchase Order" at bounding box center [103, 196] width 109 height 15
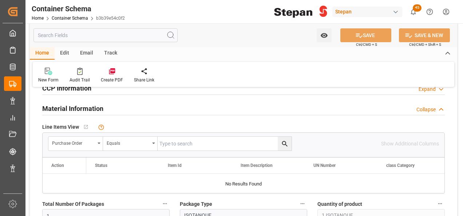
click at [166, 147] on input "text" at bounding box center [225, 144] width 134 height 14
paste input "4501462533"
type input "4501462533"
click at [282, 143] on icon "search button" at bounding box center [284, 143] width 5 height 5
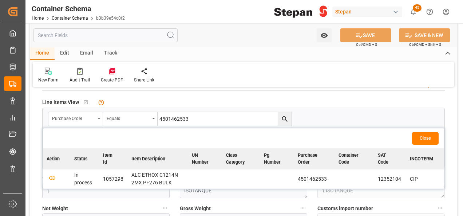
scroll to position [437, 0]
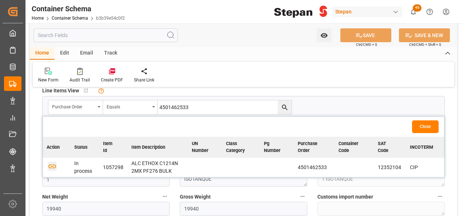
click at [51, 168] on icon "button" at bounding box center [52, 166] width 9 height 9
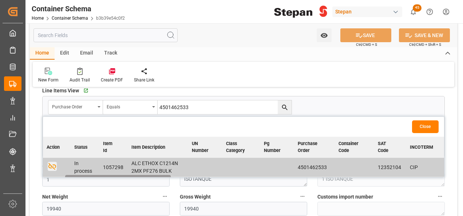
click at [53, 165] on icon "button" at bounding box center [52, 166] width 9 height 9
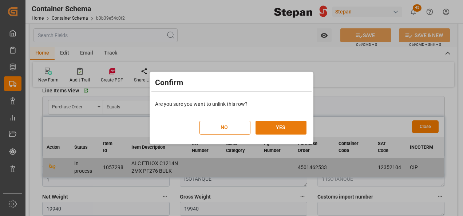
click at [287, 125] on button "YES" at bounding box center [281, 128] width 51 height 14
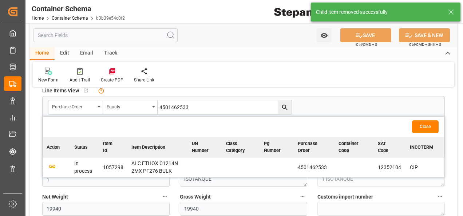
click at [428, 125] on button "Close" at bounding box center [425, 127] width 27 height 13
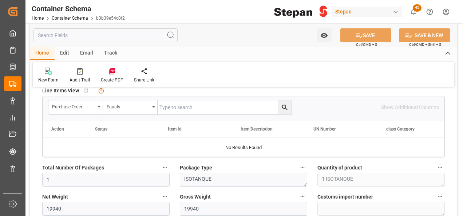
click at [167, 109] on input "text" at bounding box center [225, 108] width 134 height 14
paste input "4501462533"
type input "4501462533"
click at [285, 107] on icon "search button" at bounding box center [285, 108] width 8 height 8
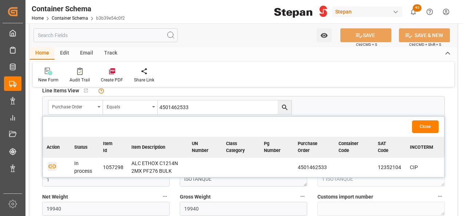
click at [53, 167] on icon "button" at bounding box center [52, 166] width 9 height 9
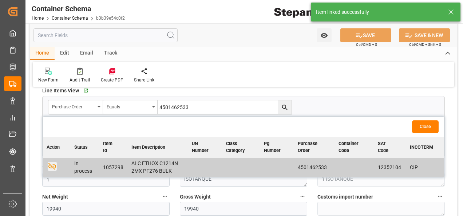
click at [424, 125] on button "Close" at bounding box center [425, 127] width 27 height 13
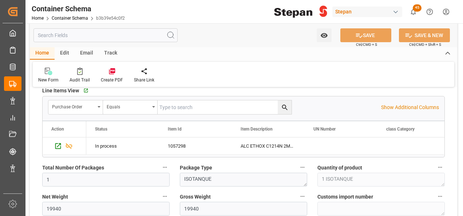
click at [65, 53] on div "Edit" at bounding box center [65, 53] width 20 height 12
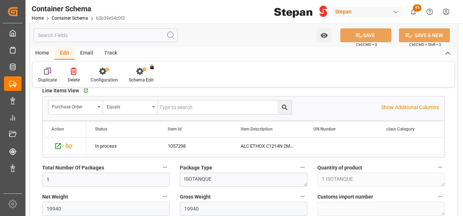
click at [47, 71] on icon at bounding box center [47, 71] width 7 height 7
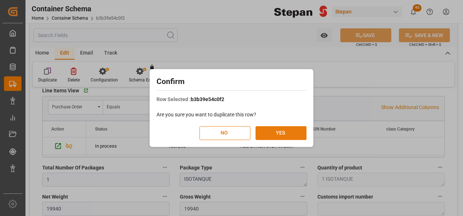
click at [280, 133] on button "YES" at bounding box center [281, 133] width 51 height 14
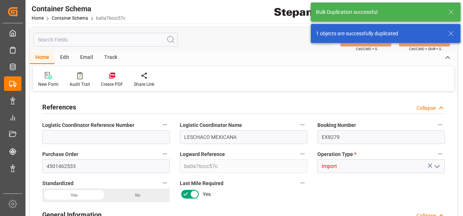
type input "14"
type input "55"
type input "1"
type input "19940"
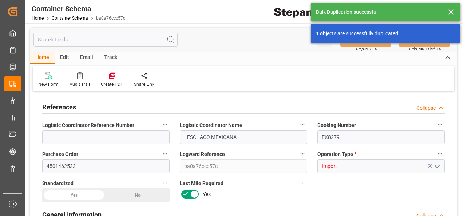
type input "12"
type input "Cosco"
type input "COSCO Shipping Co. Ltd."
type input "NLRTM"
type input "MXVER"
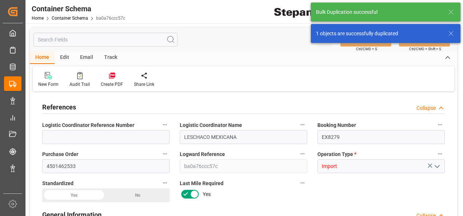
type input "MXVER"
type input "9350018"
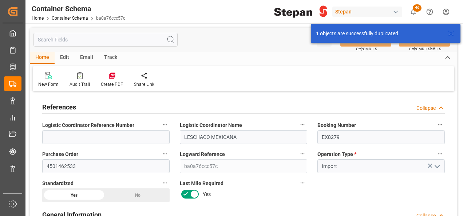
type input "26-08-2025 00:00"
type input "[DATE]"
type input "22-08-2025 00:00"
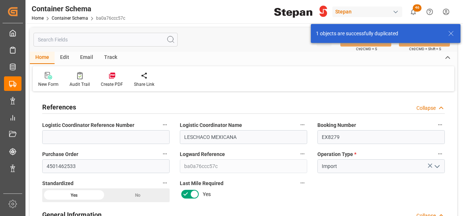
type input "09-09-2025 00:00"
type input "[DATE]"
type input "26-08-2025 19:46"
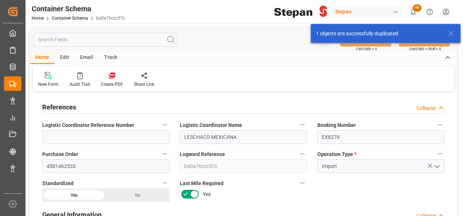
type input "[DATE]"
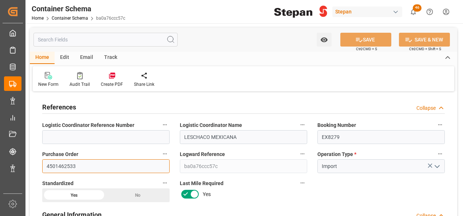
drag, startPoint x: 98, startPoint y: 173, endPoint x: 37, endPoint y: 166, distance: 61.2
click at [37, 166] on div "Purchase Order 4501462533" at bounding box center [106, 161] width 138 height 29
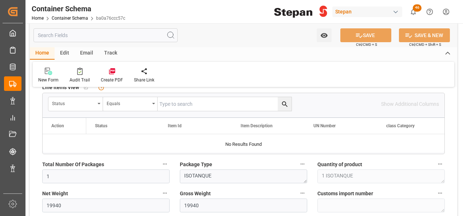
scroll to position [474, 0]
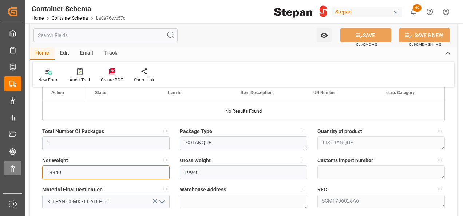
drag, startPoint x: 68, startPoint y: 176, endPoint x: 23, endPoint y: 169, distance: 45.8
click at [24, 171] on div "Created by potrace 1.15, written by Peter Selinger 2001-2017 Created by potrace…" at bounding box center [231, 108] width 463 height 216
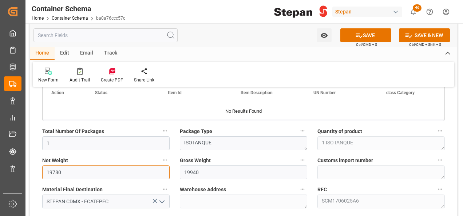
type input "19780"
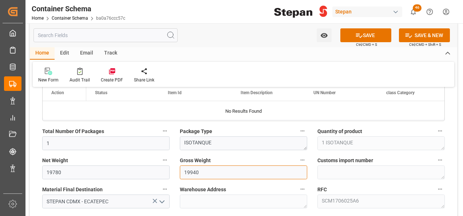
click at [175, 172] on div "Gross Weight 19940" at bounding box center [244, 167] width 138 height 29
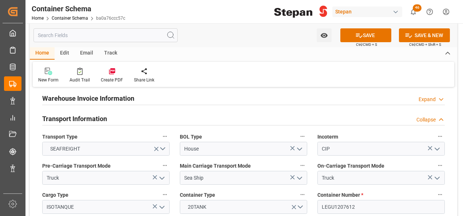
scroll to position [911, 0]
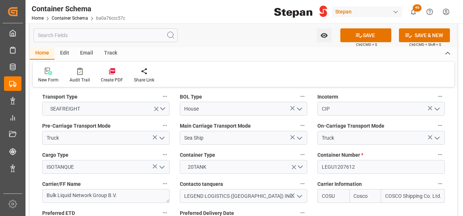
type input "19780"
drag, startPoint x: 320, startPoint y: 154, endPoint x: 296, endPoint y: 157, distance: 23.8
click at [296, 157] on div "References Collapse Logistic Coordinator Reference Number Logistic Coordinator …" at bounding box center [244, 174] width 428 height 1983
paste input "RLTU2020118"
type input "RLTU2020118"
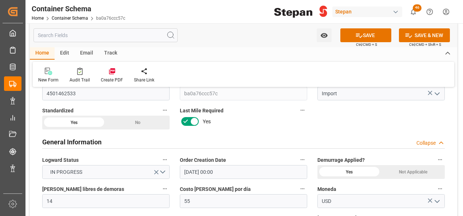
scroll to position [0, 0]
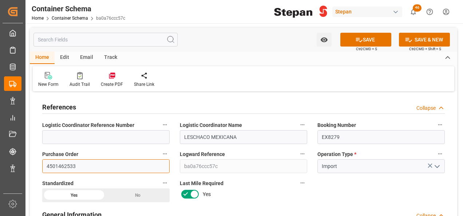
drag, startPoint x: 81, startPoint y: 167, endPoint x: 64, endPoint y: 168, distance: 16.8
click at [37, 164] on div "Purchase Order 4501462533" at bounding box center [106, 161] width 138 height 29
paste input "9"
type input "4501462539"
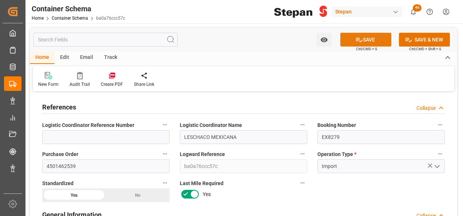
click at [363, 39] on button "SAVE" at bounding box center [366, 40] width 51 height 14
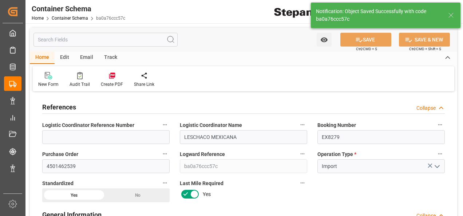
type textarea "Container is already in Final Delivery Phase."
type input "26-08-2025 19:47"
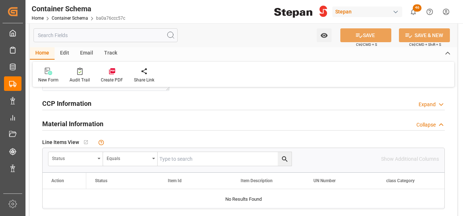
scroll to position [401, 0]
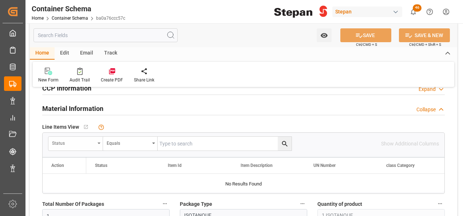
click at [91, 143] on div "Status" at bounding box center [73, 142] width 43 height 8
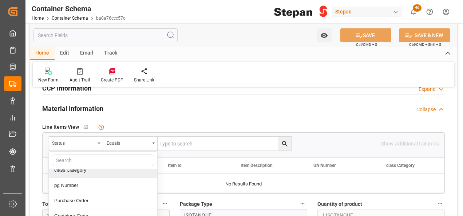
scroll to position [73, 0]
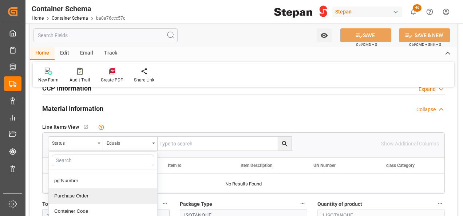
click at [72, 193] on div "Purchase Order" at bounding box center [103, 196] width 109 height 15
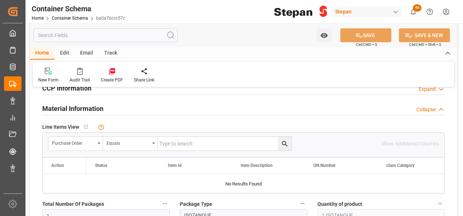
click at [174, 143] on input "text" at bounding box center [225, 144] width 134 height 14
paste input "4501462539"
type input "4501462539"
click at [286, 144] on icon "search button" at bounding box center [284, 143] width 5 height 5
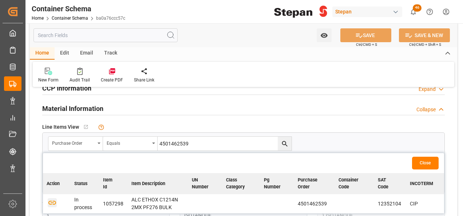
click at [48, 202] on icon "button" at bounding box center [52, 202] width 9 height 9
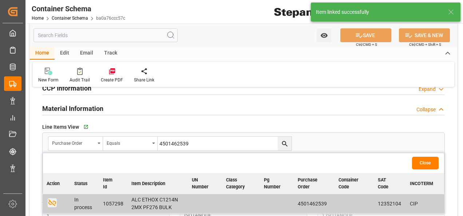
click at [421, 163] on button "Close" at bounding box center [425, 163] width 27 height 13
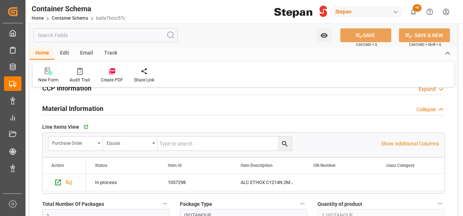
click at [64, 47] on div "Watch Option SAVE Ctrl/CMD + S SAVE & NEW Ctrl/CMD + Shift + S" at bounding box center [244, 35] width 428 height 24
click at [64, 53] on div "Edit" at bounding box center [65, 53] width 20 height 12
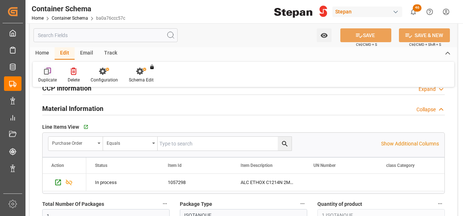
click at [47, 71] on icon at bounding box center [47, 71] width 7 height 7
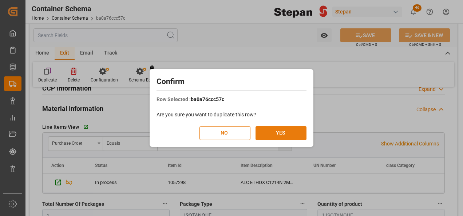
click at [284, 136] on button "YES" at bounding box center [281, 133] width 51 height 14
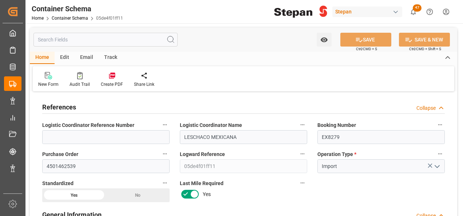
type input "14"
type input "55"
type input "1"
type input "19780"
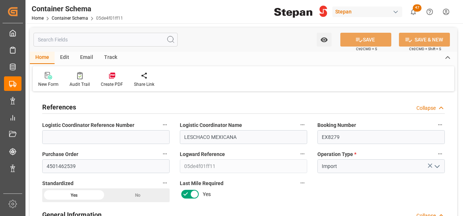
type input "12"
type input "Cosco"
type input "COSCO Shipping Co. Ltd."
type input "NLRTM"
type input "MXVER"
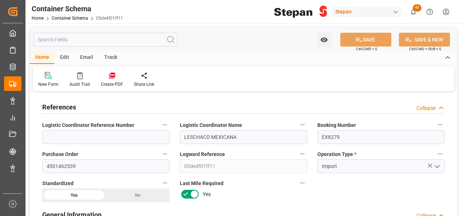
type input "MXVER"
type input "9350018"
type input "26-08-2025 00:00"
type input "[DATE]"
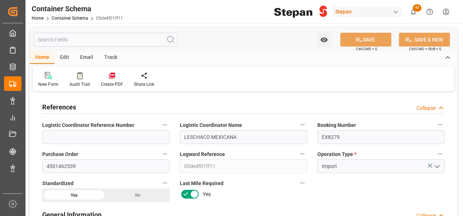
type input "22-08-2025 00:00"
type input "09-09-2025 00:00"
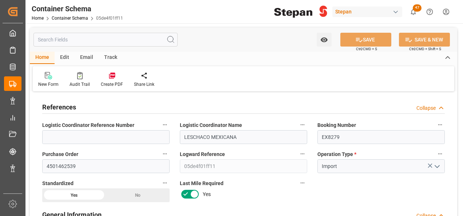
type input "[DATE]"
type input "26-08-2025 19:48"
type input "[DATE]"
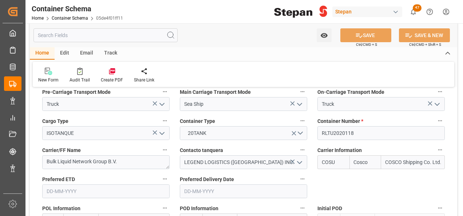
scroll to position [947, 0]
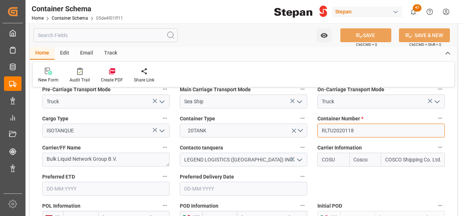
drag, startPoint x: 358, startPoint y: 114, endPoint x: 314, endPoint y: 121, distance: 44.6
click at [314, 121] on div "Container Number * RLTU2020118" at bounding box center [382, 125] width 138 height 29
paste input "86183"
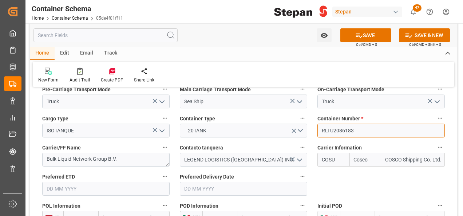
type input "RLTU2086183"
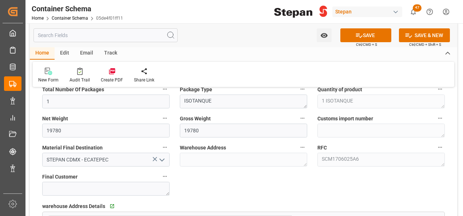
scroll to position [474, 0]
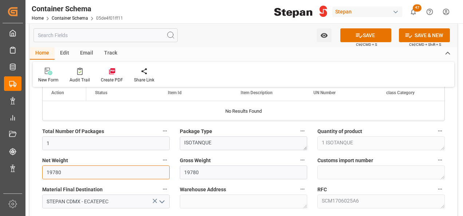
click at [66, 173] on input "19780" at bounding box center [106, 173] width 128 height 14
type input "19960"
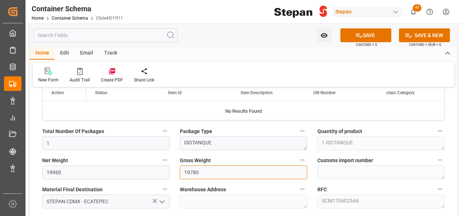
click at [205, 173] on input "19780" at bounding box center [244, 173] width 128 height 14
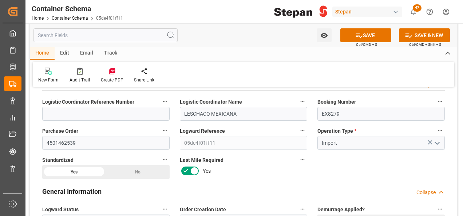
scroll to position [0, 0]
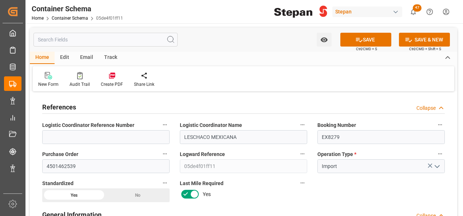
type input "19960"
drag, startPoint x: 40, startPoint y: 167, endPoint x: 32, endPoint y: 167, distance: 7.7
paste input "40"
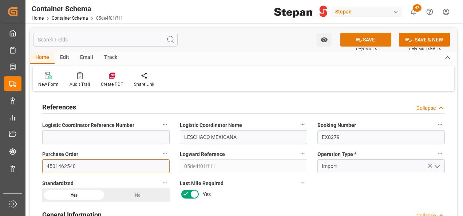
type input "4501462540"
click at [367, 35] on button "SAVE" at bounding box center [366, 40] width 51 height 14
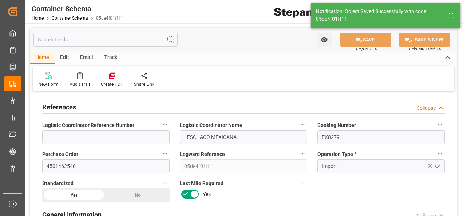
type textarea "Container is already in Final Delivery Phase."
type input "26-08-2025 19:49"
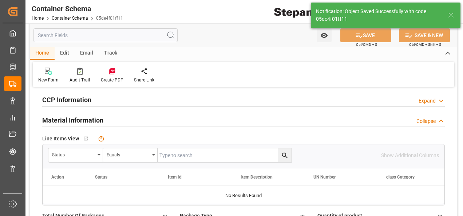
scroll to position [401, 0]
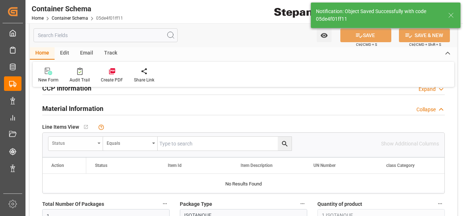
click at [87, 143] on div "Status" at bounding box center [73, 142] width 43 height 8
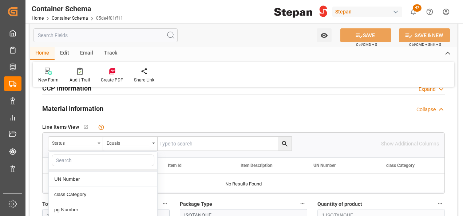
scroll to position [73, 0]
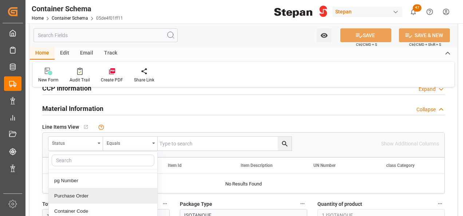
click at [65, 194] on div "Purchase Order" at bounding box center [103, 196] width 109 height 15
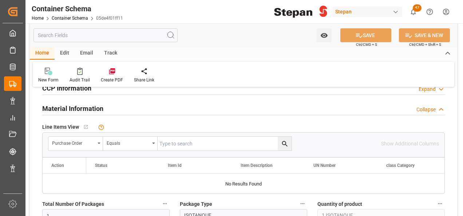
click at [176, 139] on input "text" at bounding box center [225, 144] width 134 height 14
paste input "4501462540"
type input "4501462540"
click at [287, 142] on icon "search button" at bounding box center [285, 144] width 8 height 8
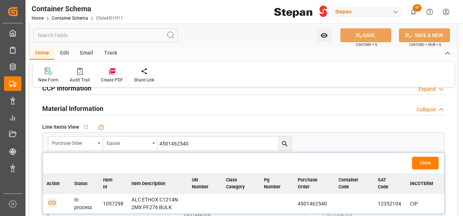
click at [53, 202] on icon "button" at bounding box center [52, 203] width 8 height 4
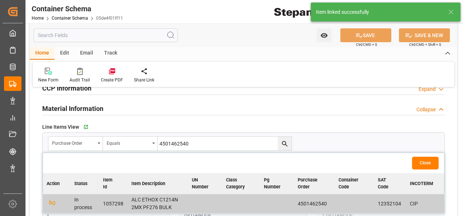
click at [425, 162] on button "Close" at bounding box center [425, 163] width 27 height 13
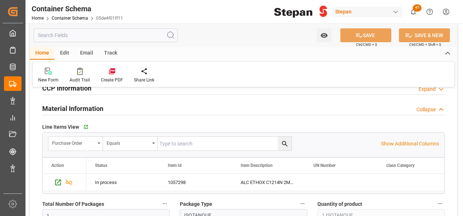
click at [66, 52] on div "Edit" at bounding box center [65, 53] width 20 height 12
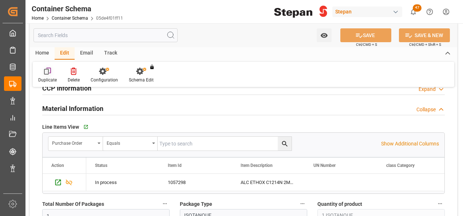
click at [48, 72] on icon at bounding box center [46, 72] width 5 height 6
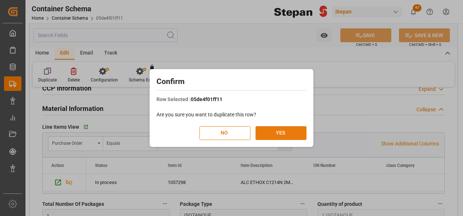
click at [282, 133] on button "YES" at bounding box center [281, 133] width 51 height 14
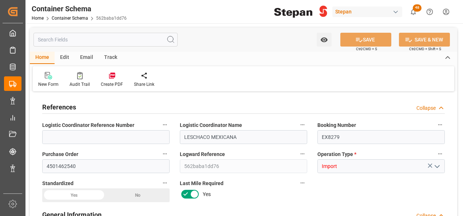
type input "14"
type input "55"
type input "1"
type input "19960"
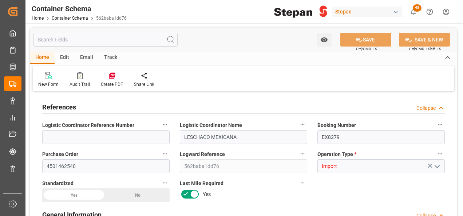
type input "12"
type input "Cosco"
type input "COSCO Shipping Co. Ltd."
type input "NLRTM"
type input "MXVER"
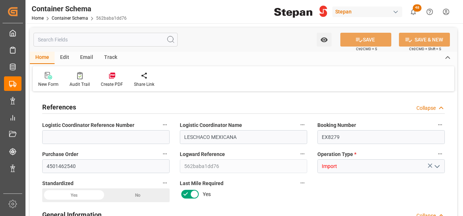
type input "MXVER"
type input "9350018"
type input "26-08-2025 00:00"
type input "[DATE]"
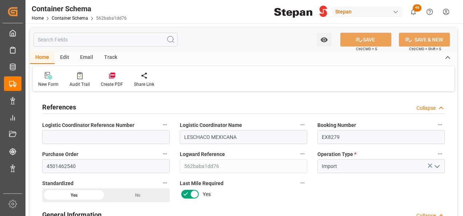
type input "22-08-2025 00:00"
type input "09-09-2025 00:00"
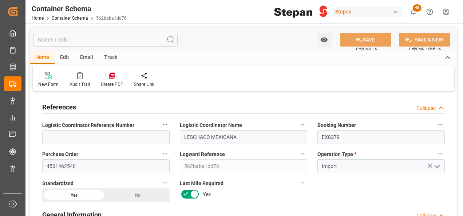
type input "[DATE]"
type input "26-08-2025 19:50"
type input "[DATE]"
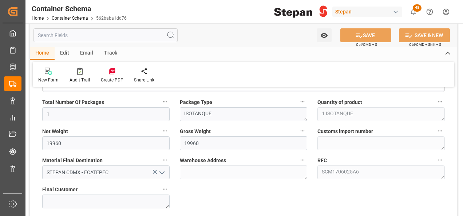
scroll to position [510, 0]
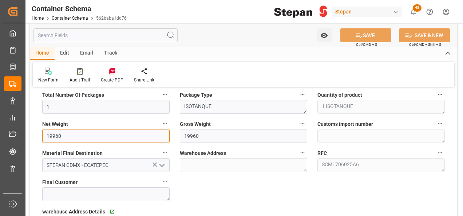
click at [70, 136] on input "19960" at bounding box center [106, 136] width 128 height 14
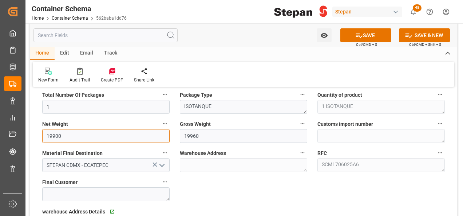
type input "19900"
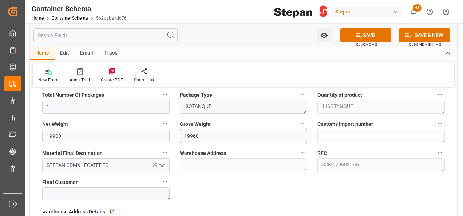
click at [202, 133] on input "19960" at bounding box center [244, 136] width 128 height 14
type input "19900"
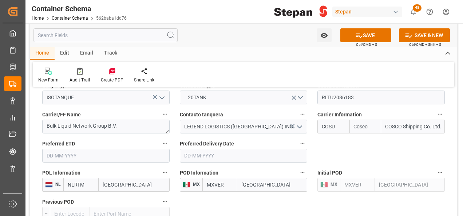
scroll to position [947, 0]
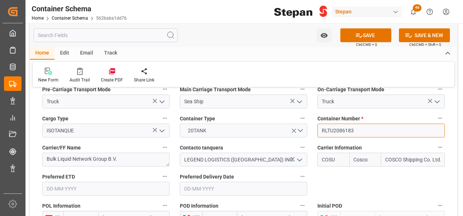
click at [281, 118] on div "References Collapse Logistic Coordinator Reference Number Logistic Coordinator …" at bounding box center [244, 137] width 428 height 1983
paste input "101441"
type input "RLTU2101441"
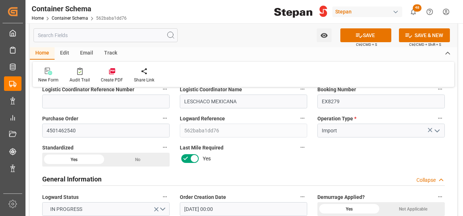
scroll to position [0, 0]
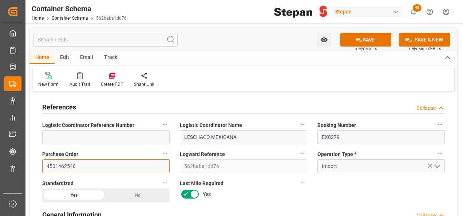
drag, startPoint x: 83, startPoint y: 165, endPoint x: 44, endPoint y: 161, distance: 38.5
click at [47, 163] on input "4501462540" at bounding box center [106, 167] width 128 height 14
paste input "5"
type input "4501462545"
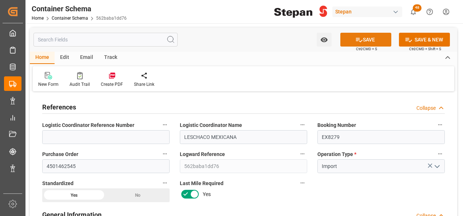
click at [366, 35] on button "SAVE" at bounding box center [366, 40] width 51 height 14
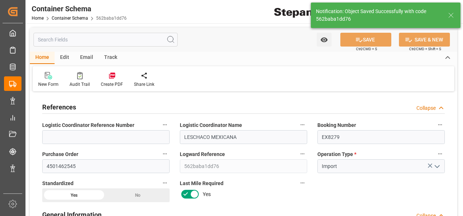
type textarea "Container is already in Final Delivery Phase."
type input "26-08-2025 19:51"
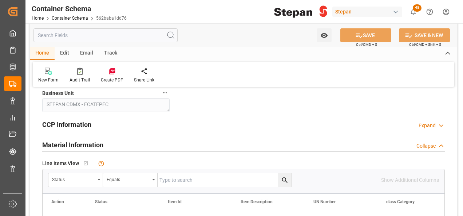
scroll to position [401, 0]
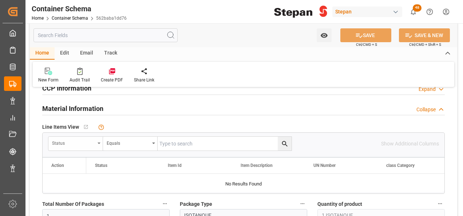
click at [97, 144] on div "Status" at bounding box center [75, 144] width 55 height 14
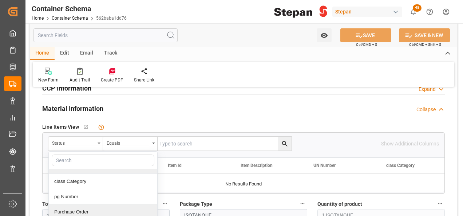
scroll to position [73, 0]
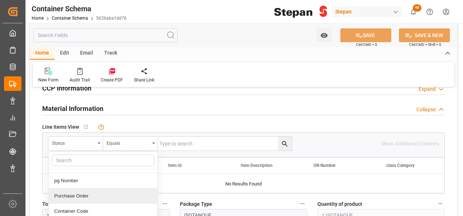
click at [65, 195] on div "Purchase Order" at bounding box center [103, 196] width 109 height 15
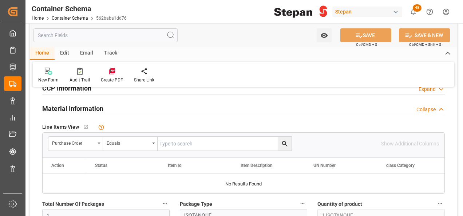
click at [179, 146] on input "text" at bounding box center [225, 144] width 134 height 14
paste input "4501462545"
type input "4501462545"
click at [286, 143] on icon "search button" at bounding box center [284, 143] width 5 height 5
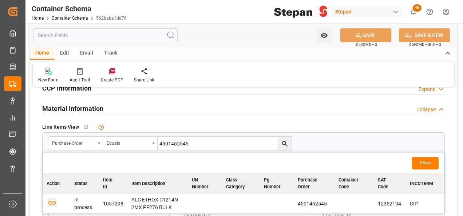
click at [50, 205] on icon "button" at bounding box center [52, 202] width 9 height 9
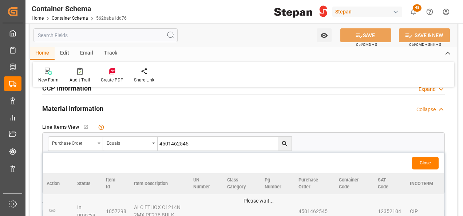
click at [420, 163] on button "Close" at bounding box center [425, 163] width 27 height 13
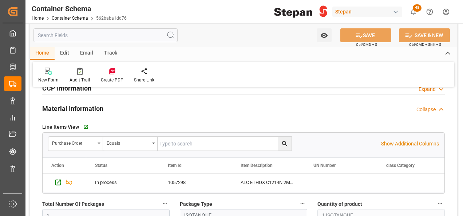
click at [64, 53] on div "Edit" at bounding box center [65, 53] width 20 height 12
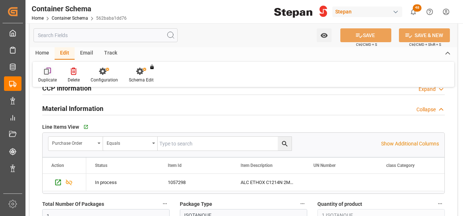
click at [44, 75] on div "Duplicate" at bounding box center [48, 75] width 30 height 16
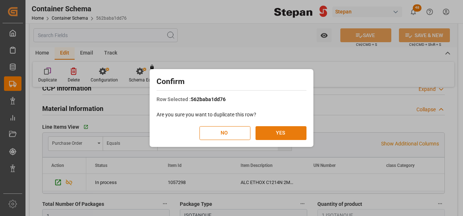
click at [277, 134] on button "YES" at bounding box center [281, 133] width 51 height 14
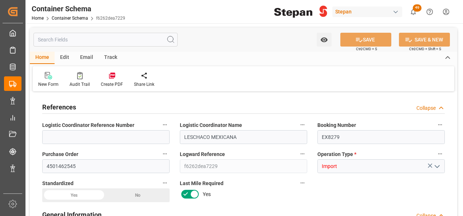
type input "LESCHACO MEXICANA"
type input "EX8279"
type input "4501462545"
type input "f6262dea7229"
type input "Import"
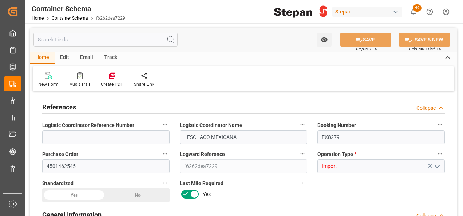
type input "USD"
type input "On time"
type input "Jose Echeverria"
type input "ICOF EUROPE GMBH"
type input "EXPORTADOR AUTORIZADO"
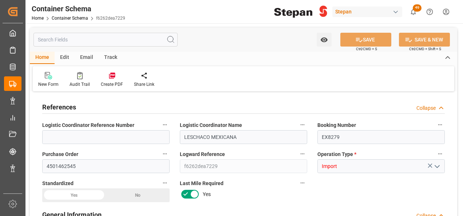
type textarea "Pending"
type textarea "STEPAN CDMX - ECATEPEC"
type textarea "ISOTANQUE"
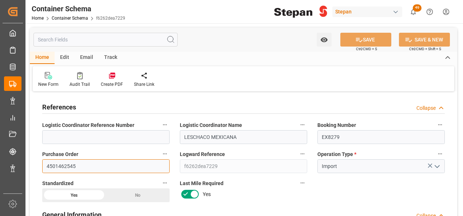
drag, startPoint x: 82, startPoint y: 163, endPoint x: 30, endPoint y: 166, distance: 52.2
paste input "74"
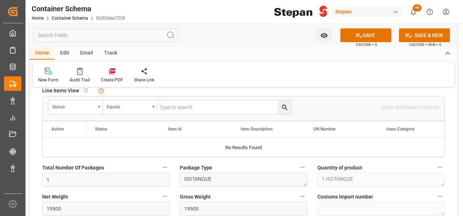
scroll to position [474, 0]
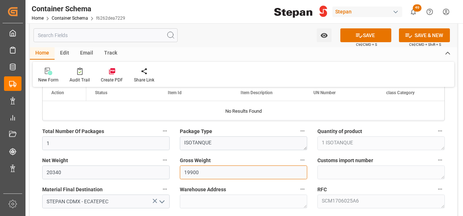
drag, startPoint x: 213, startPoint y: 176, endPoint x: 179, endPoint y: 175, distance: 33.5
click at [179, 175] on div "Gross Weight 19900" at bounding box center [244, 167] width 138 height 29
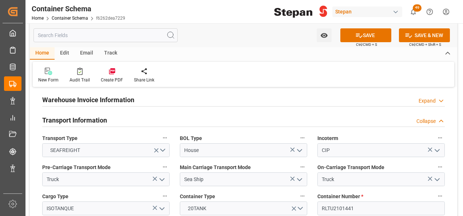
scroll to position [911, 0]
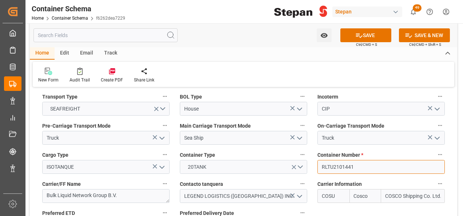
drag, startPoint x: 358, startPoint y: 152, endPoint x: 302, endPoint y: 152, distance: 56.1
click at [302, 152] on div "References Collapse Logistic Coordinator Reference Number Logistic Coordinator …" at bounding box center [244, 174] width 428 height 1983
paste input "3011466"
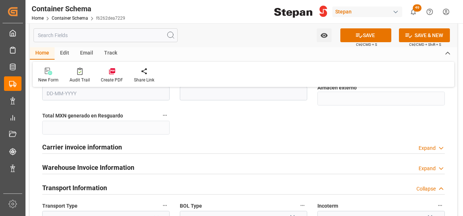
scroll to position [656, 0]
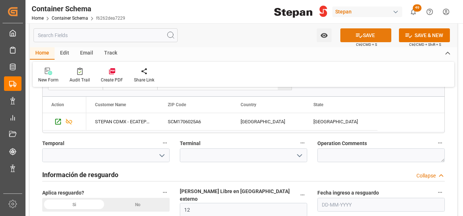
click at [364, 36] on button "SAVE" at bounding box center [366, 35] width 51 height 14
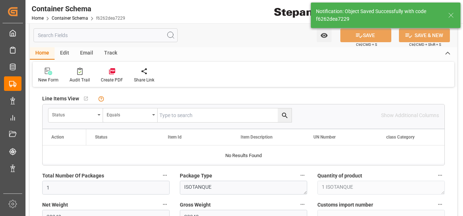
scroll to position [401, 0]
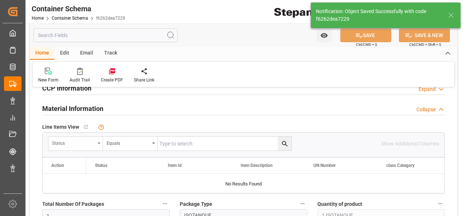
click at [100, 138] on div "Status" at bounding box center [75, 144] width 55 height 14
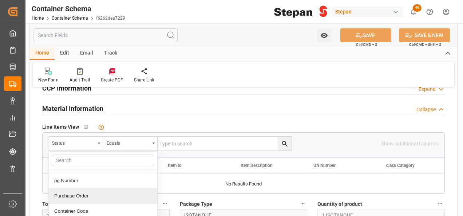
click at [75, 195] on div "Purchase Order" at bounding box center [103, 196] width 109 height 15
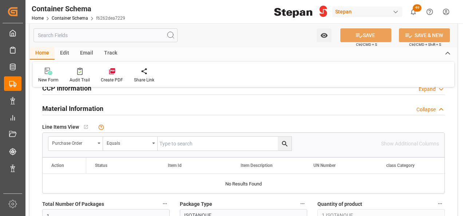
click at [173, 144] on input "text" at bounding box center [225, 144] width 134 height 14
paste input "4501462574"
click at [283, 141] on icon "search button" at bounding box center [285, 144] width 8 height 8
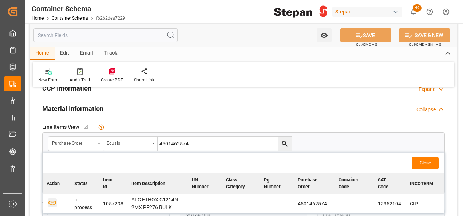
click at [52, 202] on icon "button" at bounding box center [52, 203] width 8 height 4
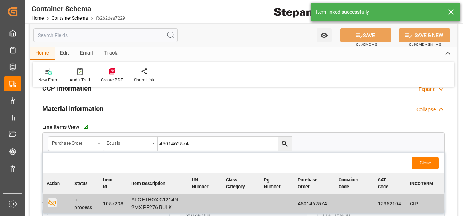
click at [427, 164] on button "Close" at bounding box center [425, 163] width 27 height 13
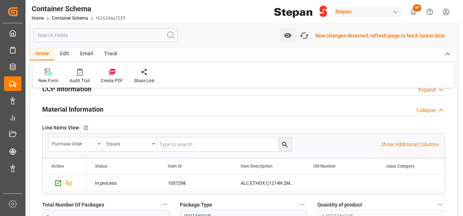
scroll to position [402, 0]
click at [67, 55] on div "Edit" at bounding box center [65, 54] width 20 height 12
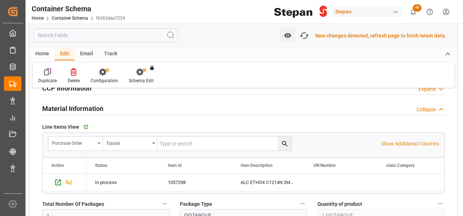
click at [47, 75] on icon at bounding box center [47, 71] width 7 height 7
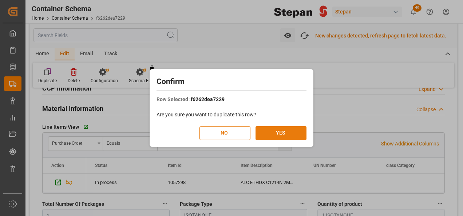
click at [281, 134] on button "YES" at bounding box center [281, 133] width 51 height 14
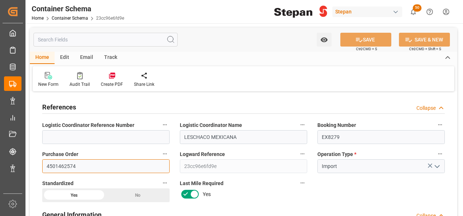
drag, startPoint x: 82, startPoint y: 168, endPoint x: 40, endPoint y: 165, distance: 42.7
click at [40, 165] on div "Purchase Order 4501462574" at bounding box center [106, 161] width 138 height 29
paste input "5"
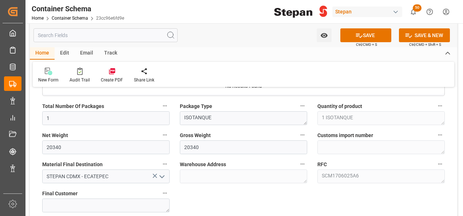
scroll to position [510, 0]
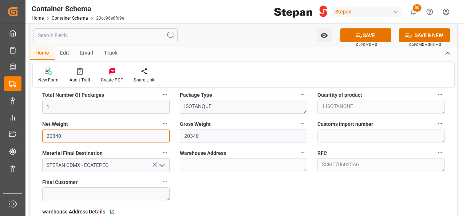
drag, startPoint x: 70, startPoint y: 134, endPoint x: 41, endPoint y: 134, distance: 28.8
click at [41, 134] on div "Net Weight 20340" at bounding box center [106, 131] width 138 height 29
drag, startPoint x: 61, startPoint y: 133, endPoint x: 16, endPoint y: 135, distance: 44.8
click at [17, 135] on div "Created by potrace 1.15, written by Peter Selinger 2001-2017 Created by potrace…" at bounding box center [231, 108] width 463 height 216
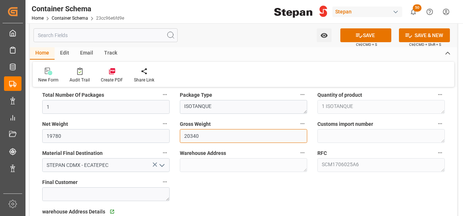
paste input "1978"
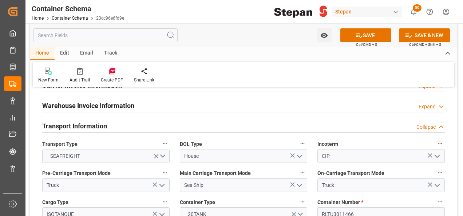
scroll to position [911, 0]
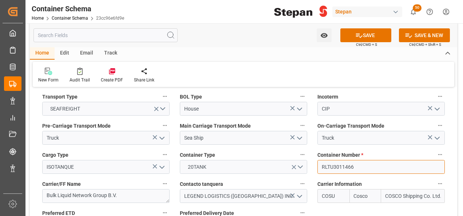
drag, startPoint x: 362, startPoint y: 151, endPoint x: 306, endPoint y: 152, distance: 55.8
click at [306, 152] on div "References Collapse Logistic Coordinator Reference Number Logistic Coordinator …" at bounding box center [244, 174] width 428 height 1983
paste input "SLZU2521883"
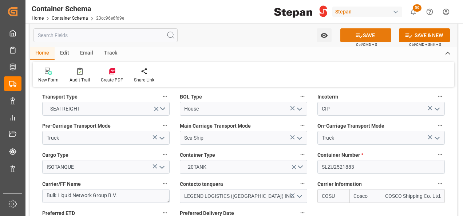
click at [368, 35] on button "SAVE" at bounding box center [366, 35] width 51 height 14
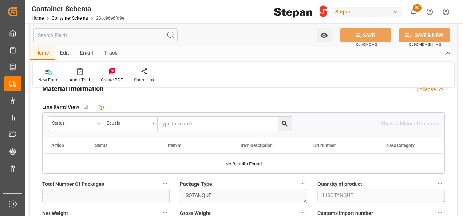
scroll to position [437, 0]
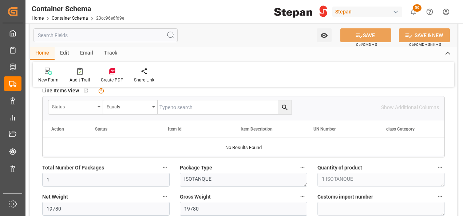
click at [91, 107] on div "Status" at bounding box center [73, 106] width 43 height 8
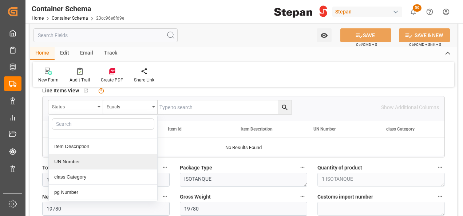
scroll to position [36, 0]
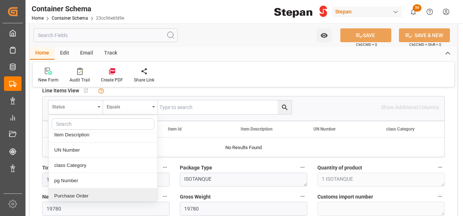
click at [62, 194] on div "Purchase Order" at bounding box center [103, 196] width 109 height 15
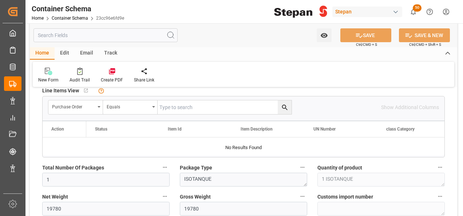
click at [179, 106] on input "text" at bounding box center [225, 108] width 134 height 14
paste input "4501462575"
click at [283, 106] on icon "search button" at bounding box center [285, 108] width 8 height 8
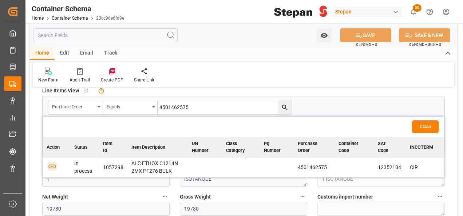
click at [54, 168] on icon "button" at bounding box center [52, 166] width 9 height 9
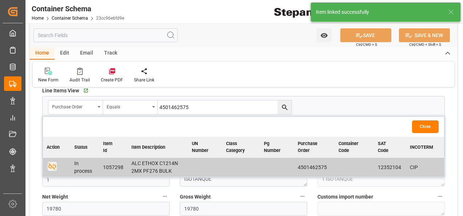
click at [431, 127] on button "Close" at bounding box center [425, 127] width 27 height 13
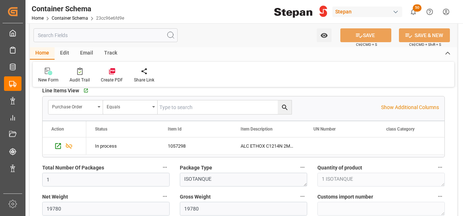
click at [62, 52] on div "Edit" at bounding box center [65, 53] width 20 height 12
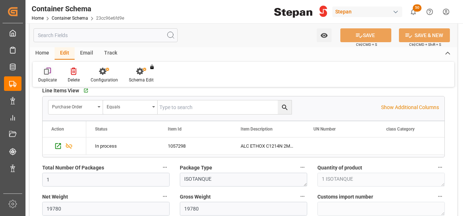
click at [46, 73] on icon at bounding box center [47, 71] width 7 height 7
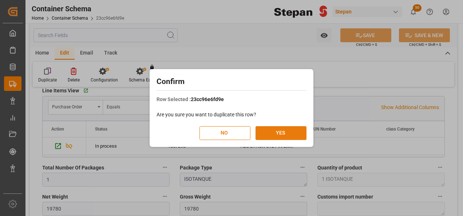
click at [273, 133] on button "YES" at bounding box center [281, 133] width 51 height 14
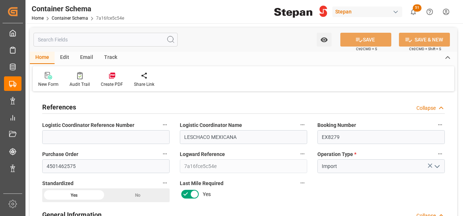
click at [90, 158] on label "Purchase Order" at bounding box center [106, 154] width 128 height 10
click at [160, 158] on button "Purchase Order" at bounding box center [164, 153] width 9 height 9
drag, startPoint x: 79, startPoint y: 164, endPoint x: 63, endPoint y: 165, distance: 16.8
click at [63, 165] on div at bounding box center [231, 108] width 463 height 216
click at [81, 165] on body "Created by potrace 1.15, written by Peter Selinger 2001-2017 Created by potrace…" at bounding box center [231, 108] width 463 height 216
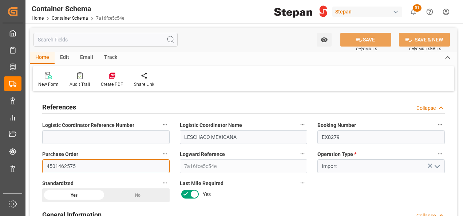
drag, startPoint x: 81, startPoint y: 165, endPoint x: 47, endPoint y: 166, distance: 34.6
click at [47, 166] on input "4501462575" at bounding box center [106, 167] width 128 height 14
paste input "8"
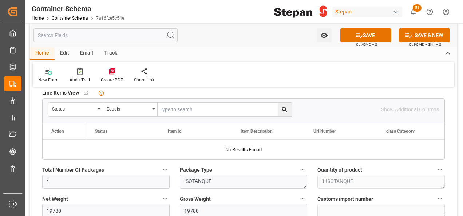
scroll to position [437, 0]
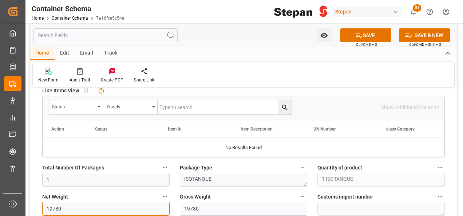
drag, startPoint x: 65, startPoint y: 209, endPoint x: 40, endPoint y: 198, distance: 27.1
click at [42, 209] on div "Net Weight 19780" at bounding box center [106, 203] width 138 height 29
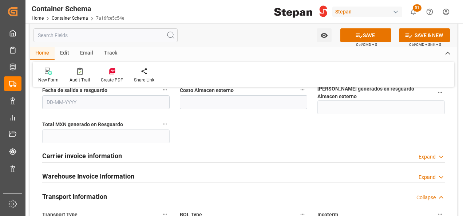
scroll to position [874, 0]
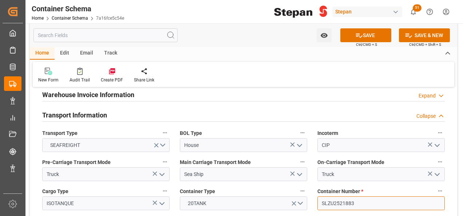
drag, startPoint x: 361, startPoint y: 190, endPoint x: 310, endPoint y: 191, distance: 51.0
click at [310, 191] on div "References Collapse Logistic Coordinator Reference Number Logistic Coordinator …" at bounding box center [244, 210] width 428 height 1983
paste input "854230"
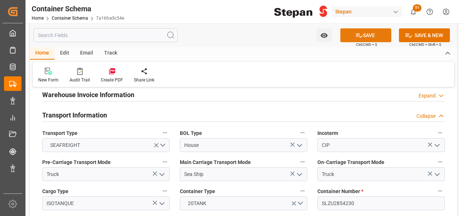
click at [366, 36] on button "SAVE" at bounding box center [366, 35] width 51 height 14
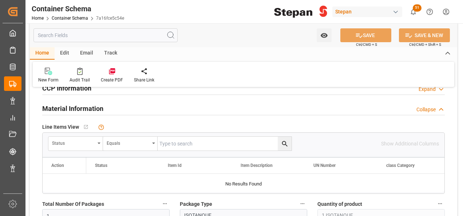
scroll to position [364, 0]
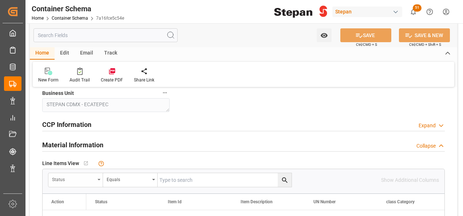
click at [93, 178] on div "Status" at bounding box center [73, 179] width 43 height 8
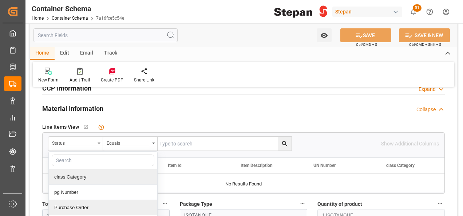
scroll to position [73, 0]
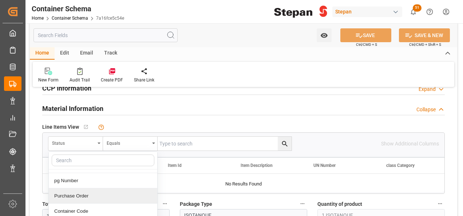
click at [68, 197] on div "Purchase Order" at bounding box center [103, 196] width 109 height 15
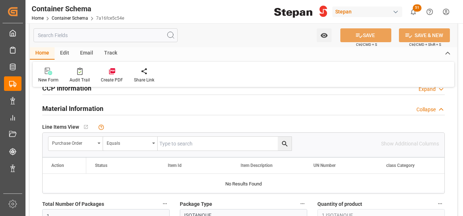
click at [169, 144] on input "text" at bounding box center [225, 144] width 134 height 14
paste input "4501462578"
click at [285, 143] on icon "search button" at bounding box center [285, 144] width 8 height 8
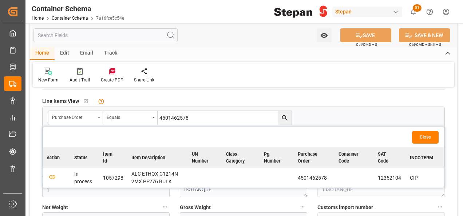
scroll to position [437, 0]
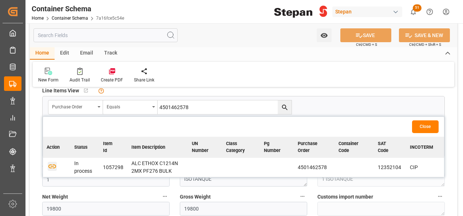
click at [51, 167] on icon "button" at bounding box center [52, 166] width 9 height 9
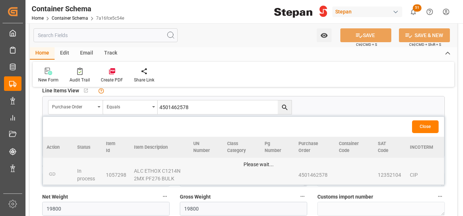
click at [428, 127] on button "Close" at bounding box center [425, 127] width 27 height 13
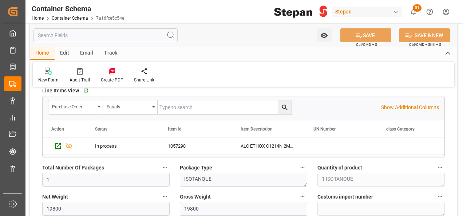
click at [64, 53] on div "Edit" at bounding box center [65, 53] width 20 height 12
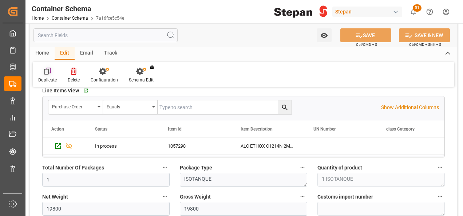
click at [46, 74] on icon at bounding box center [47, 71] width 7 height 7
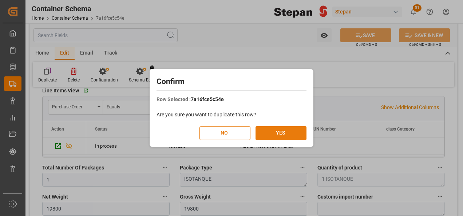
click at [275, 134] on button "YES" at bounding box center [281, 133] width 51 height 14
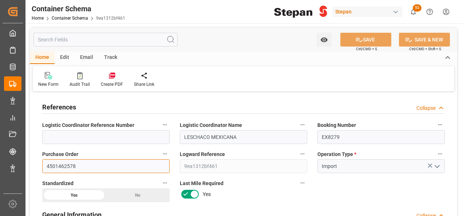
drag, startPoint x: 75, startPoint y: 164, endPoint x: 37, endPoint y: 165, distance: 38.6
paste input "80"
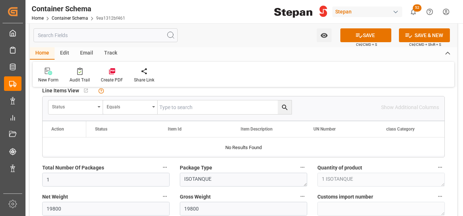
scroll to position [474, 0]
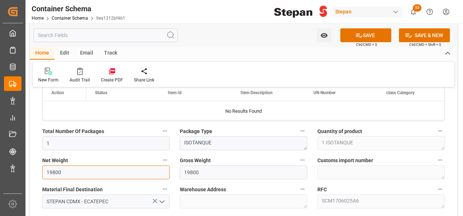
click at [77, 171] on input "19800" at bounding box center [106, 173] width 128 height 14
drag, startPoint x: 65, startPoint y: 172, endPoint x: 46, endPoint y: 172, distance: 19.0
click at [46, 172] on input "19800" at bounding box center [106, 173] width 128 height 14
drag, startPoint x: 51, startPoint y: 174, endPoint x: 34, endPoint y: 174, distance: 17.9
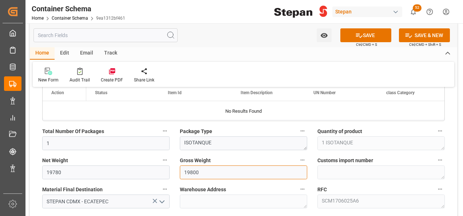
click at [203, 176] on input "19800" at bounding box center [244, 173] width 128 height 14
drag, startPoint x: 201, startPoint y: 171, endPoint x: 175, endPoint y: 174, distance: 26.4
click at [175, 174] on div "Gross Weight 19800" at bounding box center [244, 167] width 138 height 29
paste input "78"
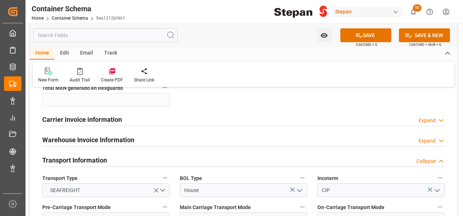
scroll to position [911, 0]
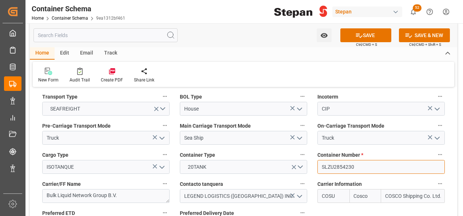
drag, startPoint x: 361, startPoint y: 153, endPoint x: 308, endPoint y: 155, distance: 54.0
click at [308, 155] on div "References Collapse Logistic Coordinator Reference Number Logistic Coordinator …" at bounding box center [244, 174] width 428 height 1983
paste input "72424"
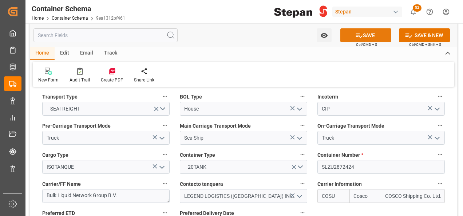
click at [370, 35] on button "SAVE" at bounding box center [366, 35] width 51 height 14
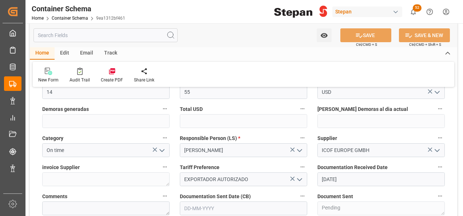
scroll to position [0, 0]
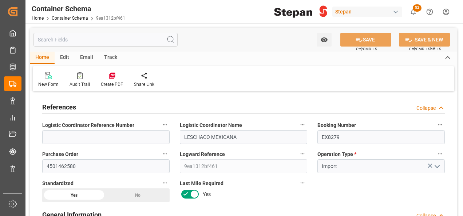
click at [64, 55] on div "Edit" at bounding box center [65, 58] width 20 height 12
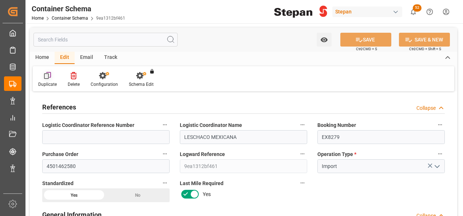
click at [46, 76] on icon at bounding box center [47, 75] width 7 height 7
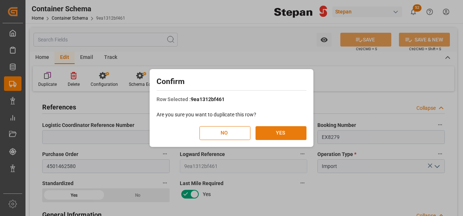
click at [279, 130] on button "YES" at bounding box center [281, 133] width 51 height 14
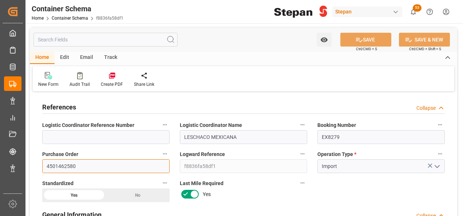
drag, startPoint x: 84, startPoint y: 165, endPoint x: 35, endPoint y: 161, distance: 48.6
paste input "3"
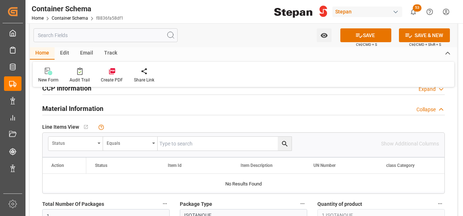
scroll to position [474, 0]
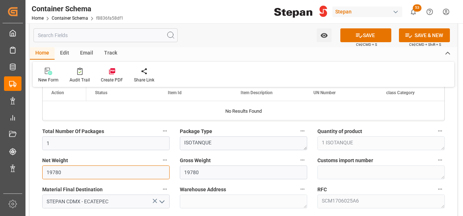
click at [57, 168] on input "19780" at bounding box center [106, 173] width 128 height 14
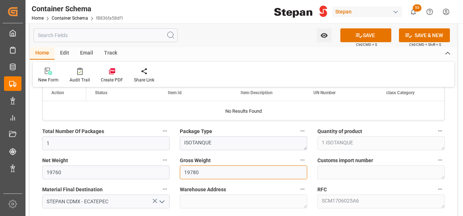
click at [194, 171] on input "19780" at bounding box center [244, 173] width 128 height 14
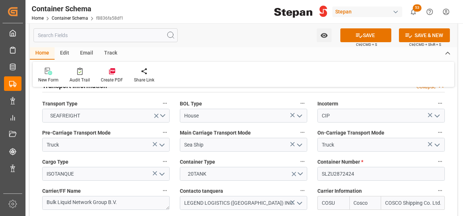
scroll to position [911, 0]
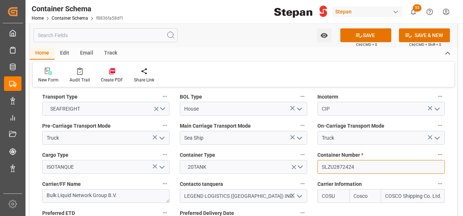
drag, startPoint x: 359, startPoint y: 155, endPoint x: 310, endPoint y: 159, distance: 49.0
click at [310, 159] on div "References Collapse Logistic Coordinator Reference Number Logistic Coordinator …" at bounding box center [244, 174] width 428 height 1983
paste input "TIFU1760510"
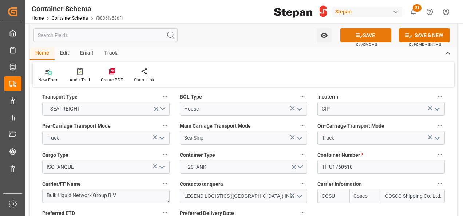
click at [367, 30] on button "SAVE" at bounding box center [366, 35] width 51 height 14
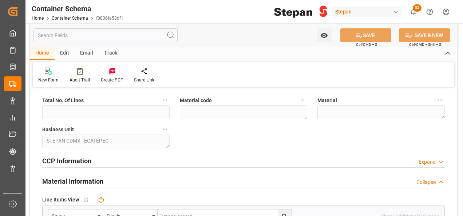
scroll to position [401, 0]
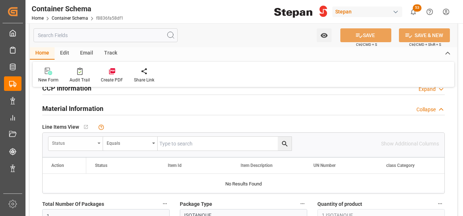
click at [97, 141] on div "Status" at bounding box center [75, 144] width 55 height 14
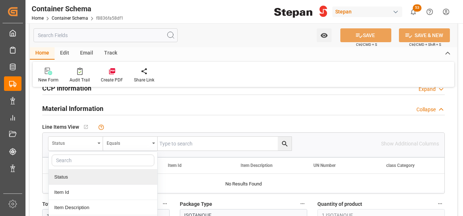
scroll to position [73, 0]
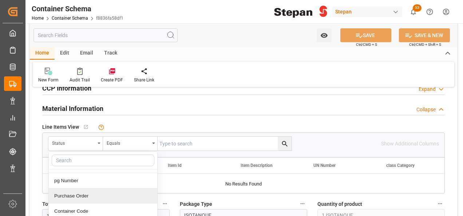
click at [68, 195] on div "Purchase Order" at bounding box center [103, 196] width 109 height 15
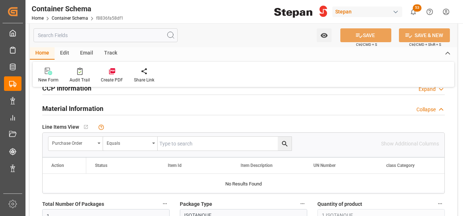
click at [186, 141] on input "text" at bounding box center [225, 144] width 134 height 14
paste input "4501462583"
click at [283, 143] on icon "search button" at bounding box center [285, 144] width 8 height 8
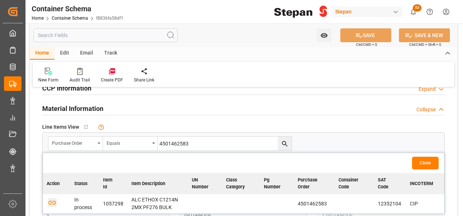
click at [54, 201] on icon "button" at bounding box center [52, 203] width 8 height 4
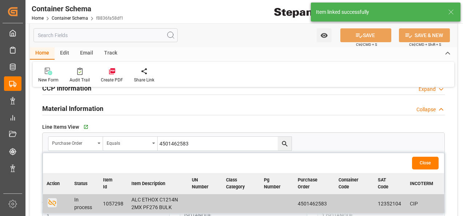
click at [426, 163] on button "Close" at bounding box center [425, 163] width 27 height 13
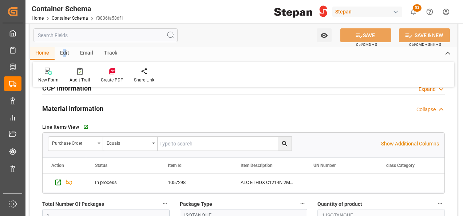
click at [64, 53] on div "Edit" at bounding box center [65, 53] width 20 height 12
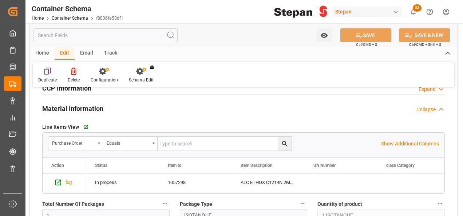
drag, startPoint x: 64, startPoint y: 53, endPoint x: 48, endPoint y: 74, distance: 25.7
click at [48, 74] on icon at bounding box center [46, 72] width 5 height 6
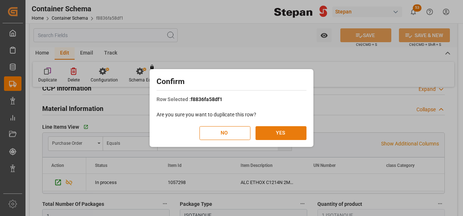
click at [276, 129] on button "YES" at bounding box center [281, 133] width 51 height 14
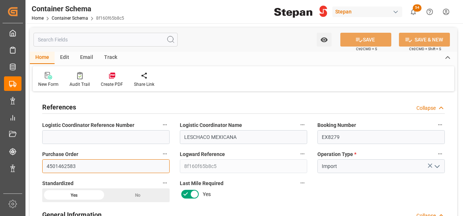
drag, startPoint x: 81, startPoint y: 163, endPoint x: 42, endPoint y: 162, distance: 38.6
click at [42, 162] on input "4501462583" at bounding box center [106, 167] width 128 height 14
paste input "4"
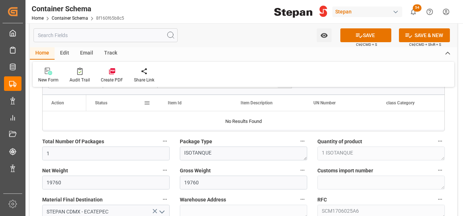
scroll to position [510, 0]
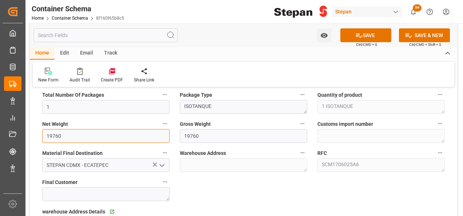
click at [63, 135] on input "19760" at bounding box center [106, 136] width 128 height 14
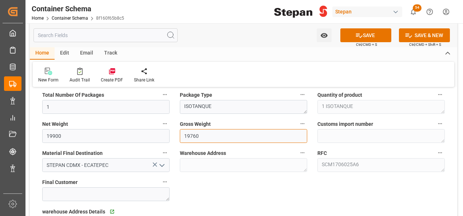
click at [203, 138] on input "19760" at bounding box center [244, 136] width 128 height 14
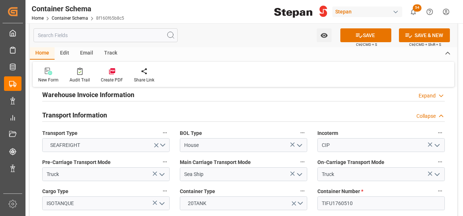
scroll to position [911, 0]
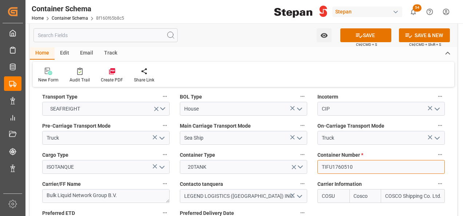
drag, startPoint x: 360, startPoint y: 151, endPoint x: 308, endPoint y: 149, distance: 52.1
click at [308, 149] on div "References Collapse Logistic Coordinator Reference Number Logistic Coordinator …" at bounding box center [244, 174] width 428 height 1983
paste input "2252094"
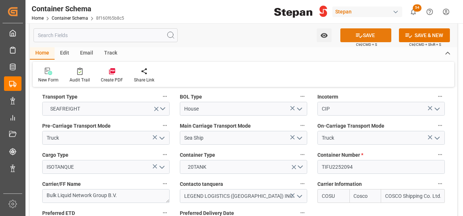
click at [367, 33] on button "SAVE" at bounding box center [366, 35] width 51 height 14
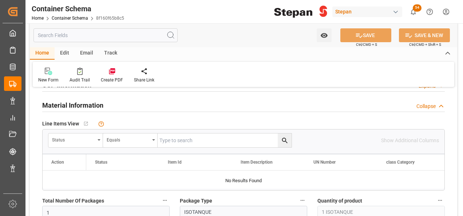
scroll to position [401, 0]
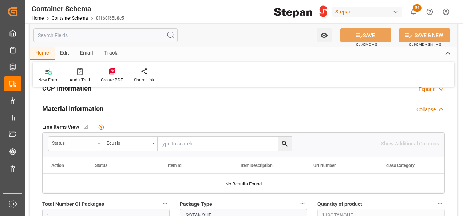
click at [97, 145] on div "Status" at bounding box center [75, 144] width 55 height 14
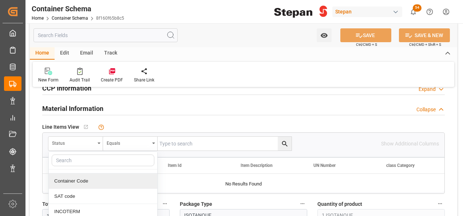
scroll to position [67, 0]
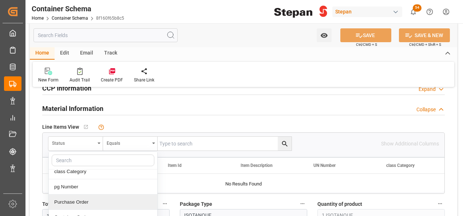
click at [70, 199] on div "Purchase Order" at bounding box center [103, 202] width 109 height 15
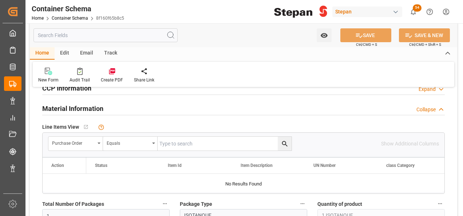
click at [176, 137] on input "text" at bounding box center [225, 144] width 134 height 14
paste input "4501462584"
click at [282, 144] on icon "search button" at bounding box center [285, 144] width 8 height 8
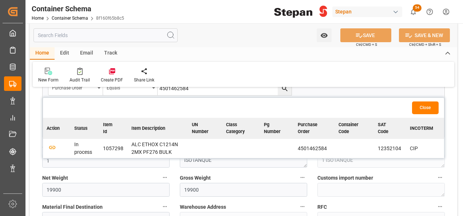
scroll to position [474, 0]
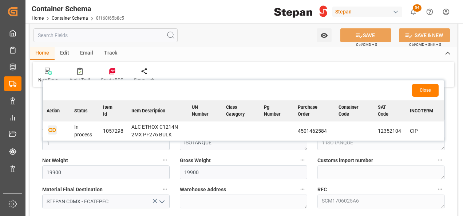
click at [50, 129] on icon "button" at bounding box center [52, 129] width 9 height 9
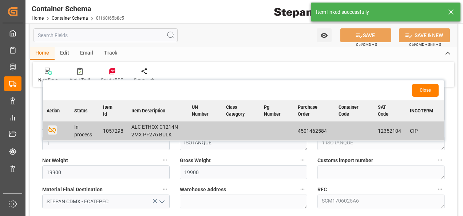
click at [428, 90] on button "Close" at bounding box center [425, 90] width 27 height 13
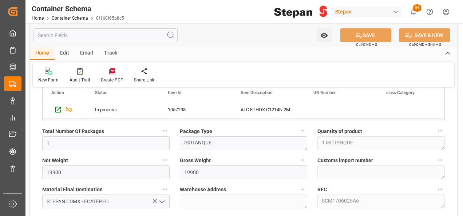
click at [66, 54] on div "Edit" at bounding box center [65, 53] width 20 height 12
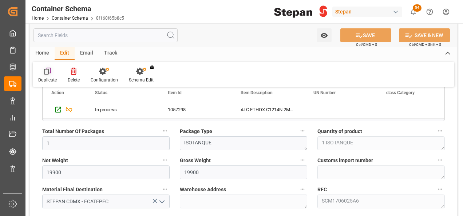
click at [45, 76] on div "Duplicate" at bounding box center [48, 75] width 30 height 16
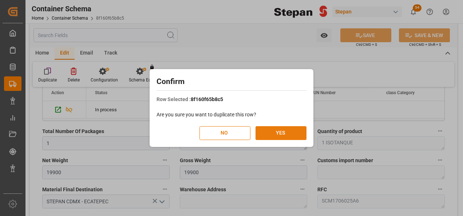
click at [295, 133] on button "YES" at bounding box center [281, 133] width 51 height 14
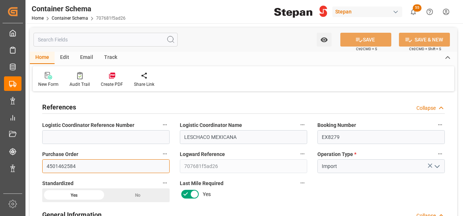
drag, startPoint x: 52, startPoint y: 163, endPoint x: 33, endPoint y: 163, distance: 19.7
paste input "5"
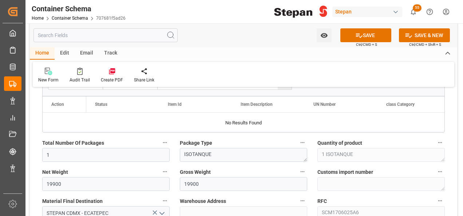
scroll to position [474, 0]
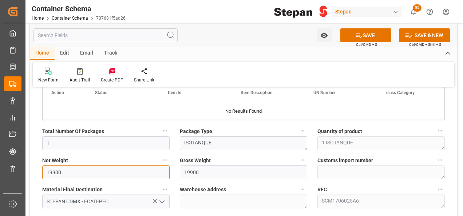
click at [75, 168] on input "19900" at bounding box center [106, 173] width 128 height 14
drag, startPoint x: 66, startPoint y: 174, endPoint x: 40, endPoint y: 172, distance: 26.7
click at [40, 173] on div "Net Weight 19900" at bounding box center [106, 167] width 138 height 29
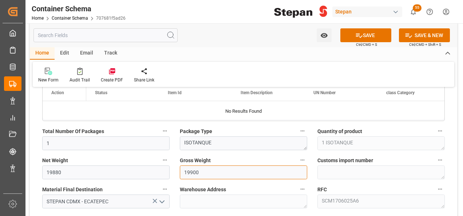
drag, startPoint x: 201, startPoint y: 170, endPoint x: 165, endPoint y: 170, distance: 36.4
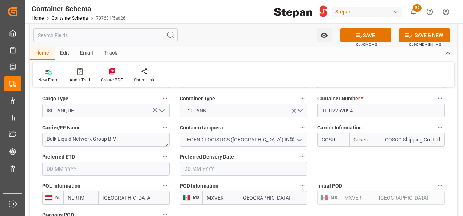
scroll to position [911, 0]
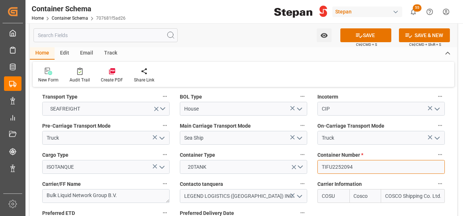
drag, startPoint x: 334, startPoint y: 153, endPoint x: 317, endPoint y: 153, distance: 17.1
click at [318, 160] on input "TIFU2252094" at bounding box center [382, 167] width 128 height 14
paste input "957"
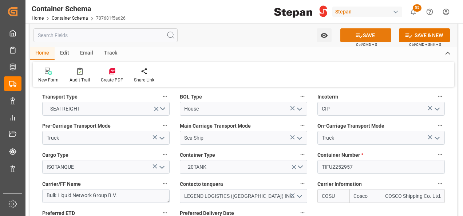
click at [364, 34] on button "SAVE" at bounding box center [366, 35] width 51 height 14
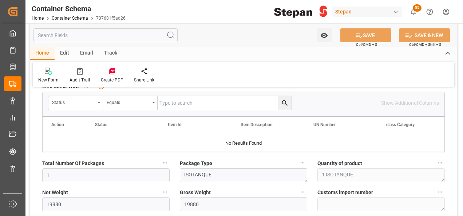
scroll to position [401, 0]
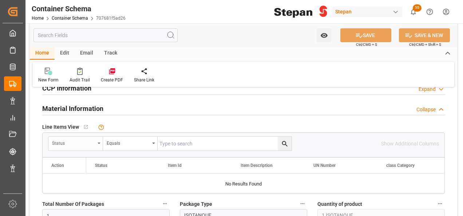
click at [95, 145] on div "Status" at bounding box center [73, 142] width 43 height 8
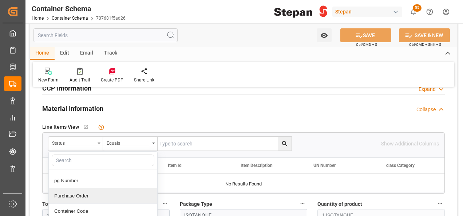
click at [71, 194] on div "Purchase Order" at bounding box center [103, 196] width 109 height 15
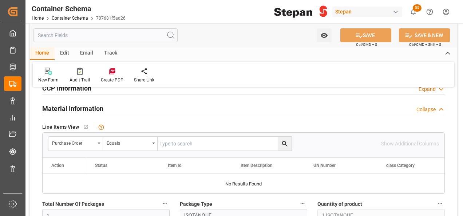
click at [176, 145] on input "text" at bounding box center [225, 144] width 134 height 14
paste input "4501462585"
click at [287, 143] on icon "search button" at bounding box center [285, 144] width 8 height 8
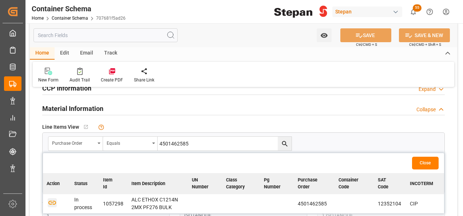
click at [52, 204] on icon "button" at bounding box center [52, 202] width 9 height 9
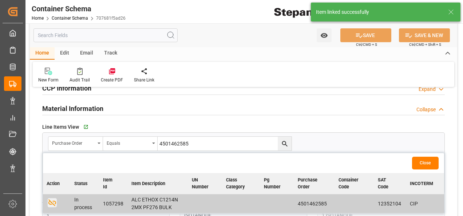
click at [426, 163] on button "Close" at bounding box center [425, 163] width 27 height 13
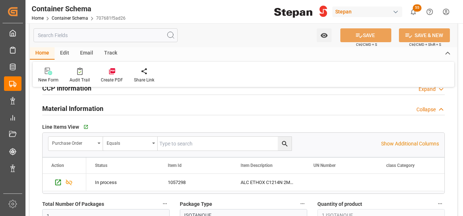
click at [63, 52] on div "Edit" at bounding box center [65, 53] width 20 height 12
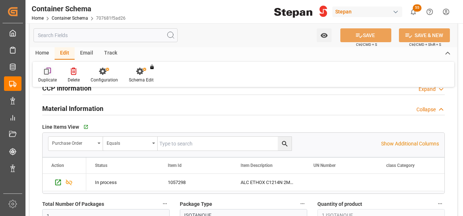
click at [49, 74] on icon at bounding box center [47, 71] width 7 height 7
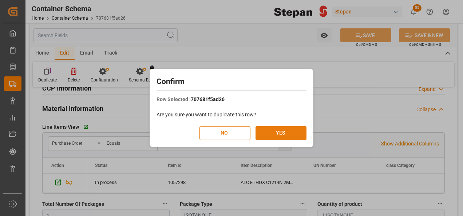
click at [273, 130] on button "YES" at bounding box center [281, 133] width 51 height 14
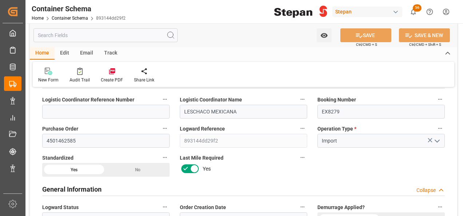
scroll to position [36, 0]
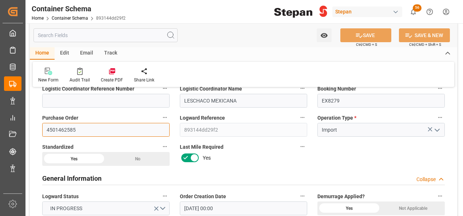
drag, startPoint x: 87, startPoint y: 129, endPoint x: 41, endPoint y: 128, distance: 45.9
click at [41, 128] on div "Purchase Order 4501462585" at bounding box center [106, 124] width 138 height 29
paste input "46"
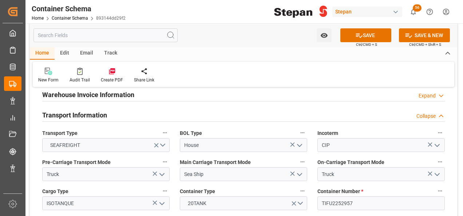
scroll to position [911, 0]
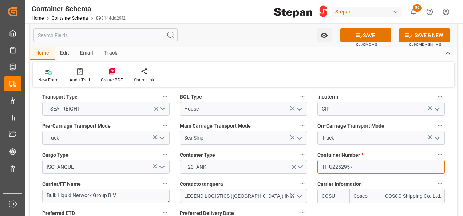
drag, startPoint x: 361, startPoint y: 153, endPoint x: 320, endPoint y: 152, distance: 41.9
click at [320, 160] on input "TIFU2252957" at bounding box center [382, 167] width 128 height 14
paste input "RLTU2102216"
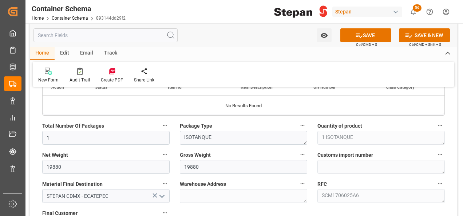
scroll to position [474, 0]
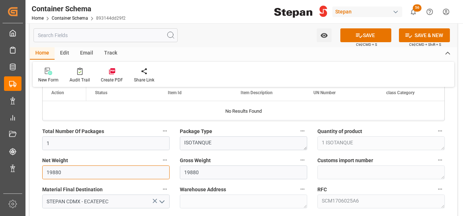
drag, startPoint x: 74, startPoint y: 167, endPoint x: 41, endPoint y: 167, distance: 33.2
click at [41, 167] on div "Net Weight 19880" at bounding box center [106, 167] width 138 height 29
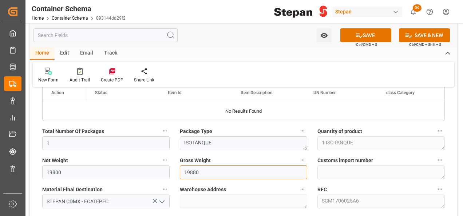
drag, startPoint x: 207, startPoint y: 171, endPoint x: 173, endPoint y: 166, distance: 33.4
click at [177, 170] on div "Gross Weight 19880" at bounding box center [244, 167] width 138 height 29
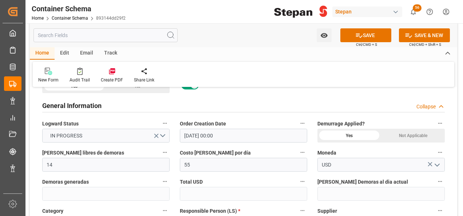
scroll to position [36, 0]
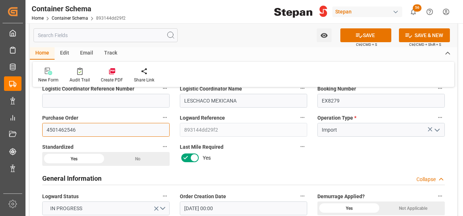
drag, startPoint x: 75, startPoint y: 129, endPoint x: 36, endPoint y: 131, distance: 38.7
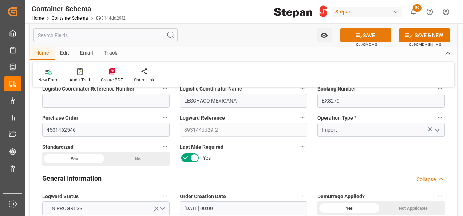
click at [379, 37] on button "SAVE" at bounding box center [366, 35] width 51 height 14
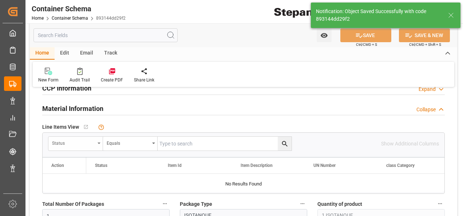
click at [93, 147] on div "Status" at bounding box center [75, 144] width 55 height 14
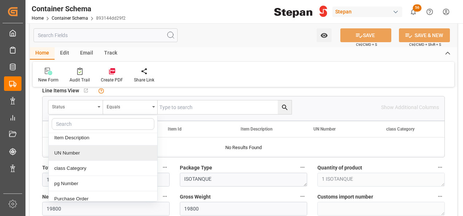
scroll to position [73, 0]
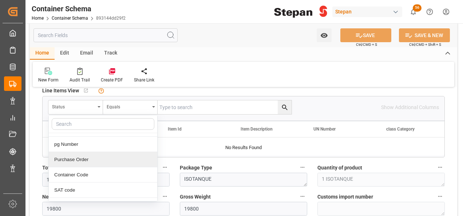
click at [66, 160] on div "Purchase Order" at bounding box center [103, 159] width 109 height 15
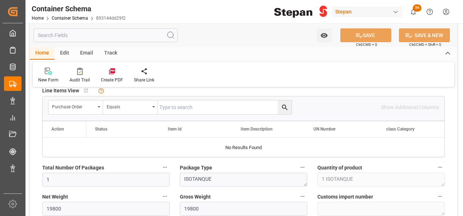
click at [176, 106] on input "text" at bounding box center [225, 108] width 134 height 14
paste input "4501462546"
click at [284, 106] on icon "search button" at bounding box center [285, 108] width 8 height 8
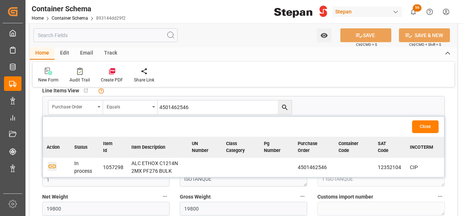
click at [50, 165] on icon "button" at bounding box center [52, 166] width 9 height 9
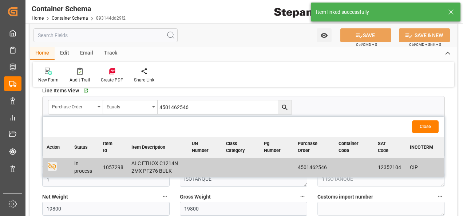
click at [428, 127] on button "Close" at bounding box center [425, 127] width 27 height 13
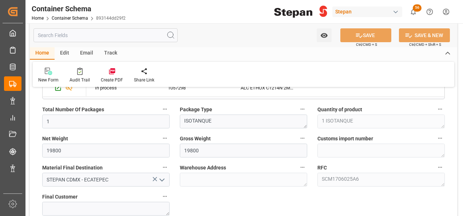
scroll to position [547, 0]
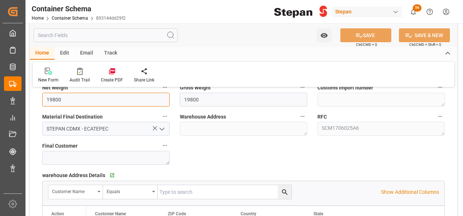
drag, startPoint x: 73, startPoint y: 98, endPoint x: 39, endPoint y: 96, distance: 34.0
click at [39, 96] on div "Net Weight 19800" at bounding box center [106, 94] width 138 height 29
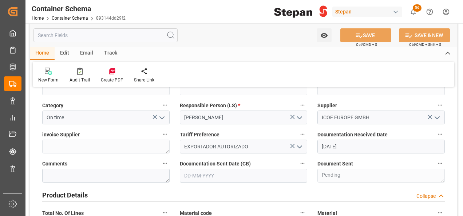
scroll to position [182, 0]
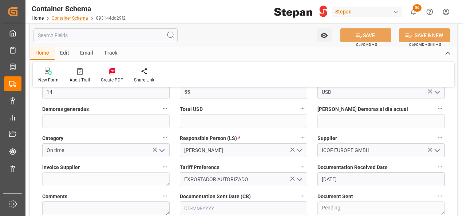
click at [66, 19] on link "Container Schema" at bounding box center [70, 18] width 36 height 5
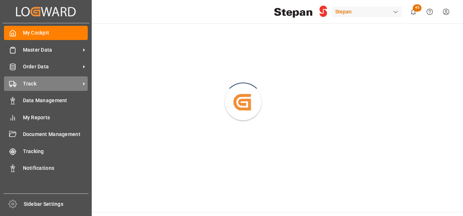
click at [24, 84] on span "Track" at bounding box center [52, 84] width 58 height 8
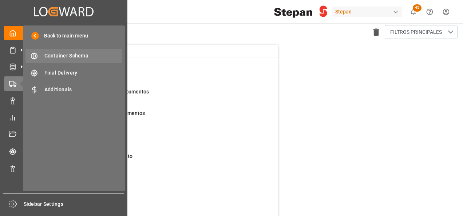
click at [58, 58] on span "Container Schema" at bounding box center [83, 56] width 78 height 8
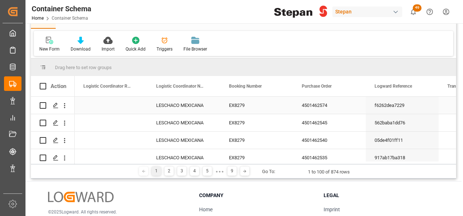
click at [241, 107] on div "EX8279" at bounding box center [256, 105] width 73 height 17
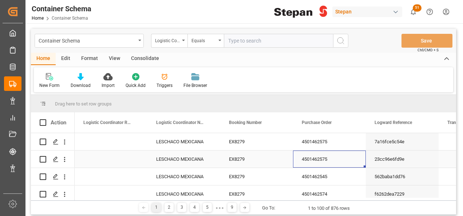
click at [319, 163] on div "4501462575" at bounding box center [329, 159] width 73 height 17
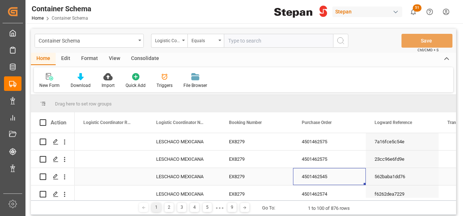
click at [318, 179] on div "4501462545" at bounding box center [329, 176] width 73 height 17
click at [248, 141] on div "EX8279" at bounding box center [256, 141] width 73 height 17
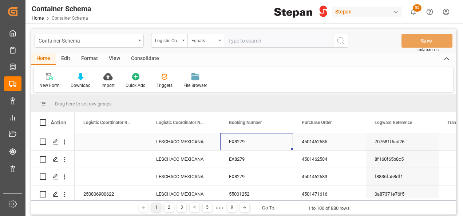
click at [248, 141] on div "EX8279" at bounding box center [256, 141] width 73 height 17
drag, startPoint x: 258, startPoint y: 146, endPoint x: 228, endPoint y: 146, distance: 29.5
click at [228, 146] on input "EX8279" at bounding box center [256, 146] width 61 height 14
click at [184, 40] on icon "open menu" at bounding box center [183, 40] width 3 height 1
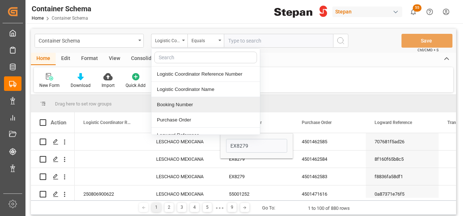
click at [177, 105] on div "Booking Number" at bounding box center [206, 104] width 109 height 15
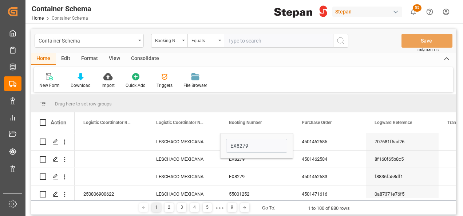
click at [229, 42] on input "text" at bounding box center [278, 41] width 109 height 14
paste input "EX8279"
type input "EX8279"
click at [344, 38] on icon "search button" at bounding box center [341, 40] width 9 height 9
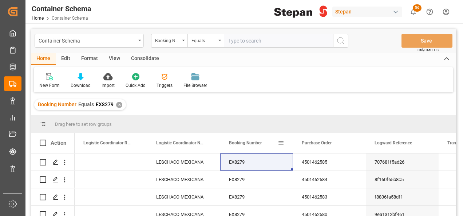
scroll to position [36, 0]
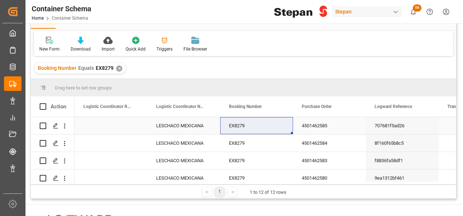
click at [257, 128] on div "EX8279" at bounding box center [256, 125] width 73 height 17
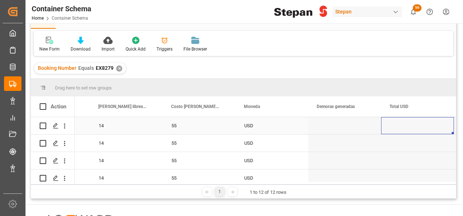
scroll to position [0, 0]
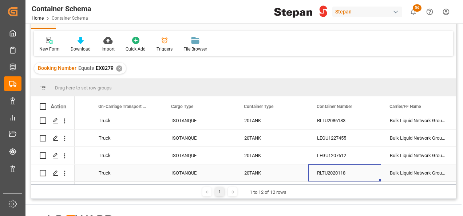
click at [349, 173] on div "RLTU2020118" at bounding box center [345, 173] width 73 height 17
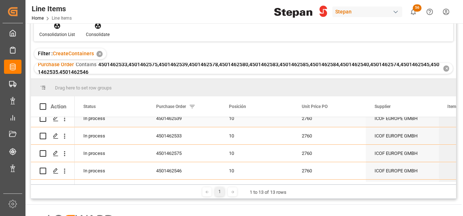
scroll to position [146, 0]
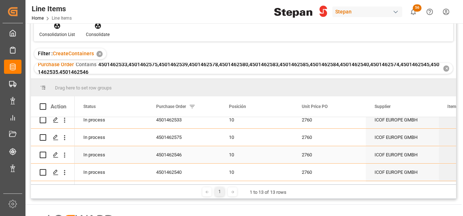
click at [233, 154] on div "10" at bounding box center [256, 155] width 55 height 17
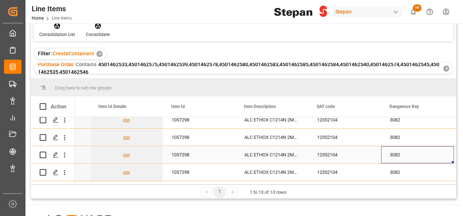
scroll to position [0, 0]
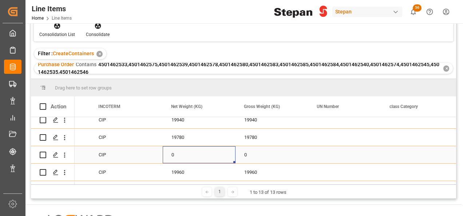
click at [192, 154] on div "0" at bounding box center [199, 154] width 73 height 17
click at [192, 154] on input "0" at bounding box center [199, 159] width 61 height 14
type input "19800"
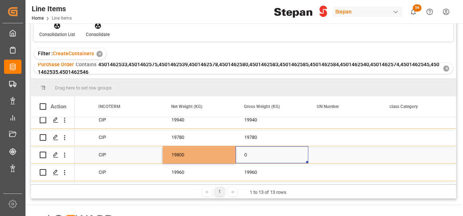
click at [262, 156] on div "0" at bounding box center [272, 154] width 73 height 17
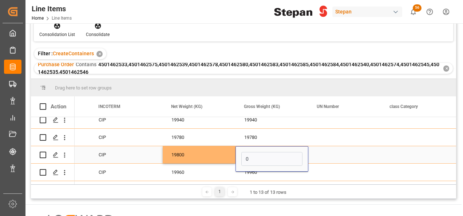
type input "19800"
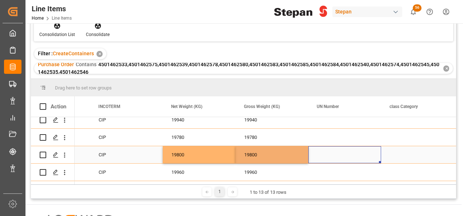
click at [321, 154] on div "Press SPACE to select this row." at bounding box center [345, 154] width 73 height 17
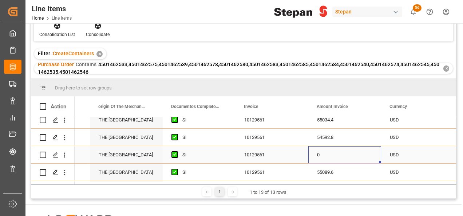
click at [326, 156] on div "0" at bounding box center [345, 154] width 73 height 17
drag, startPoint x: 326, startPoint y: 156, endPoint x: 314, endPoint y: 153, distance: 12.5
click at [314, 154] on input "0" at bounding box center [344, 159] width 61 height 14
type input "54648"
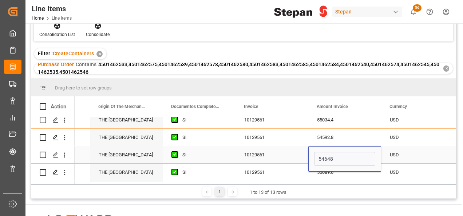
click at [292, 153] on div "10129561" at bounding box center [272, 154] width 73 height 17
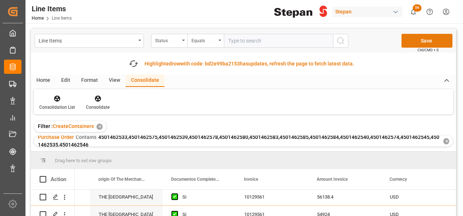
click at [432, 41] on button "Save" at bounding box center [427, 41] width 51 height 14
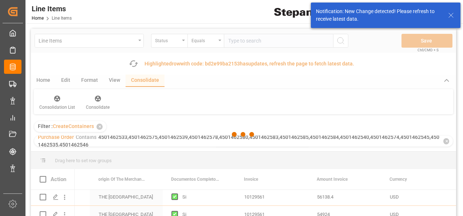
checkbox input "false"
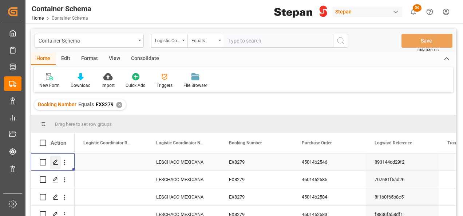
click at [56, 162] on polygon "Press SPACE to select this row." at bounding box center [56, 162] width 4 height 4
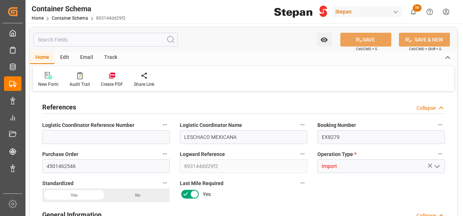
type input "14"
type input "55"
type input "1"
type input "19800"
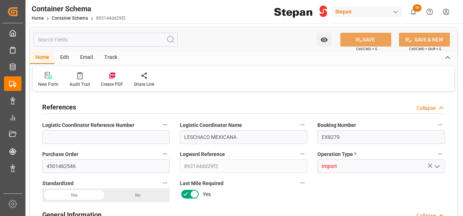
type input "19800"
type input "12"
type input "Cosco"
type input "COSCO Shipping Co. Ltd."
type input "NLRTM"
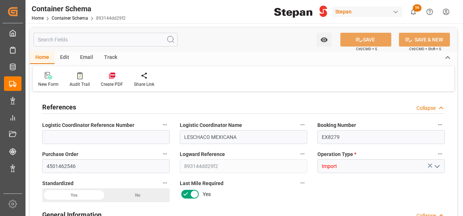
type input "MXVER"
type input "9350018"
type input "[DATE] 00:00"
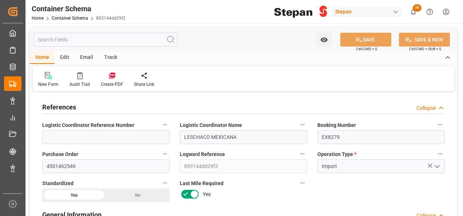
type input "[DATE]"
type input "[DATE] 00:00"
type input "22-08-2025 00:00"
type input "09-09-2025 00:00"
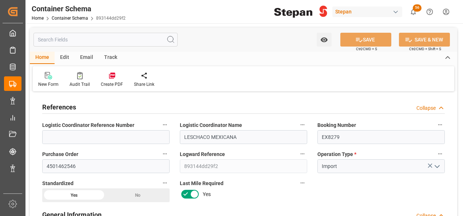
type input "09-09-2025 00:00"
type input "[DATE]"
type input "26-08-2025 20:09"
type input "26-08-2025 20:05"
type input "[DATE]"
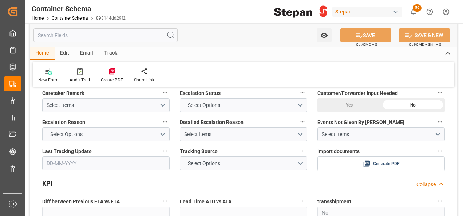
scroll to position [1530, 0]
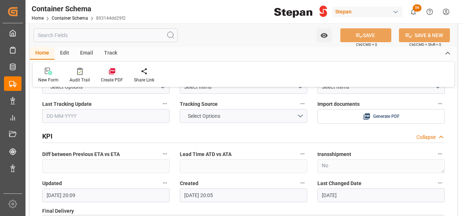
click at [116, 75] on div at bounding box center [112, 71] width 22 height 8
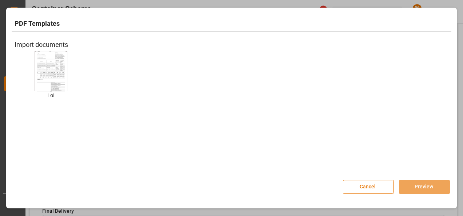
click at [47, 79] on img at bounding box center [50, 71] width 29 height 41
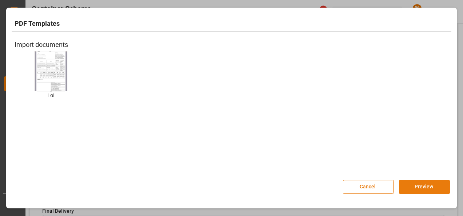
click at [418, 187] on button "Preview" at bounding box center [424, 187] width 51 height 14
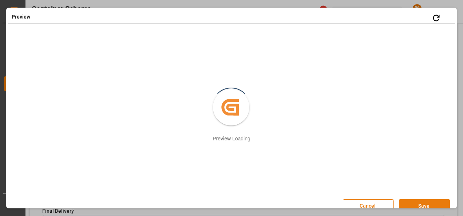
click at [410, 203] on button "Save" at bounding box center [424, 207] width 51 height 14
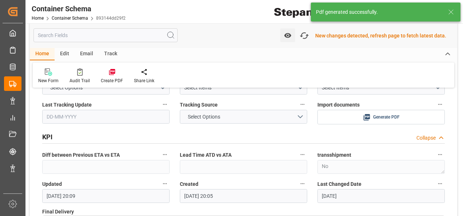
scroll to position [1531, 0]
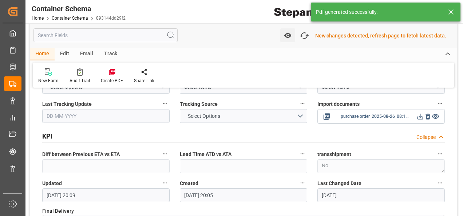
click at [423, 113] on icon at bounding box center [421, 117] width 8 height 8
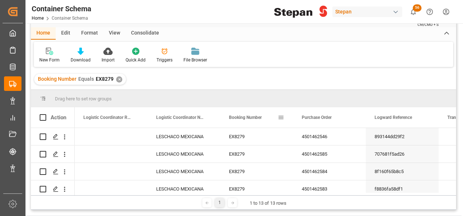
scroll to position [36, 0]
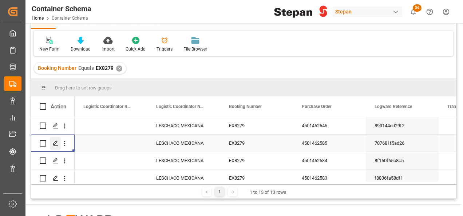
click at [56, 143] on icon "Press SPACE to select this row." at bounding box center [56, 144] width 6 height 6
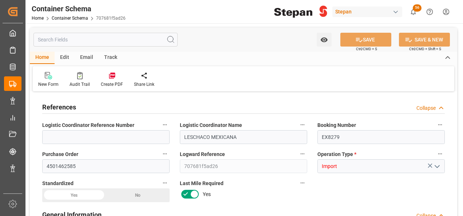
type input "14"
type input "55"
type input "1"
type input "19880"
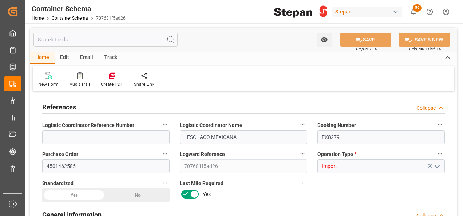
type input "19880"
type input "12"
type input "Cosco"
type input "COSCO Shipping Co. Ltd."
type input "NLRTM"
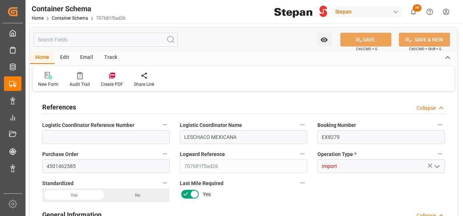
type input "MXVER"
type input "9350018"
type input "26-08-2025 00:00"
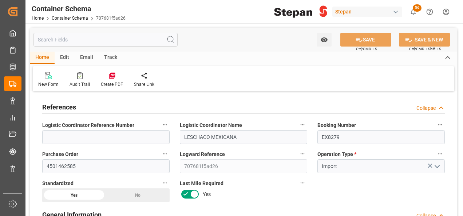
type input "[DATE]"
type input "22-08-2025 00:00"
type input "09-09-2025 00:00"
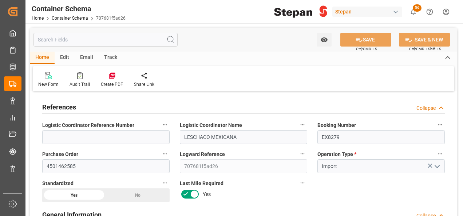
type input "09-09-2025 00:00"
type input "[DATE]"
type input "26-08-2025 20:04"
type input "26-08-2025 20:03"
type input "[DATE]"
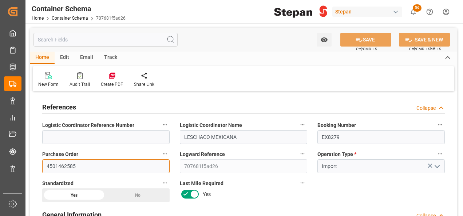
click at [79, 165] on input "4501462585" at bounding box center [106, 167] width 128 height 14
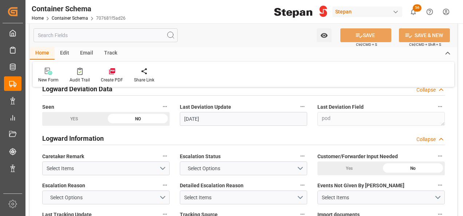
scroll to position [1530, 0]
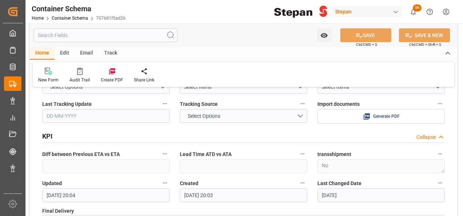
click at [114, 67] on div "New Form Audit Trail Create PDF Share Link" at bounding box center [244, 74] width 422 height 25
click at [110, 72] on icon at bounding box center [112, 71] width 6 height 6
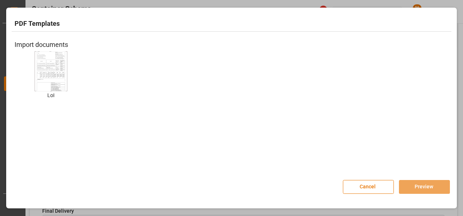
click at [53, 70] on img at bounding box center [50, 71] width 29 height 41
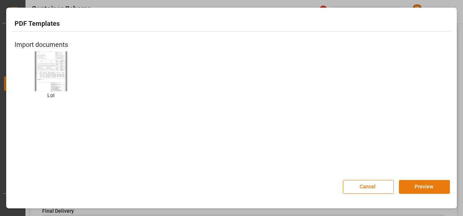
click at [412, 186] on button "Preview" at bounding box center [424, 187] width 51 height 14
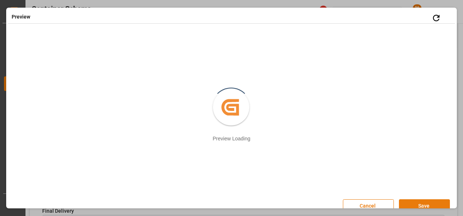
click at [416, 204] on button "Save" at bounding box center [424, 207] width 51 height 14
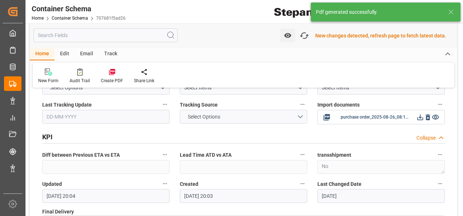
scroll to position [1531, 0]
click at [421, 113] on icon at bounding box center [421, 117] width 8 height 8
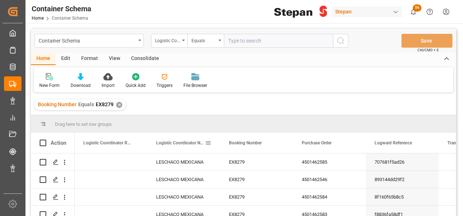
scroll to position [36, 0]
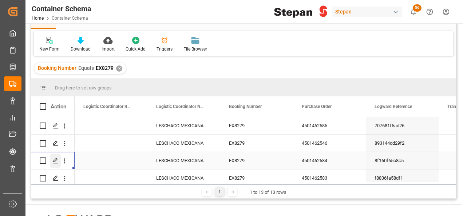
click at [55, 160] on icon "Press SPACE to select this row." at bounding box center [56, 161] width 6 height 6
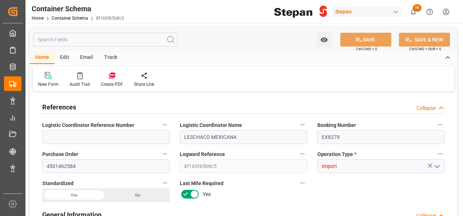
type input "14"
type input "55"
type input "1"
type input "19900"
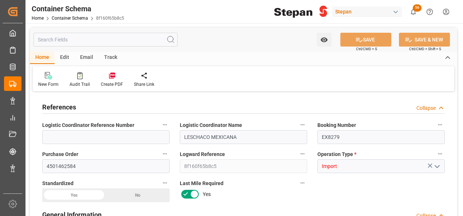
type input "19900"
type input "12"
type input "Cosco"
type input "COSCO Shipping Co. Ltd."
type input "NLRTM"
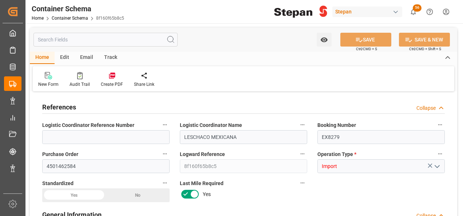
type input "MXVER"
type input "9350018"
type input "26-08-2025 00:00"
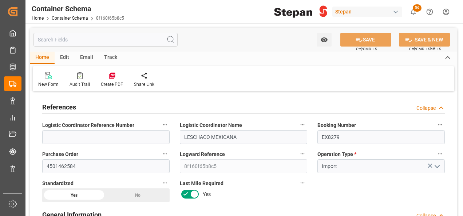
type input "[DATE]"
type input "22-08-2025 00:00"
type input "09-09-2025 00:00"
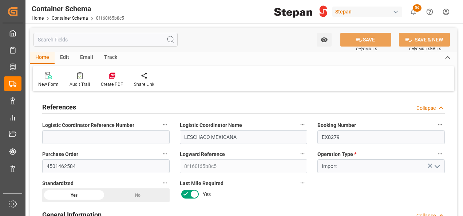
type input "09-09-2025 00:00"
type input "[DATE]"
type input "26-08-2025 20:02"
type input "26-08-2025 20:01"
type input "[DATE]"
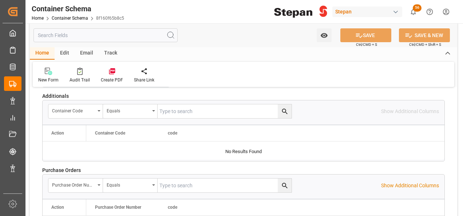
scroll to position [1530, 0]
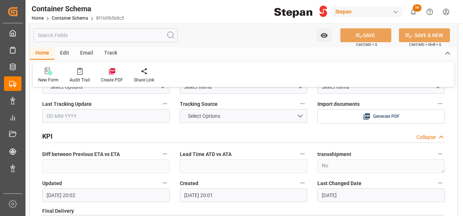
click at [114, 73] on icon at bounding box center [112, 71] width 7 height 7
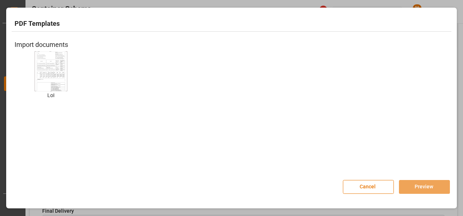
click at [40, 59] on img at bounding box center [50, 71] width 29 height 41
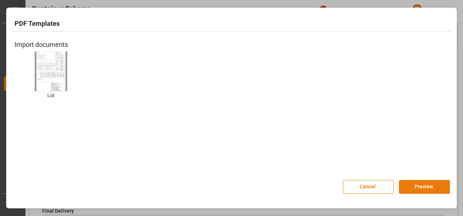
drag, startPoint x: 417, startPoint y: 187, endPoint x: 412, endPoint y: 180, distance: 7.9
click at [417, 187] on button "Preview" at bounding box center [424, 187] width 51 height 14
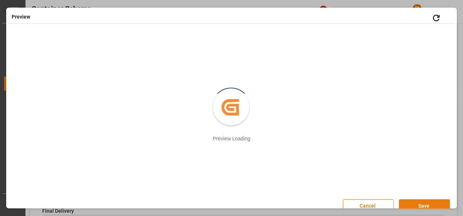
click at [423, 207] on button "Save" at bounding box center [424, 207] width 51 height 14
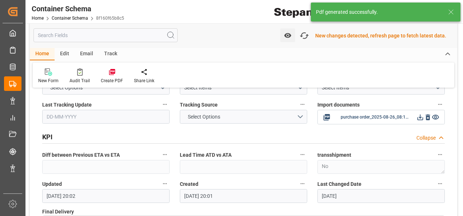
scroll to position [1531, 0]
click at [420, 113] on icon at bounding box center [421, 117] width 8 height 8
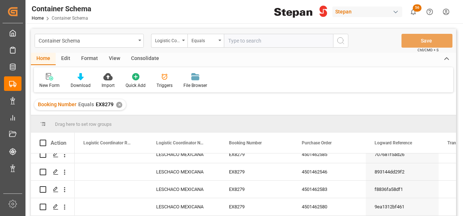
scroll to position [36, 0]
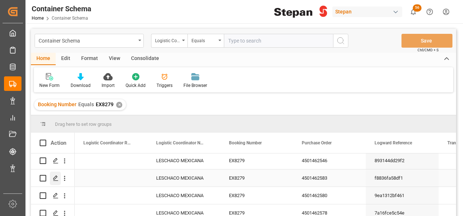
click at [55, 176] on icon "Press SPACE to select this row." at bounding box center [56, 179] width 6 height 6
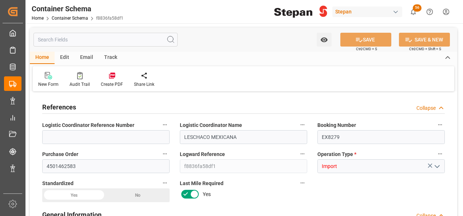
type input "14"
type input "55"
type input "1"
type input "19760"
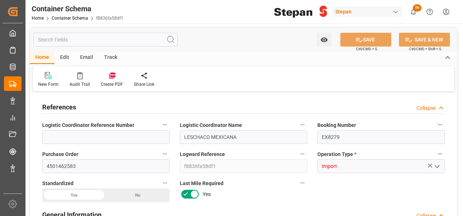
type input "19760"
type input "12"
type input "Cosco"
type input "COSCO Shipping Co. Ltd."
type input "NLRTM"
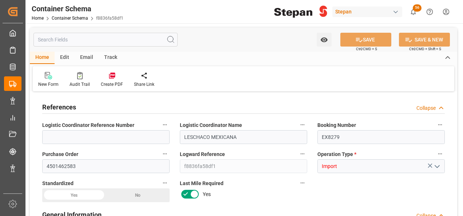
type input "MXVER"
type input "9350018"
type input "26-08-2025 00:00"
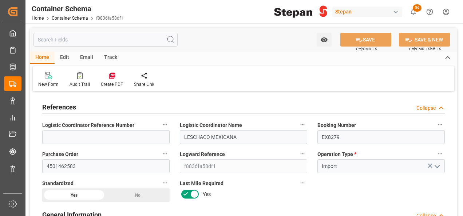
type input "[DATE]"
type input "22-08-2025 00:00"
type input "09-09-2025 00:00"
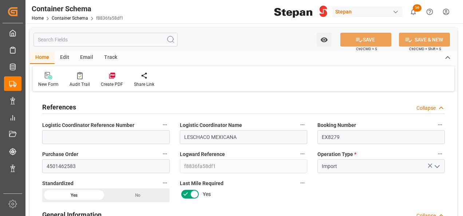
type input "09-09-2025 00:00"
type input "[DATE]"
type input "26-08-2025 20:01"
type input "26-08-2025 20:00"
type input "[DATE]"
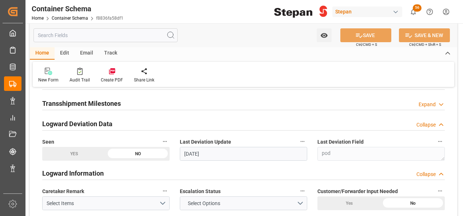
scroll to position [1494, 0]
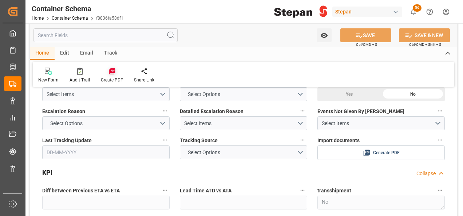
click at [112, 75] on icon at bounding box center [112, 71] width 7 height 7
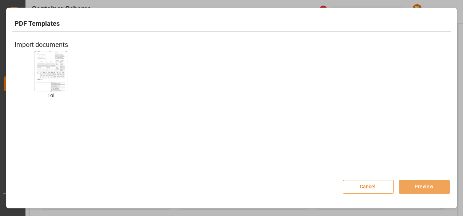
click at [58, 76] on img at bounding box center [50, 71] width 29 height 41
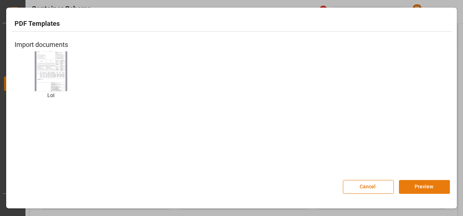
click at [425, 186] on button "Preview" at bounding box center [424, 187] width 51 height 14
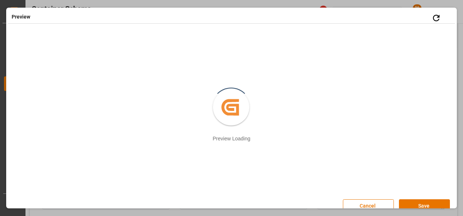
click at [418, 204] on button "Save" at bounding box center [424, 207] width 51 height 14
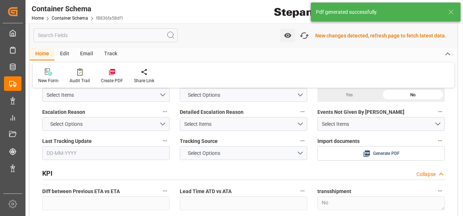
scroll to position [1495, 0]
click at [420, 149] on icon at bounding box center [421, 153] width 8 height 8
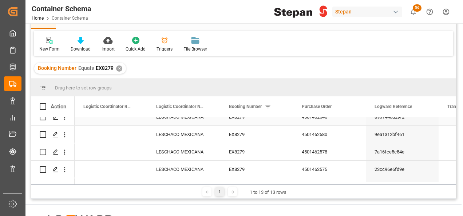
scroll to position [73, 0]
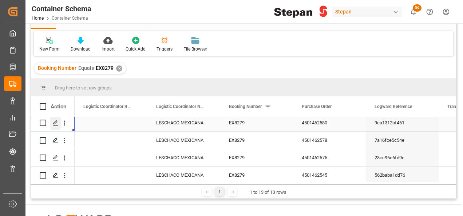
click at [54, 122] on polygon "Press SPACE to select this row." at bounding box center [56, 123] width 4 height 4
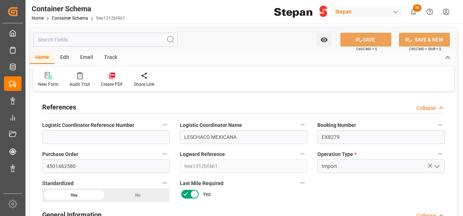
type input "14"
type input "55"
type input "1"
type input "19780"
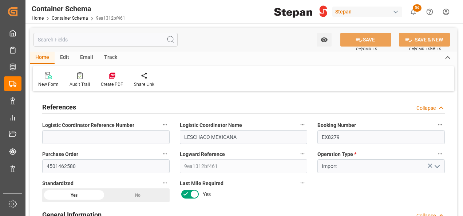
type input "12"
type input "Cosco"
type input "COSCO Shipping Co. Ltd."
type input "NLRTM"
type input "MXVER"
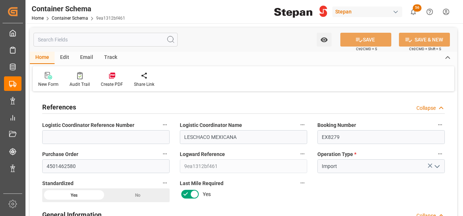
type input "MXVER"
type input "9350018"
type input "26-08-2025 00:00"
type input "[DATE]"
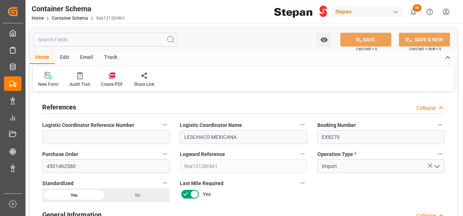
type input "22-08-2025 00:00"
type input "09-09-2025 00:00"
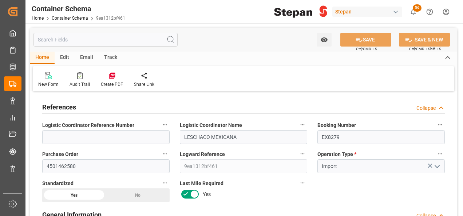
type input "[DATE]"
type input "26-08-2025 19:59"
type input "26-08-2025 19:58"
type input "[DATE]"
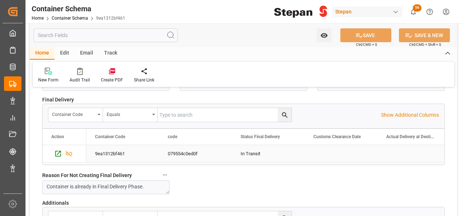
scroll to position [1496, 0]
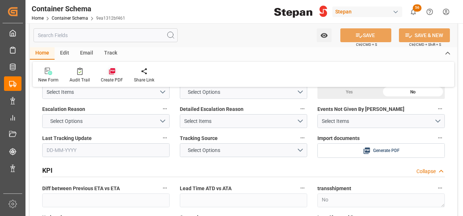
click at [111, 70] on icon at bounding box center [112, 71] width 7 height 7
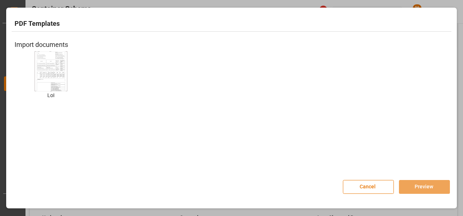
click at [54, 77] on img at bounding box center [50, 71] width 29 height 41
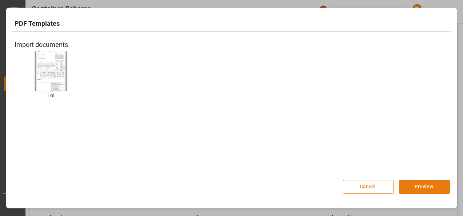
click at [415, 189] on button "Preview" at bounding box center [424, 187] width 51 height 14
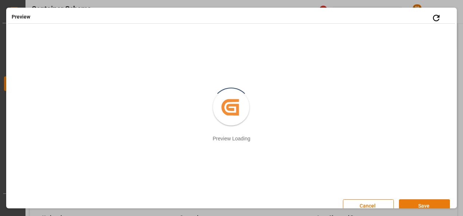
click at [419, 205] on button "Save" at bounding box center [424, 207] width 51 height 14
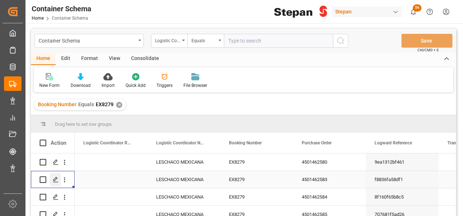
click at [56, 179] on polygon "Press SPACE to select this row." at bounding box center [56, 180] width 4 height 4
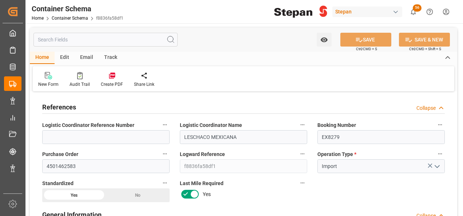
type input "14"
type input "55"
type input "1"
type input "19760"
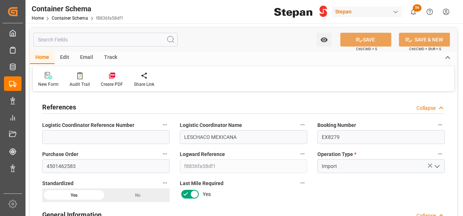
type input "19760"
type input "12"
type input "Cosco"
type input "COSCO Shipping Co. Ltd."
type input "NLRTM"
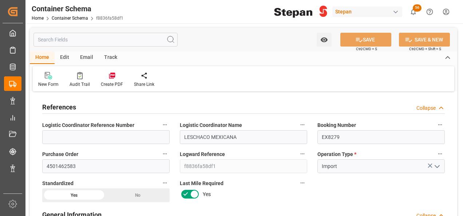
type input "MXVER"
type input "9350018"
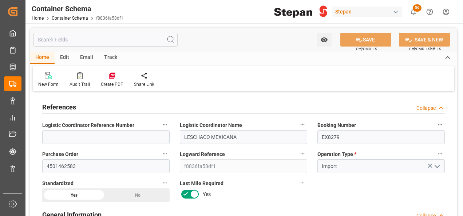
type input "9350018"
type input "0"
type input "26-08-2025 00:00"
type input "[DATE]"
type input "22-08-2025 00:00"
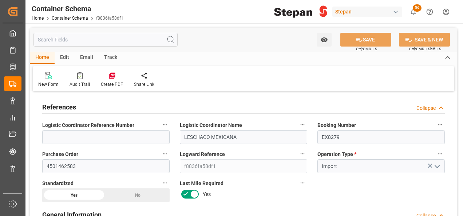
type input "22-08-2025 00:00"
type input "09-09-2025 00:00"
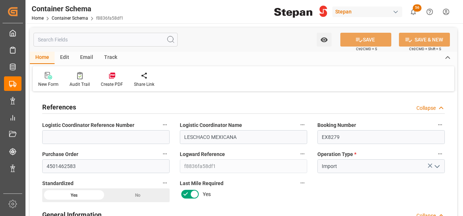
type input "09-09-2025 00:00"
type input "[DATE]"
type input "26-08-2025 20:19"
type input "26-08-2025 20:00"
type input "[DATE]"
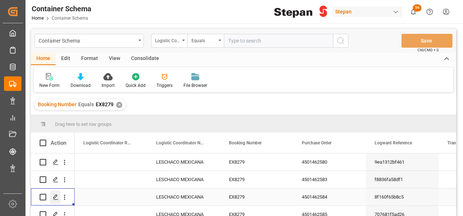
click at [54, 199] on polygon "Press SPACE to select this row." at bounding box center [56, 197] width 4 height 4
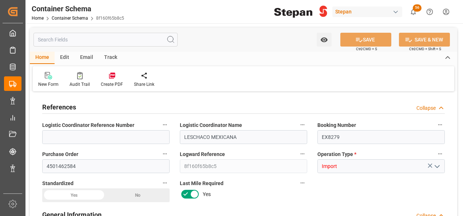
type input "14"
type input "55"
type input "1"
type input "19900"
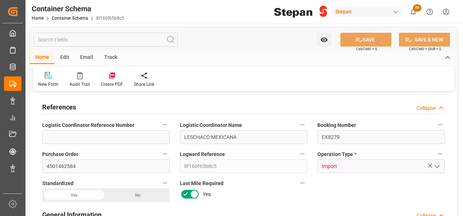
type input "19900"
type input "12"
type input "Cosco"
type input "COSCO Shipping Co. Ltd."
type input "NLRTM"
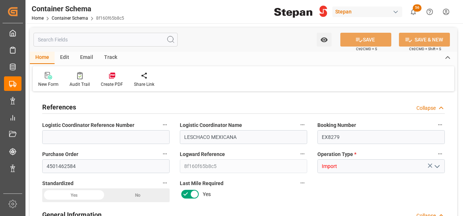
type input "MXVER"
type input "9350018"
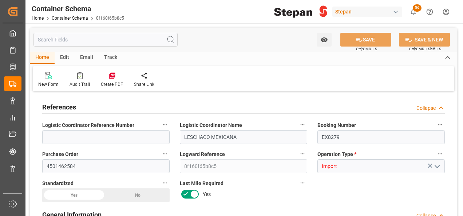
type input "9350018"
type input "0"
type input "26-08-2025 00:00"
type input "[DATE]"
type input "22-08-2025 00:00"
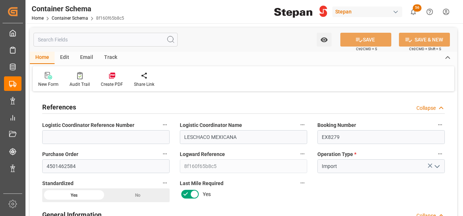
type input "22-08-2025 00:00"
type input "09-09-2025 00:00"
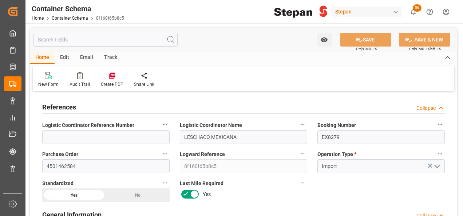
type input "09-09-2025 00:00"
type input "[DATE]"
type input "26-08-2025 20:17"
type input "26-08-2025 20:01"
type input "[DATE]"
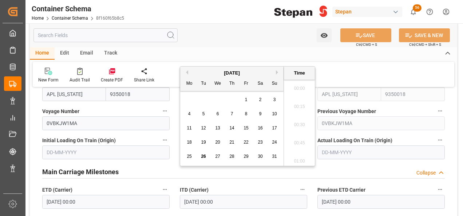
scroll to position [1004, 0]
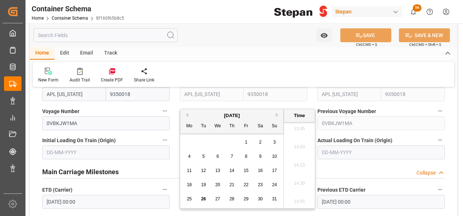
click at [368, 165] on div "Main Carriage Milestones Collapse" at bounding box center [243, 172] width 403 height 14
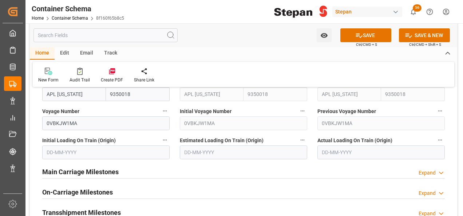
click at [368, 165] on div "Main Carriage Milestones Expand" at bounding box center [243, 172] width 403 height 14
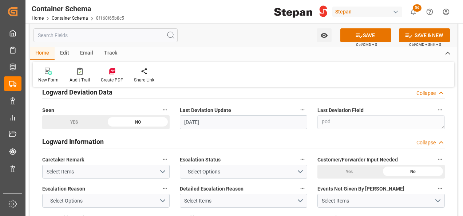
scroll to position [1421, 0]
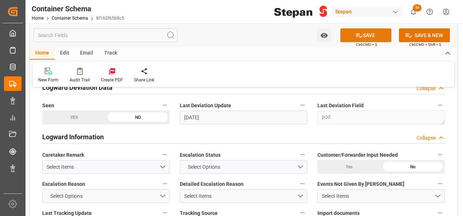
click at [368, 37] on button "SAVE" at bounding box center [366, 35] width 51 height 14
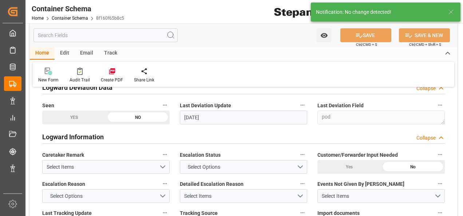
scroll to position [1494, 0]
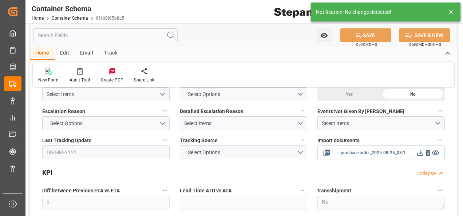
click at [420, 149] on icon at bounding box center [421, 153] width 8 height 8
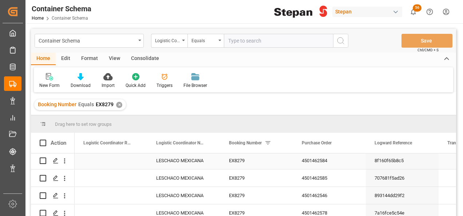
scroll to position [73, 0]
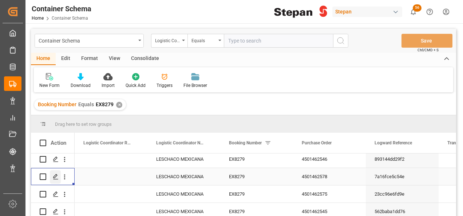
click at [52, 176] on div "Press SPACE to select this row." at bounding box center [55, 177] width 11 height 13
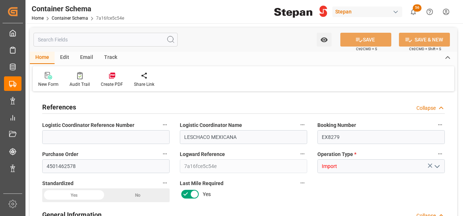
type input "14"
type input "55"
type input "1"
type input "19800"
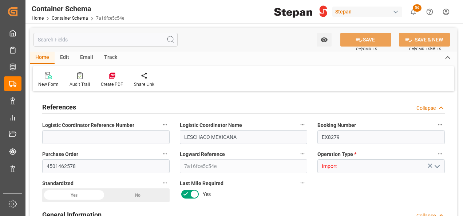
type input "19800"
type input "12"
type input "Cosco"
type input "COSCO Shipping Co. Ltd."
type input "NLRTM"
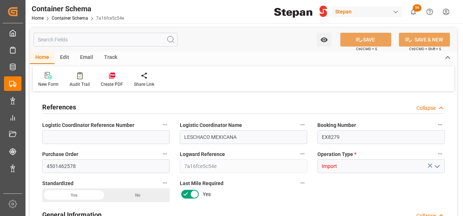
type input "MXVER"
type input "9350018"
type input "26-08-2025 00:00"
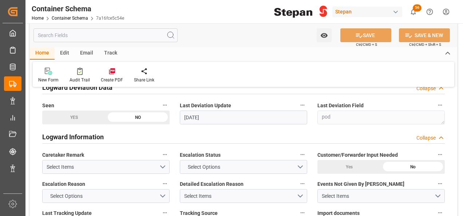
scroll to position [1457, 0]
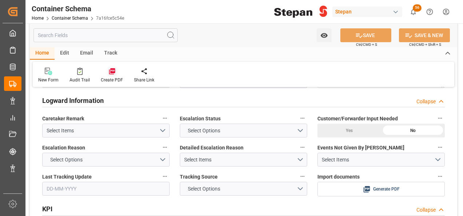
click at [110, 68] on icon at bounding box center [112, 71] width 7 height 7
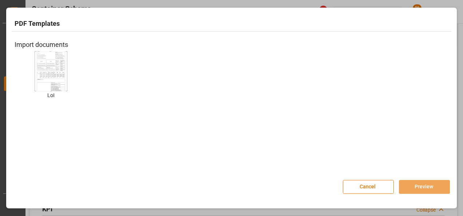
click at [63, 65] on img at bounding box center [50, 71] width 29 height 41
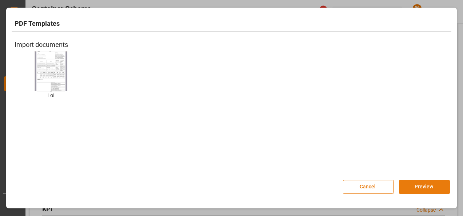
click at [426, 191] on button "Preview" at bounding box center [424, 187] width 51 height 14
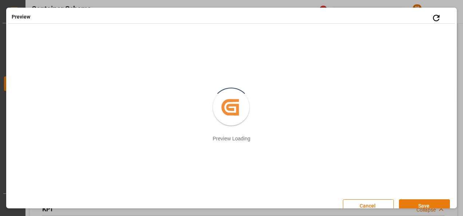
click at [410, 204] on button "Save" at bounding box center [424, 207] width 51 height 14
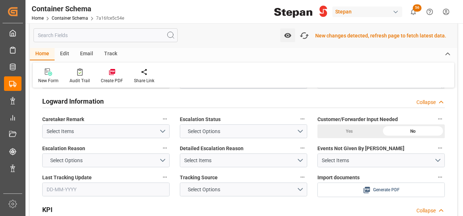
scroll to position [1458, 0]
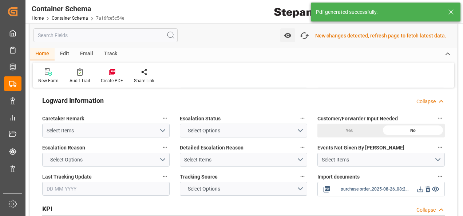
click at [420, 186] on icon at bounding box center [421, 190] width 8 height 8
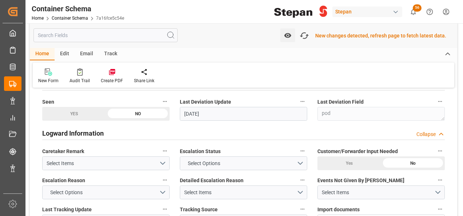
scroll to position [1312, 0]
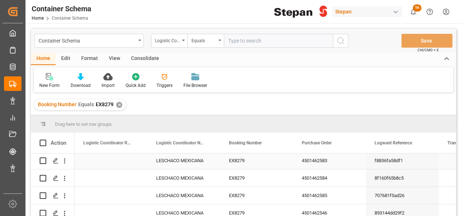
scroll to position [73, 0]
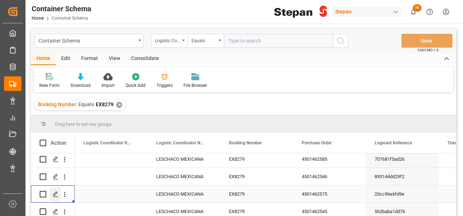
click at [58, 194] on icon "Press SPACE to select this row." at bounding box center [56, 195] width 6 height 6
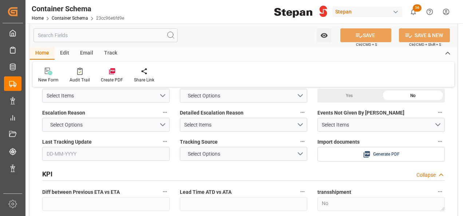
scroll to position [1494, 0]
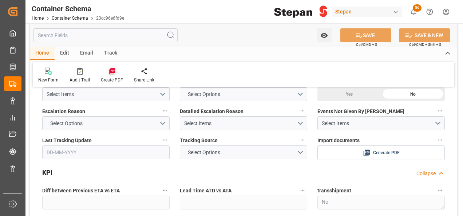
click at [110, 70] on icon at bounding box center [112, 71] width 7 height 7
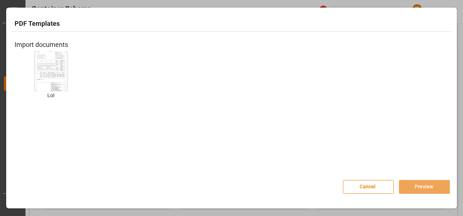
click at [44, 56] on img at bounding box center [50, 71] width 29 height 41
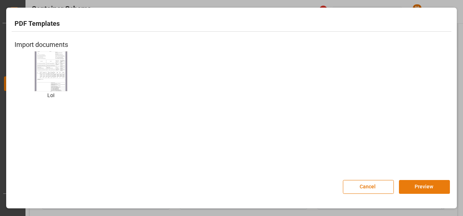
click at [407, 190] on button "Preview" at bounding box center [424, 187] width 51 height 14
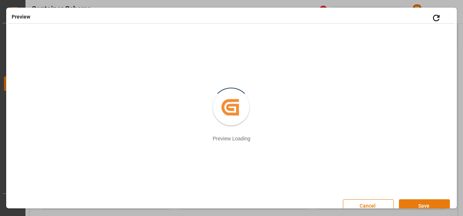
click at [415, 205] on button "Save" at bounding box center [424, 207] width 51 height 14
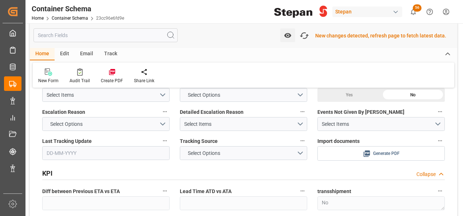
scroll to position [1495, 0]
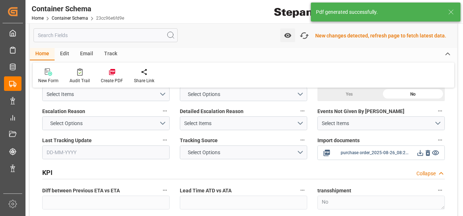
click at [419, 149] on icon at bounding box center [421, 153] width 8 height 8
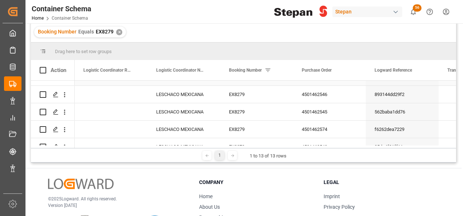
scroll to position [109, 0]
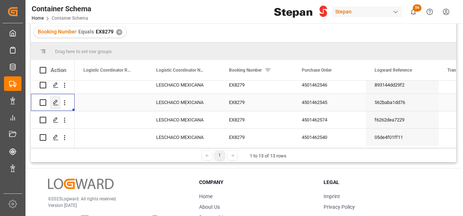
click at [54, 103] on polygon "Press SPACE to select this row." at bounding box center [56, 103] width 4 height 4
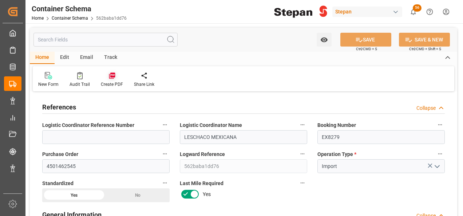
click at [112, 77] on icon at bounding box center [112, 76] width 6 height 6
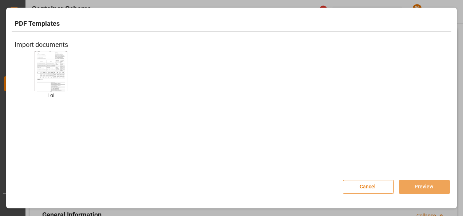
click at [31, 69] on div "LoI LoI" at bounding box center [51, 80] width 73 height 59
click at [43, 73] on img at bounding box center [50, 71] width 29 height 41
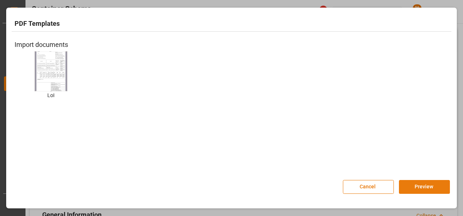
click at [423, 189] on button "Preview" at bounding box center [424, 187] width 51 height 14
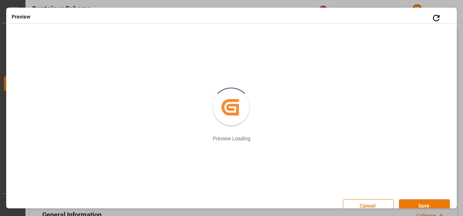
click at [415, 204] on button "Save" at bounding box center [424, 207] width 51 height 14
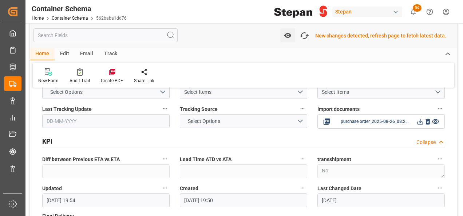
scroll to position [1530, 0]
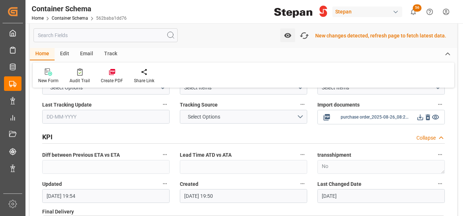
click at [422, 114] on icon at bounding box center [421, 118] width 8 height 8
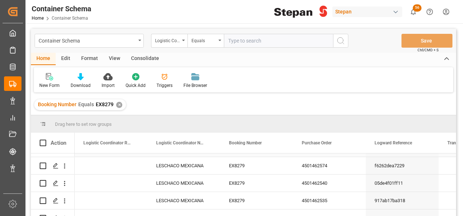
scroll to position [146, 0]
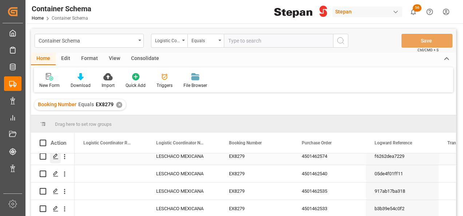
click at [54, 156] on polygon "Press SPACE to select this row." at bounding box center [56, 156] width 4 height 4
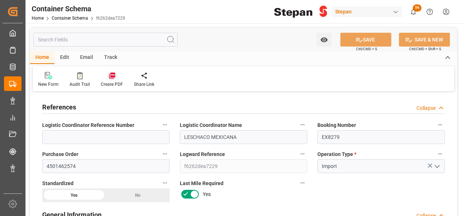
click at [114, 77] on icon at bounding box center [112, 75] width 7 height 7
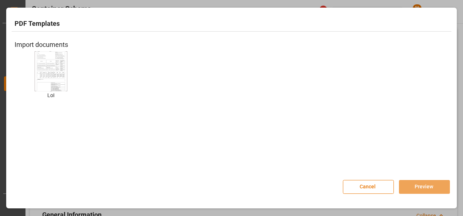
click at [48, 70] on img at bounding box center [50, 71] width 29 height 41
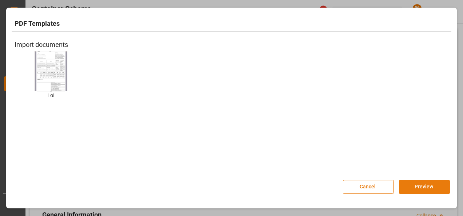
click at [418, 184] on button "Preview" at bounding box center [424, 187] width 51 height 14
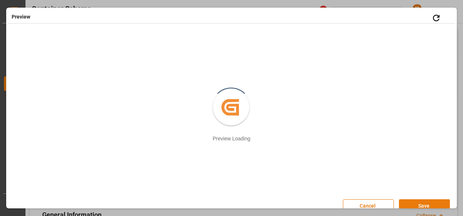
click at [421, 204] on button "Save" at bounding box center [424, 207] width 51 height 14
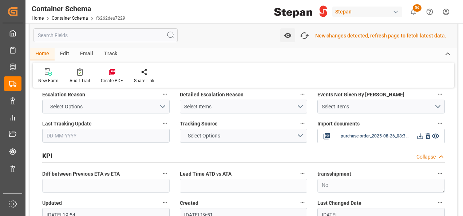
scroll to position [1495, 0]
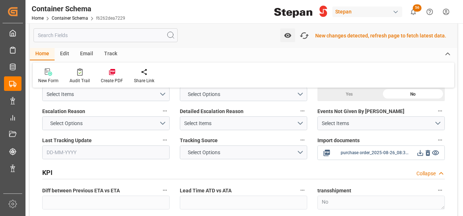
click at [420, 150] on icon at bounding box center [421, 153] width 6 height 6
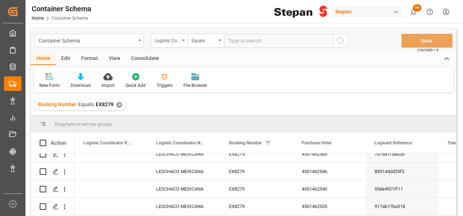
scroll to position [146, 0]
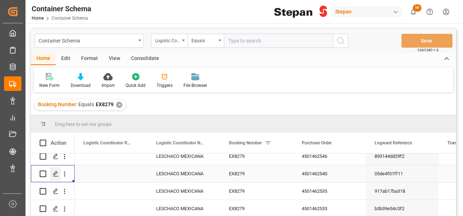
click at [55, 175] on icon "Press SPACE to select this row." at bounding box center [56, 174] width 6 height 6
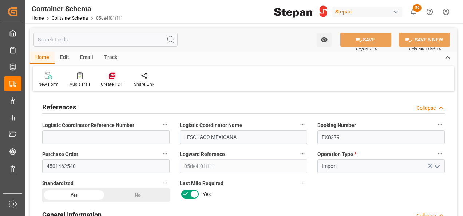
click at [110, 72] on icon at bounding box center [112, 75] width 7 height 7
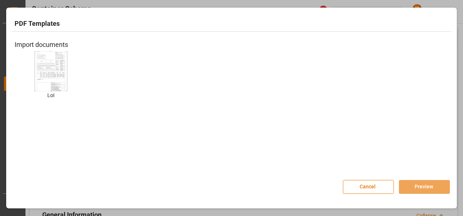
click at [58, 69] on img at bounding box center [50, 71] width 29 height 41
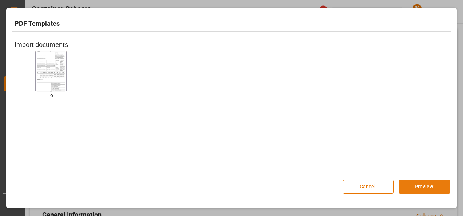
click at [422, 187] on button "Preview" at bounding box center [424, 187] width 51 height 14
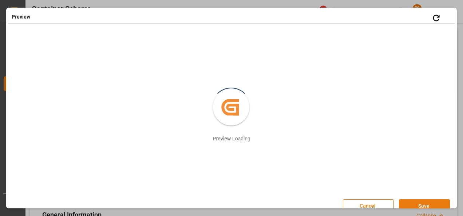
click at [431, 205] on button "Save" at bounding box center [424, 207] width 51 height 14
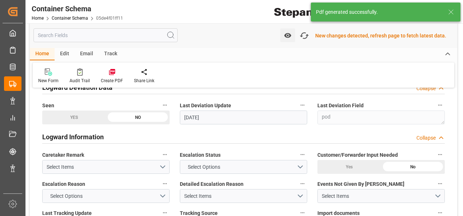
scroll to position [1458, 0]
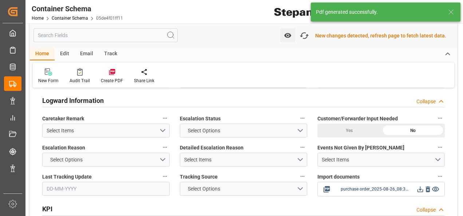
click at [420, 187] on icon at bounding box center [421, 190] width 6 height 6
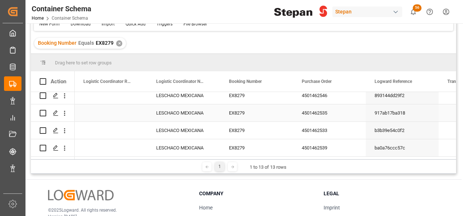
scroll to position [73, 0]
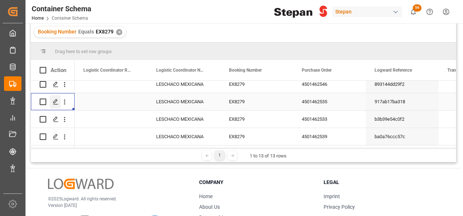
click at [56, 100] on polygon "Press SPACE to select this row." at bounding box center [56, 102] width 4 height 4
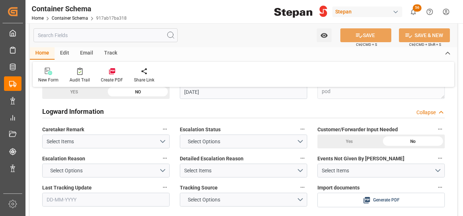
scroll to position [1457, 0]
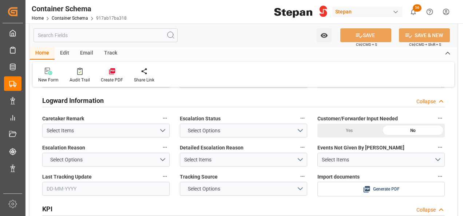
click at [118, 70] on div at bounding box center [112, 71] width 22 height 8
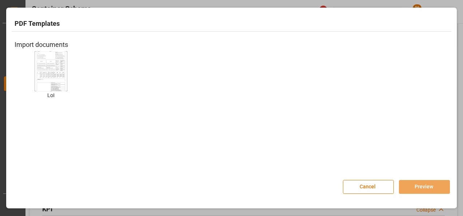
click at [47, 73] on img at bounding box center [50, 71] width 29 height 41
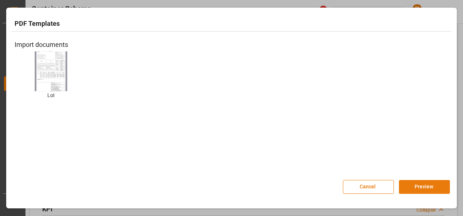
click at [418, 182] on button "Preview" at bounding box center [424, 187] width 51 height 14
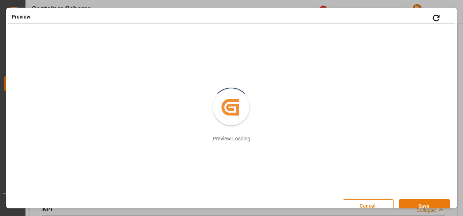
click at [422, 207] on button "Save" at bounding box center [424, 207] width 51 height 14
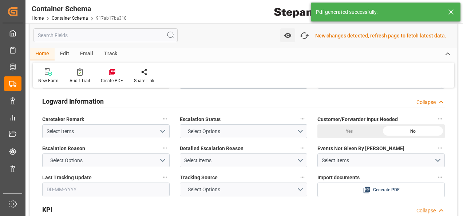
scroll to position [1458, 0]
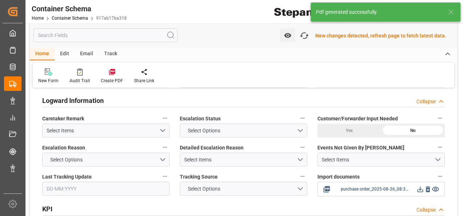
click at [421, 186] on icon at bounding box center [421, 190] width 8 height 8
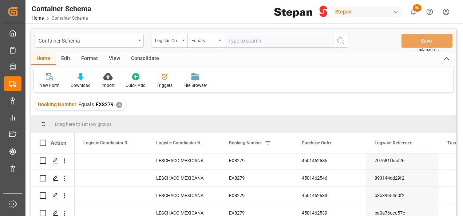
scroll to position [165, 0]
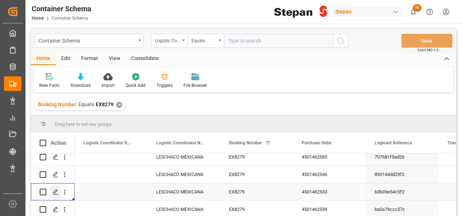
click at [58, 189] on icon "Press SPACE to select this row." at bounding box center [56, 192] width 6 height 6
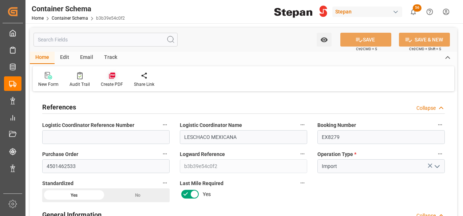
click at [111, 77] on icon at bounding box center [112, 76] width 6 height 6
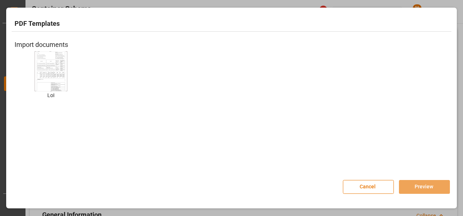
click at [59, 74] on img at bounding box center [50, 71] width 29 height 41
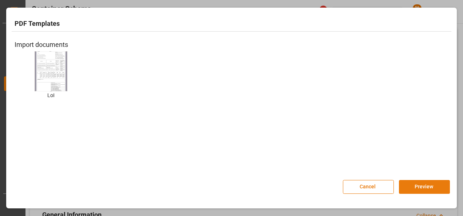
click at [411, 184] on button "Preview" at bounding box center [424, 187] width 51 height 14
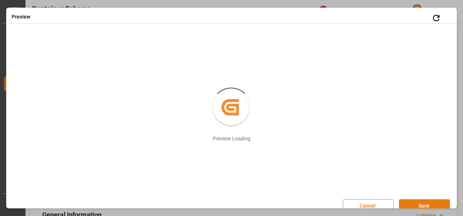
click at [427, 204] on button "Save" at bounding box center [424, 207] width 51 height 14
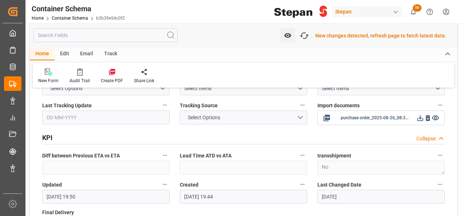
scroll to position [1530, 0]
click at [421, 114] on icon at bounding box center [421, 118] width 8 height 8
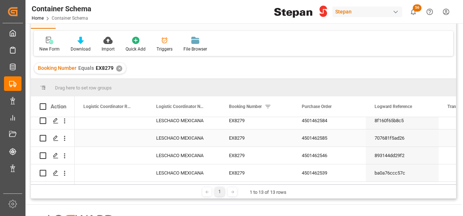
scroll to position [73, 0]
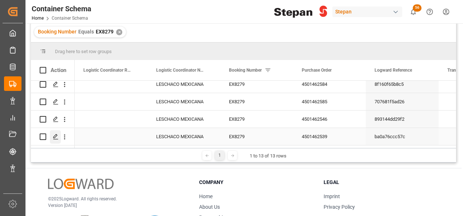
click at [55, 135] on icon "Press SPACE to select this row." at bounding box center [56, 137] width 6 height 6
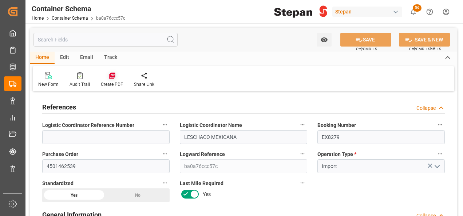
click at [110, 77] on icon at bounding box center [112, 76] width 6 height 6
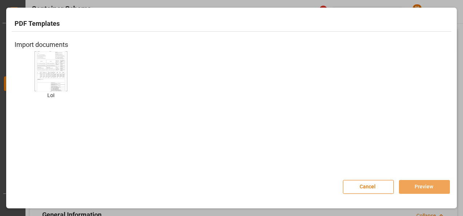
click at [60, 74] on img at bounding box center [50, 71] width 29 height 41
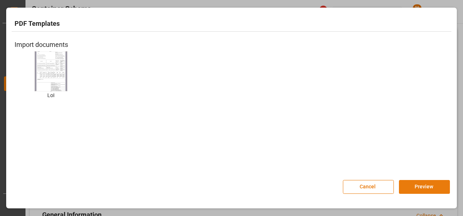
click at [408, 187] on button "Preview" at bounding box center [424, 187] width 51 height 14
click at [419, 187] on button "Preview" at bounding box center [424, 187] width 51 height 14
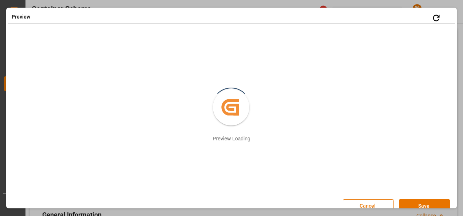
click at [416, 205] on button "Save" at bounding box center [424, 207] width 51 height 14
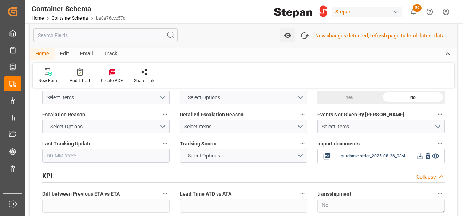
scroll to position [1494, 0]
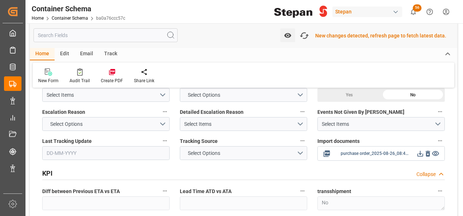
click at [420, 150] on icon at bounding box center [421, 154] width 8 height 8
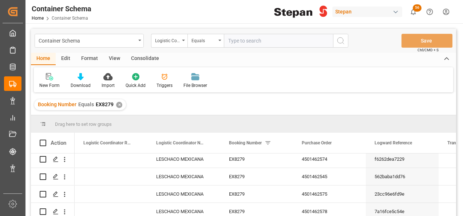
scroll to position [109, 0]
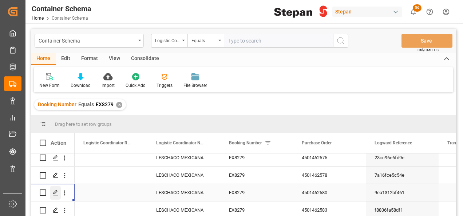
click at [58, 193] on icon "Press SPACE to select this row." at bounding box center [56, 193] width 6 height 6
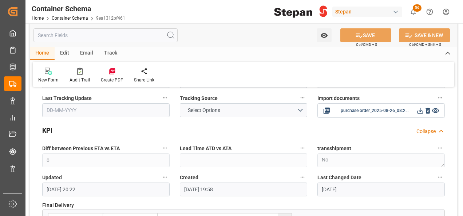
scroll to position [1532, 0]
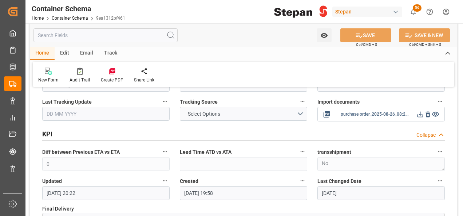
click at [419, 111] on icon at bounding box center [421, 115] width 8 height 8
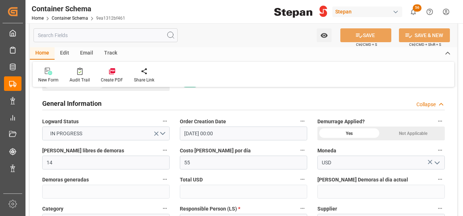
scroll to position [0, 0]
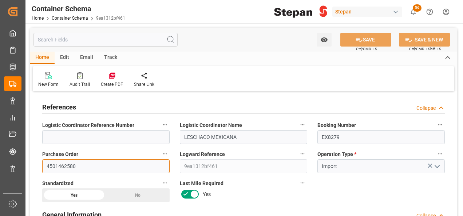
drag, startPoint x: 78, startPoint y: 166, endPoint x: 43, endPoint y: 167, distance: 35.0
click at [43, 167] on input "4501462580" at bounding box center [106, 167] width 128 height 14
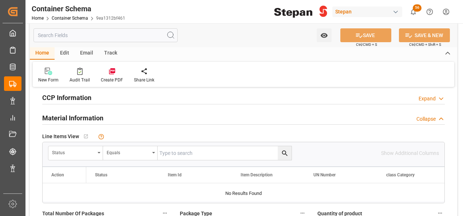
scroll to position [401, 0]
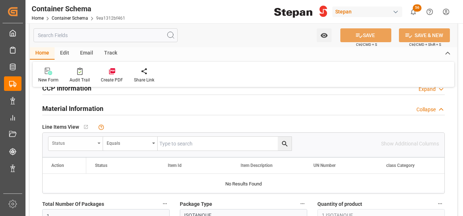
click at [75, 146] on div "Status" at bounding box center [73, 142] width 43 height 8
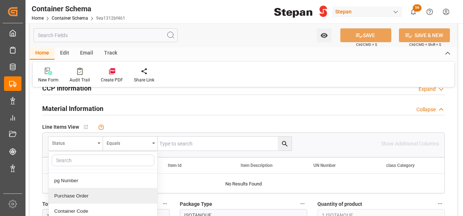
click at [67, 196] on div "Purchase Order" at bounding box center [103, 196] width 109 height 15
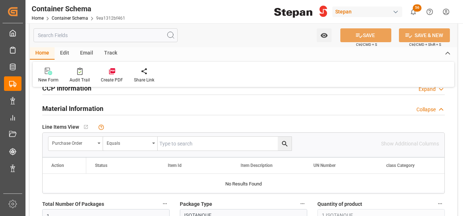
click at [175, 141] on input "text" at bounding box center [225, 144] width 134 height 14
paste input "4501462580"
click at [285, 142] on icon "search button" at bounding box center [285, 144] width 8 height 8
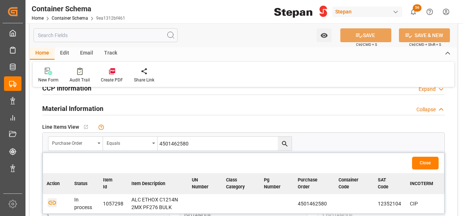
click at [51, 200] on icon "button" at bounding box center [52, 202] width 9 height 9
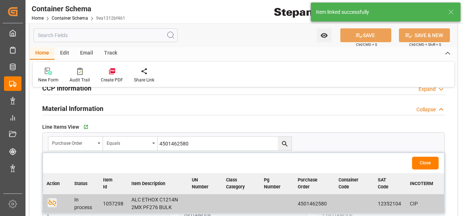
click at [432, 160] on button "Close" at bounding box center [425, 163] width 27 height 13
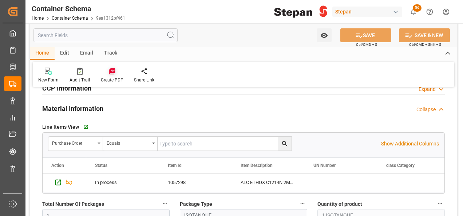
click at [109, 73] on icon at bounding box center [112, 71] width 6 height 6
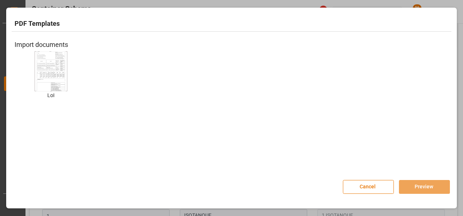
click at [42, 67] on img at bounding box center [50, 71] width 29 height 41
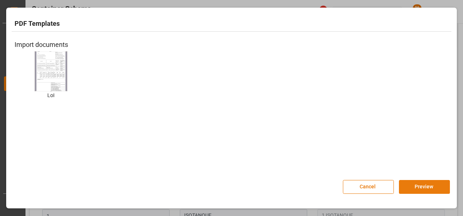
click at [420, 187] on button "Preview" at bounding box center [424, 187] width 51 height 14
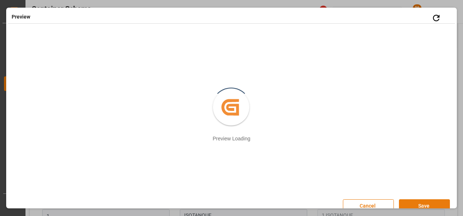
click at [411, 203] on button "Save" at bounding box center [424, 207] width 51 height 14
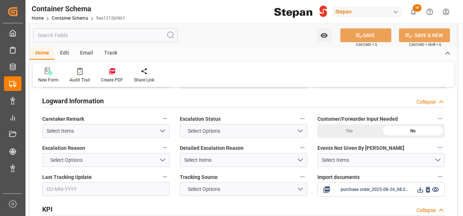
scroll to position [1457, 0]
click at [420, 186] on icon at bounding box center [421, 190] width 8 height 8
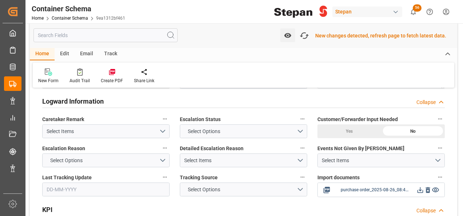
scroll to position [1458, 0]
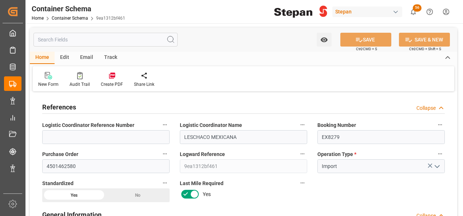
type input "14"
type input "55"
type input "1"
type input "19780"
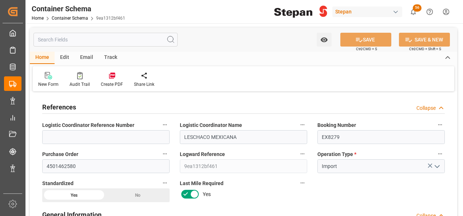
type input "19780"
type input "12"
type input "Cosco"
type input "COSCO Shipping Co. Ltd."
type input "NLRTM"
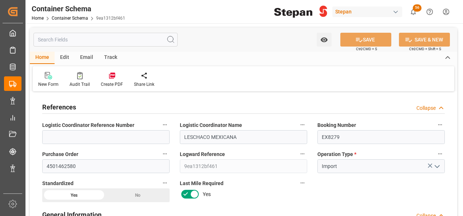
type input "MXVER"
type input "9350018"
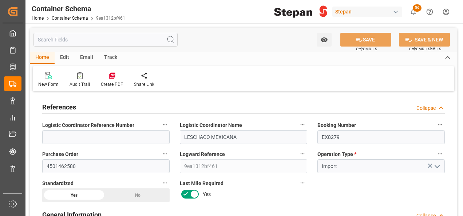
type input "9350018"
type input "0"
type input "[DATE] 00:00"
type input "[DATE]"
type input "[DATE] 00:00"
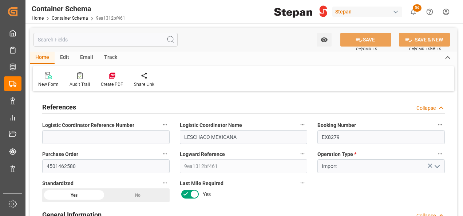
type input "[DATE] 00:00"
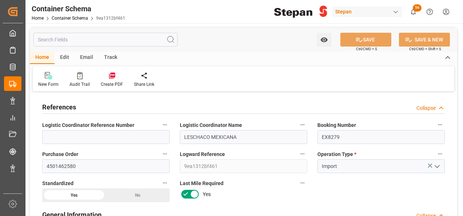
type input "[DATE] 00:00"
type input "[DATE]"
type input "[DATE] 20:43"
type input "[DATE] 19:58"
type input "[DATE]"
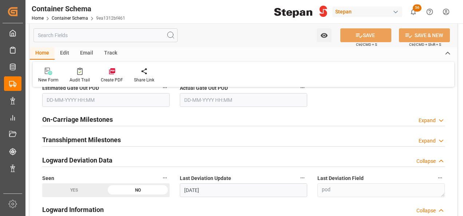
scroll to position [1530, 0]
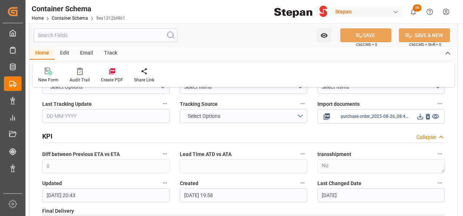
click at [419, 113] on icon at bounding box center [421, 117] width 8 height 8
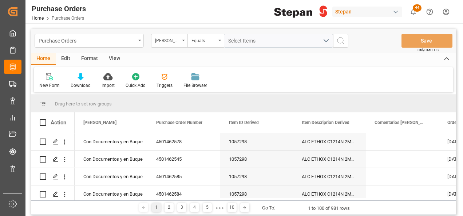
click at [181, 42] on div "[PERSON_NAME]" at bounding box center [169, 41] width 36 height 14
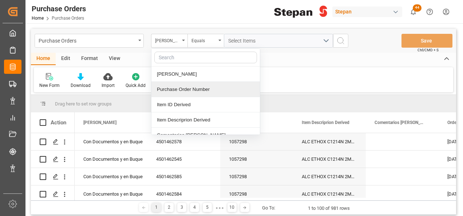
click at [173, 90] on div "Purchase Order Number" at bounding box center [206, 89] width 109 height 15
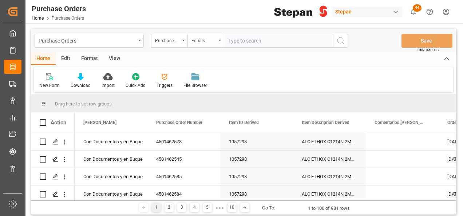
click at [216, 42] on div "Equals" at bounding box center [206, 41] width 36 height 14
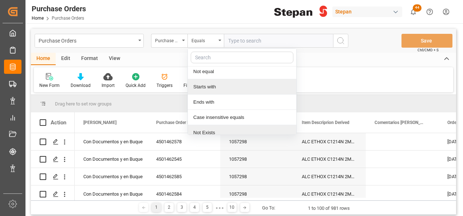
scroll to position [53, 0]
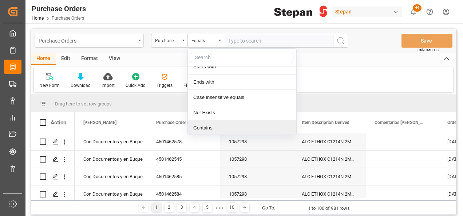
click at [199, 127] on div "Contains" at bounding box center [242, 128] width 109 height 15
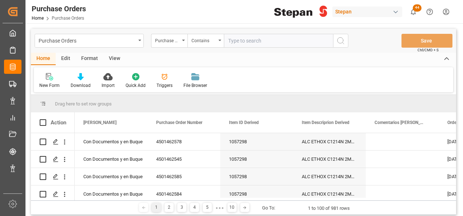
paste input "4501468621 / 4501468622 / 4501468623"
click at [262, 39] on input "4501468621 / 4501468622 / 4501468623" at bounding box center [278, 41] width 109 height 14
click at [292, 42] on input "4501468621,4501468622 / 4501468623" at bounding box center [278, 41] width 109 height 14
type input "4501468621,4501468622,4501468623"
click at [340, 42] on icon "search button" at bounding box center [341, 40] width 9 height 9
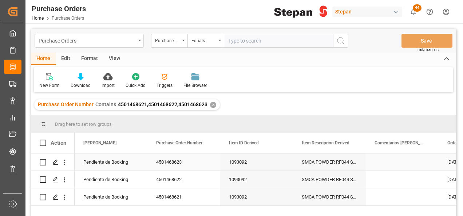
click at [96, 161] on div "Pendiente de Booking" at bounding box center [110, 162] width 55 height 17
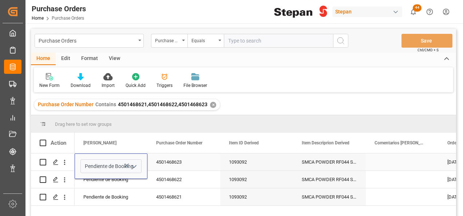
click at [138, 167] on icon "open menu" at bounding box center [134, 167] width 9 height 9
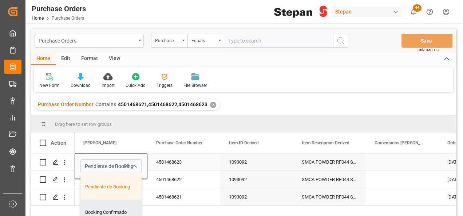
click at [96, 210] on div "Booking Confirmado" at bounding box center [118, 213] width 75 height 26
type input "Booking Confirmado"
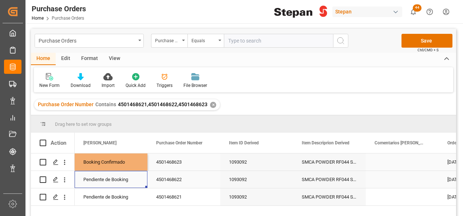
click at [109, 188] on div "Pendiente de Booking" at bounding box center [110, 180] width 55 height 17
click at [110, 163] on div "Booking Confirmado" at bounding box center [110, 162] width 55 height 17
drag, startPoint x: 147, startPoint y: 170, endPoint x: 140, endPoint y: 196, distance: 27.0
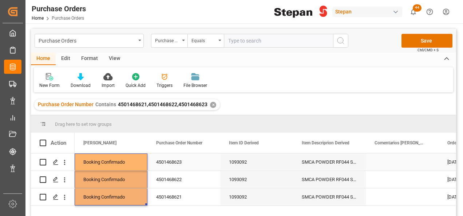
click at [169, 162] on div "4501468623" at bounding box center [184, 162] width 73 height 17
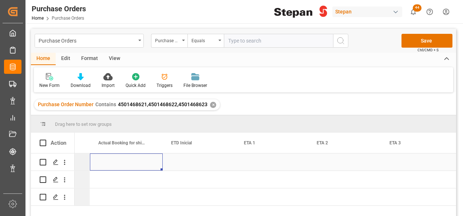
click at [138, 160] on div "Press SPACE to select this row." at bounding box center [126, 162] width 73 height 17
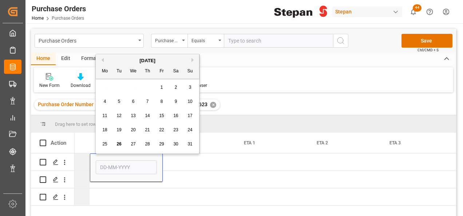
click at [120, 143] on span "26" at bounding box center [119, 144] width 5 height 5
type input "[DATE]"
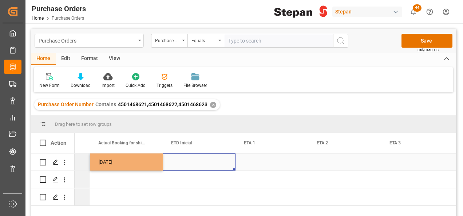
click at [180, 163] on div "Press SPACE to select this row." at bounding box center [199, 162] width 73 height 17
click at [205, 165] on div "Press SPACE to select this row." at bounding box center [199, 162] width 73 height 17
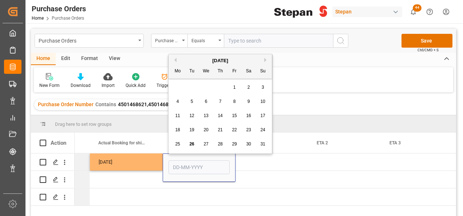
click at [263, 58] on div "[DATE]" at bounding box center [220, 60] width 103 height 7
click at [266, 58] on button "Next Month" at bounding box center [267, 60] width 4 height 4
click at [208, 102] on span "10" at bounding box center [206, 101] width 5 height 5
type input "[DATE]"
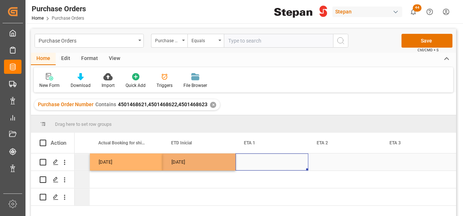
click at [258, 163] on div "Press SPACE to select this row." at bounding box center [272, 162] width 73 height 17
click at [282, 157] on div "Press SPACE to select this row." at bounding box center [272, 162] width 73 height 17
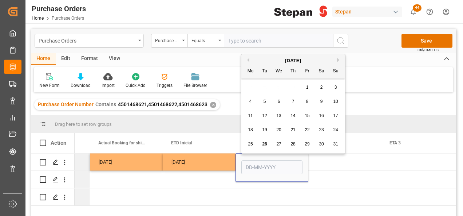
click at [304, 143] on div "29" at bounding box center [307, 144] width 9 height 9
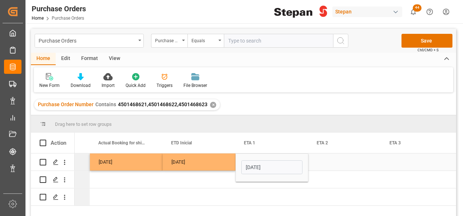
click at [280, 169] on input "[DATE]" at bounding box center [272, 168] width 61 height 14
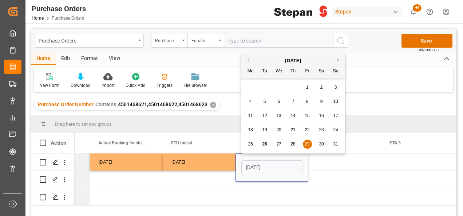
click at [338, 59] on button "Next Month" at bounding box center [339, 60] width 4 height 4
click at [254, 147] on div "29" at bounding box center [250, 144] width 9 height 9
type input "[DATE]"
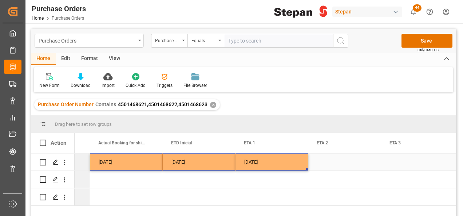
drag, startPoint x: 150, startPoint y: 160, endPoint x: 269, endPoint y: 161, distance: 118.1
drag, startPoint x: 308, startPoint y: 169, endPoint x: 307, endPoint y: 197, distance: 27.3
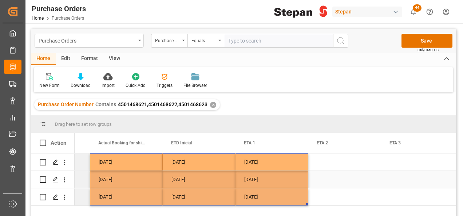
click at [342, 188] on div "Press SPACE to select this row." at bounding box center [345, 179] width 73 height 17
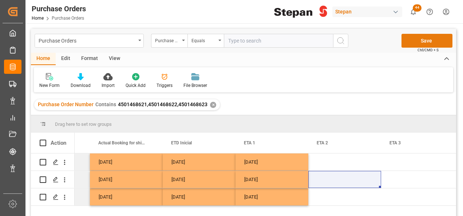
click at [424, 40] on button "Save" at bounding box center [427, 41] width 51 height 14
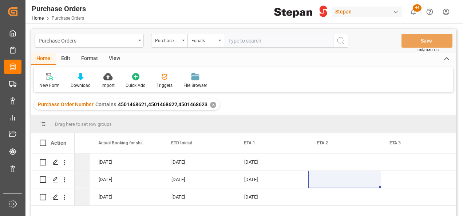
click at [211, 105] on div "✕" at bounding box center [213, 105] width 6 height 6
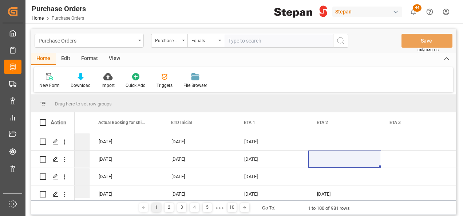
scroll to position [0, 860]
